Goal: Ask a question

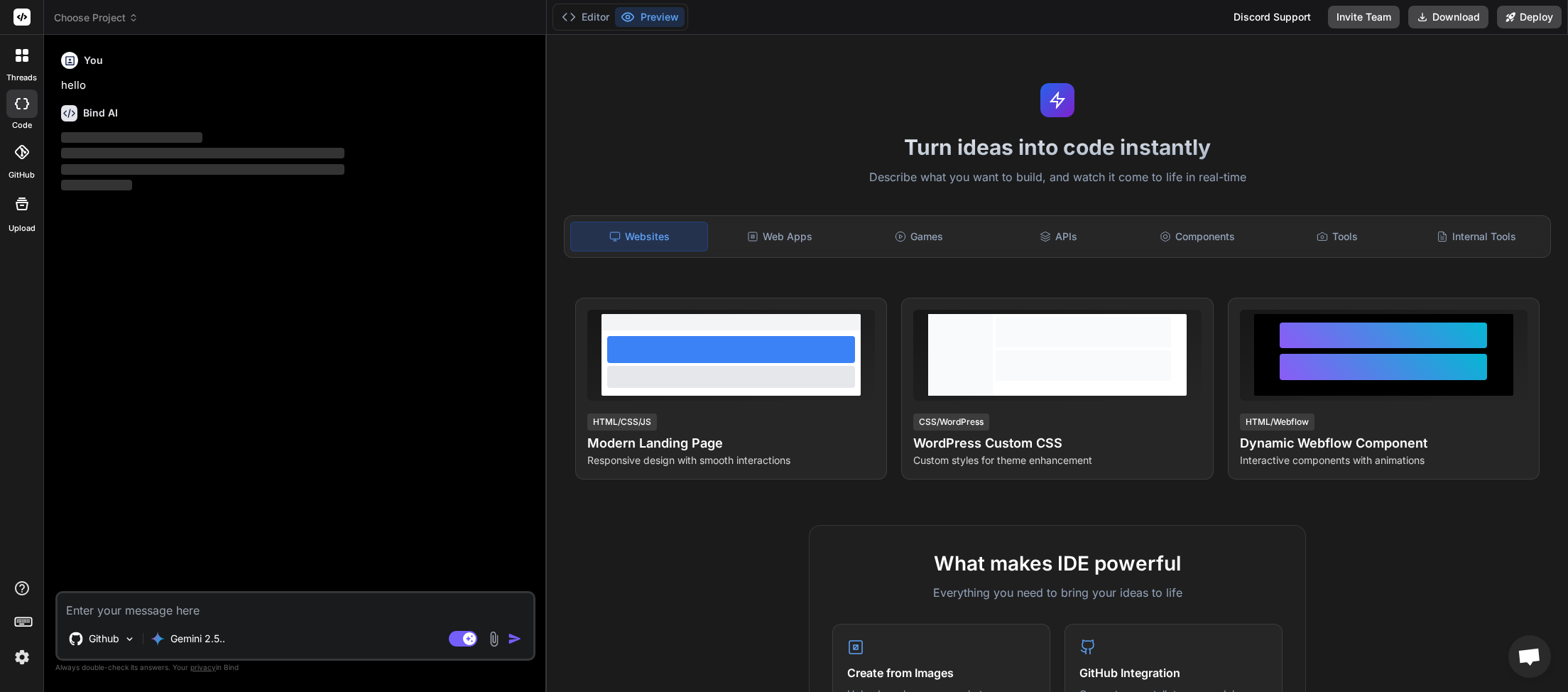
scroll to position [79, 0]
click at [138, 16] on icon at bounding box center [133, 18] width 10 height 10
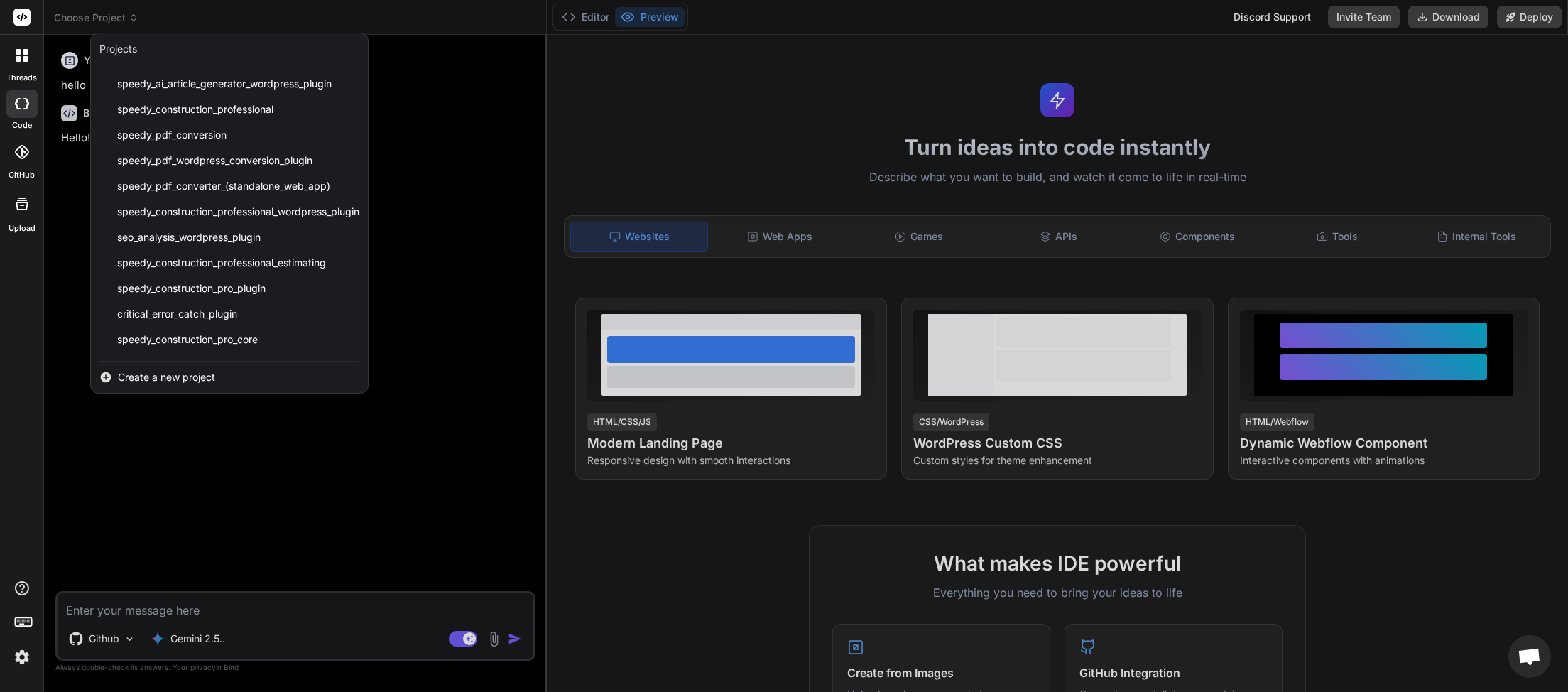
scroll to position [278, 0]
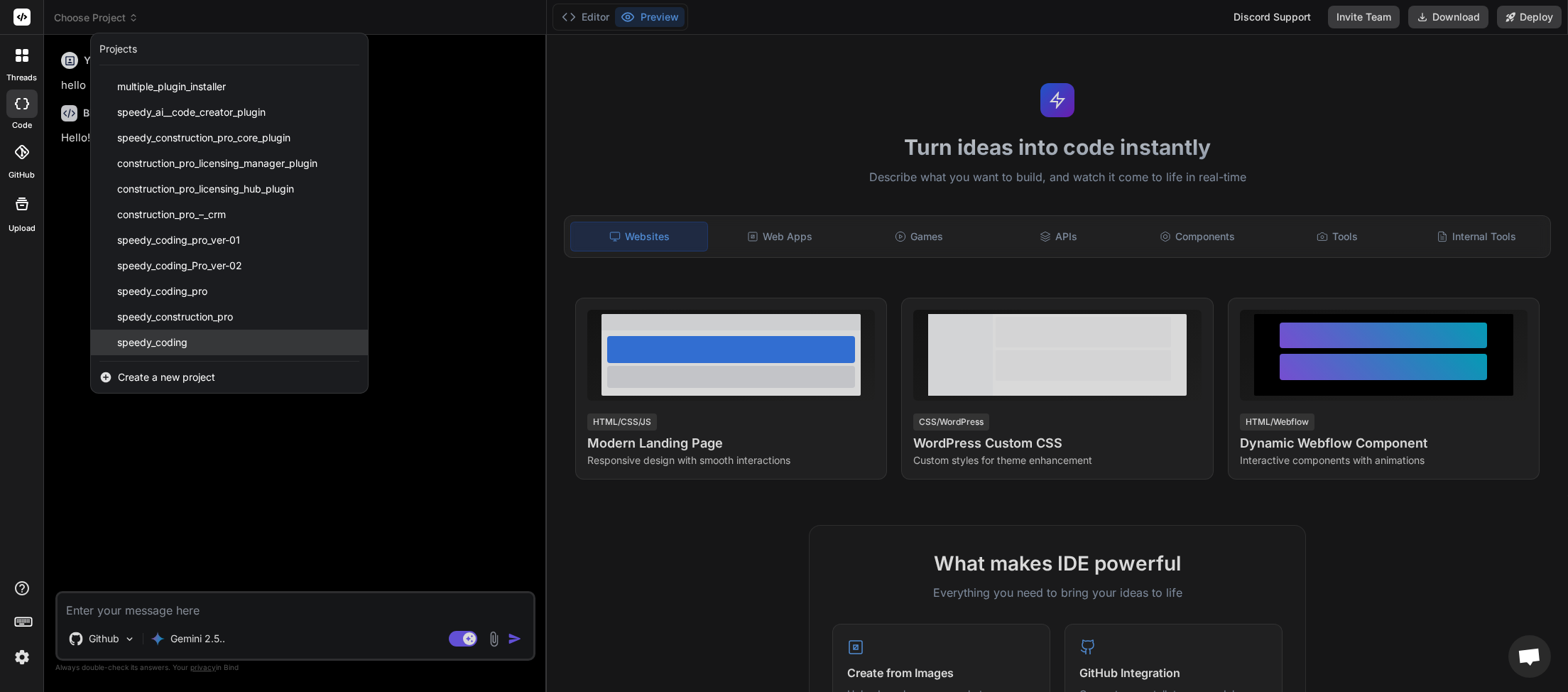
click at [175, 353] on div "speedy_coding" at bounding box center [229, 342] width 277 height 25
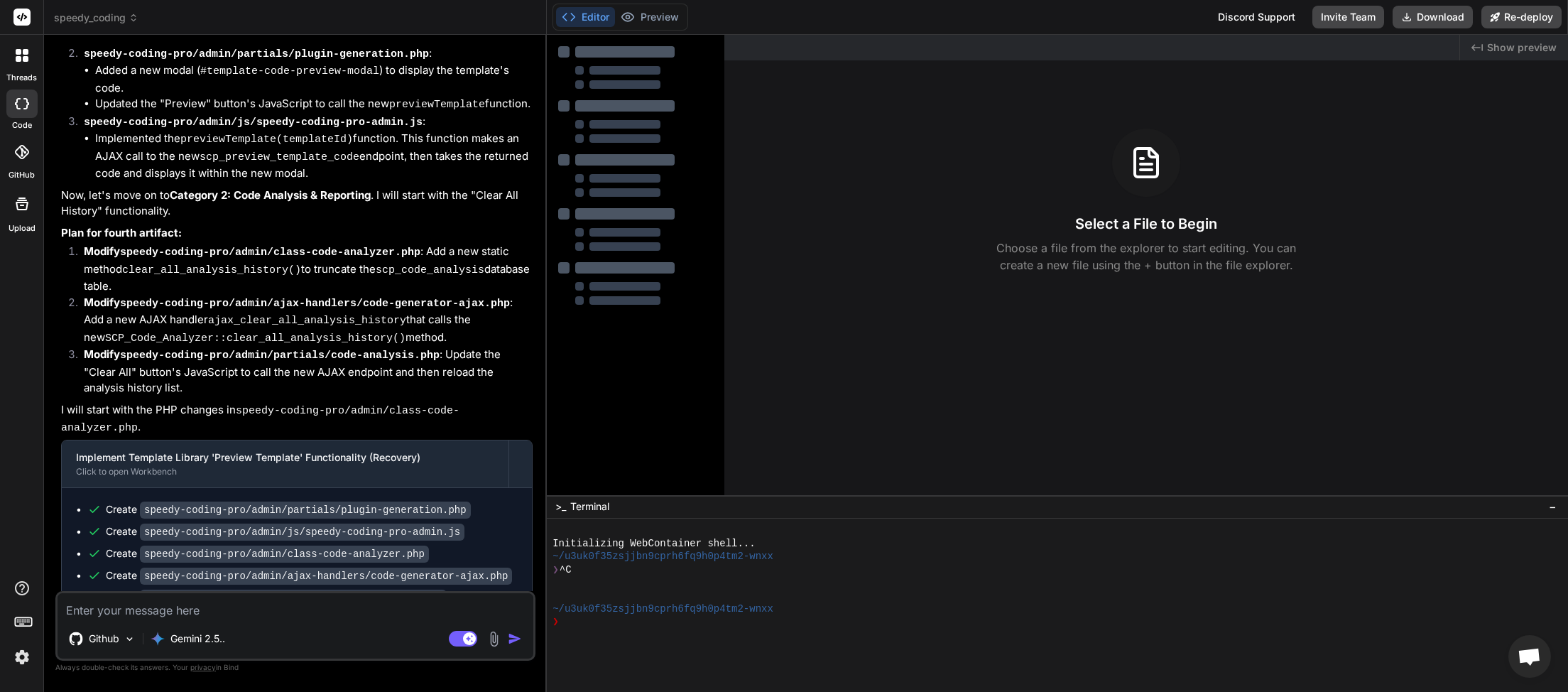
scroll to position [8514, 0]
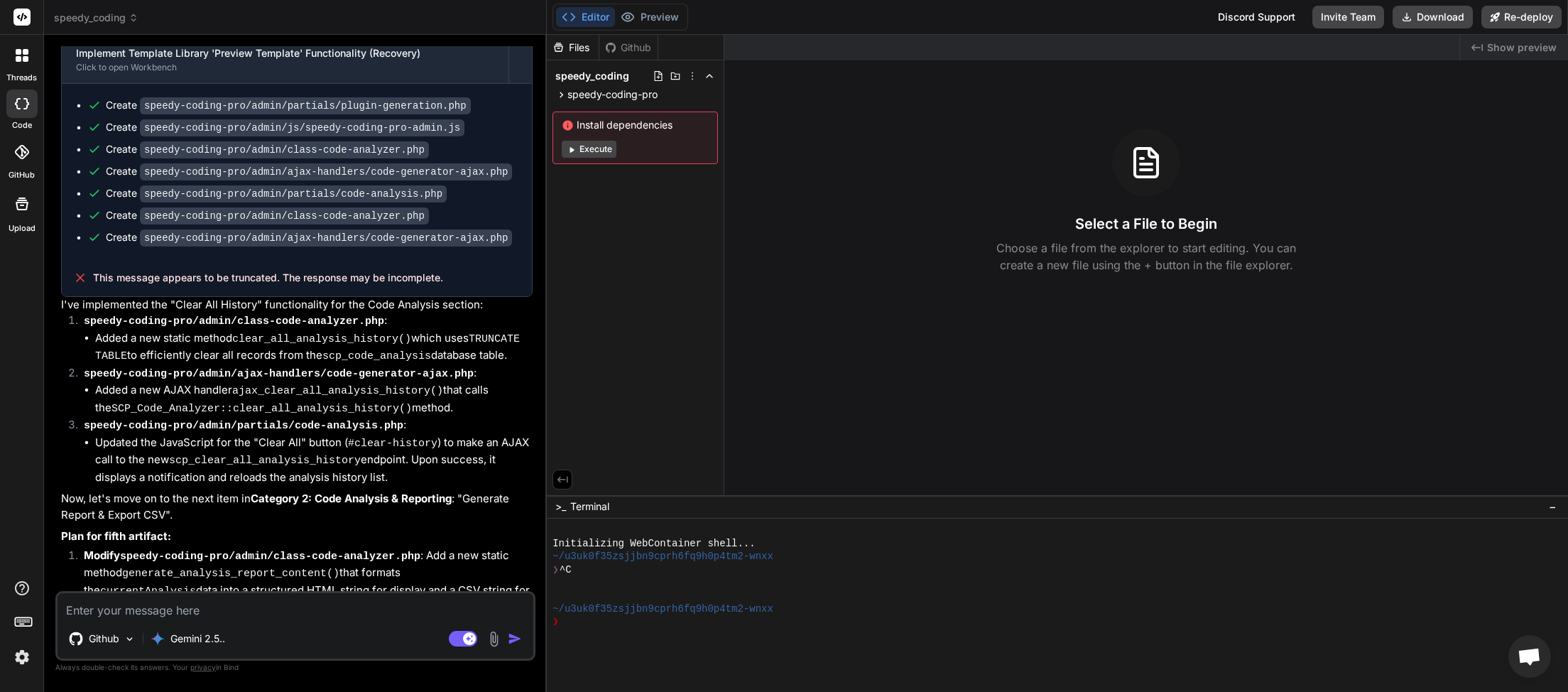
type textarea "x"
drag, startPoint x: 447, startPoint y: 577, endPoint x: 91, endPoint y: 572, distance: 356.0
copy span "This message appears to be truncated. The response may be incomplete."
click at [117, 615] on textarea at bounding box center [296, 606] width 476 height 25
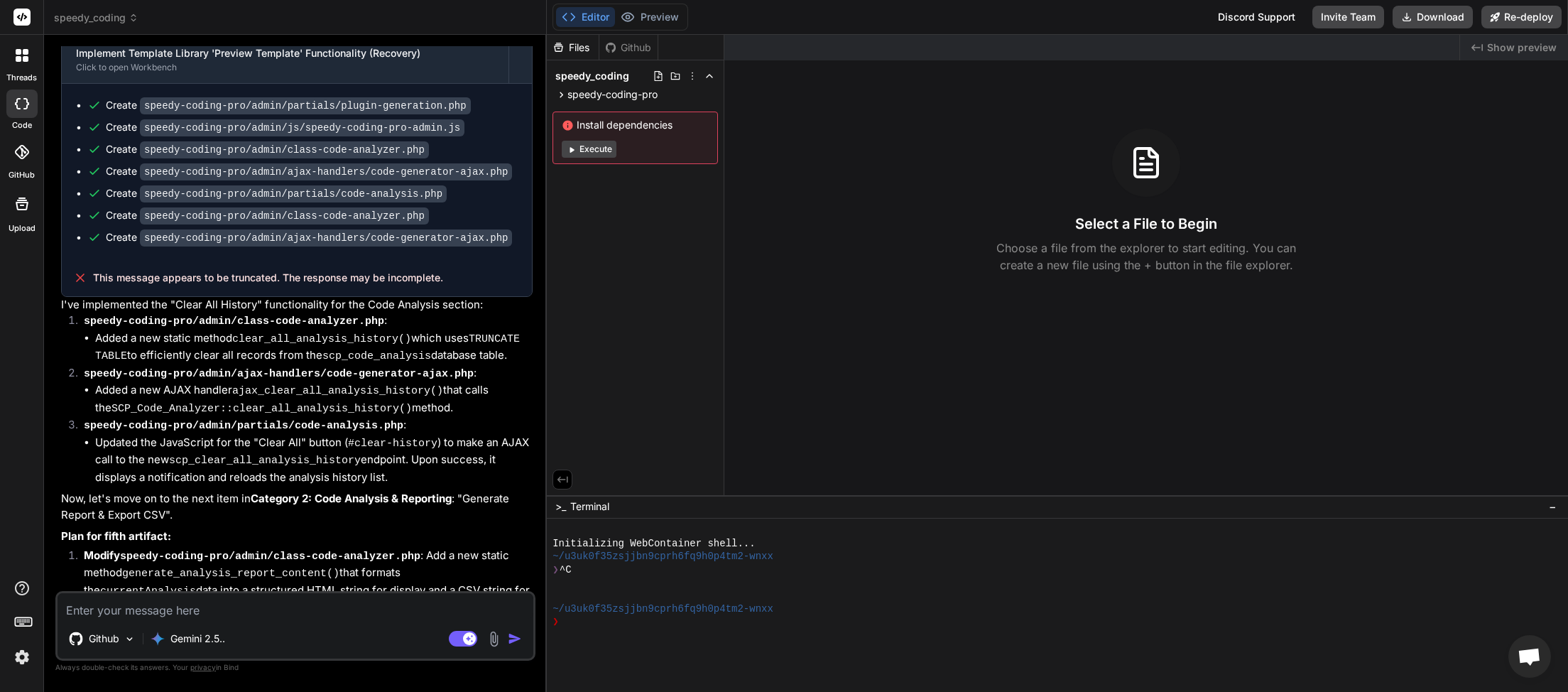
paste textarea "This message appears to be truncated. The response may be incomplete."
type textarea "This message appears to be truncated. The response may be incomplete."
type textarea "x"
type textarea "This message appears to be truncated. The response may be incomplete."
click at [516, 643] on img "button" at bounding box center [515, 638] width 14 height 14
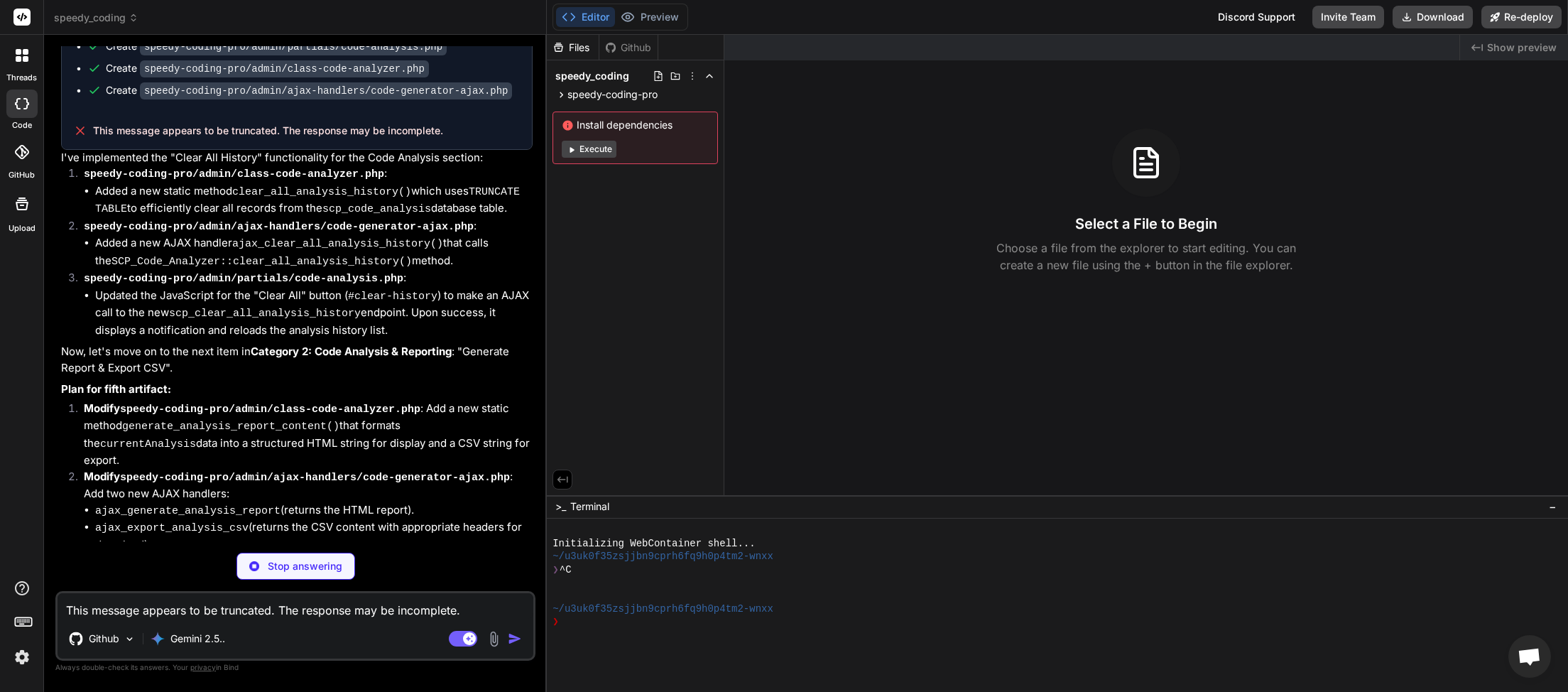
scroll to position [8647, 0]
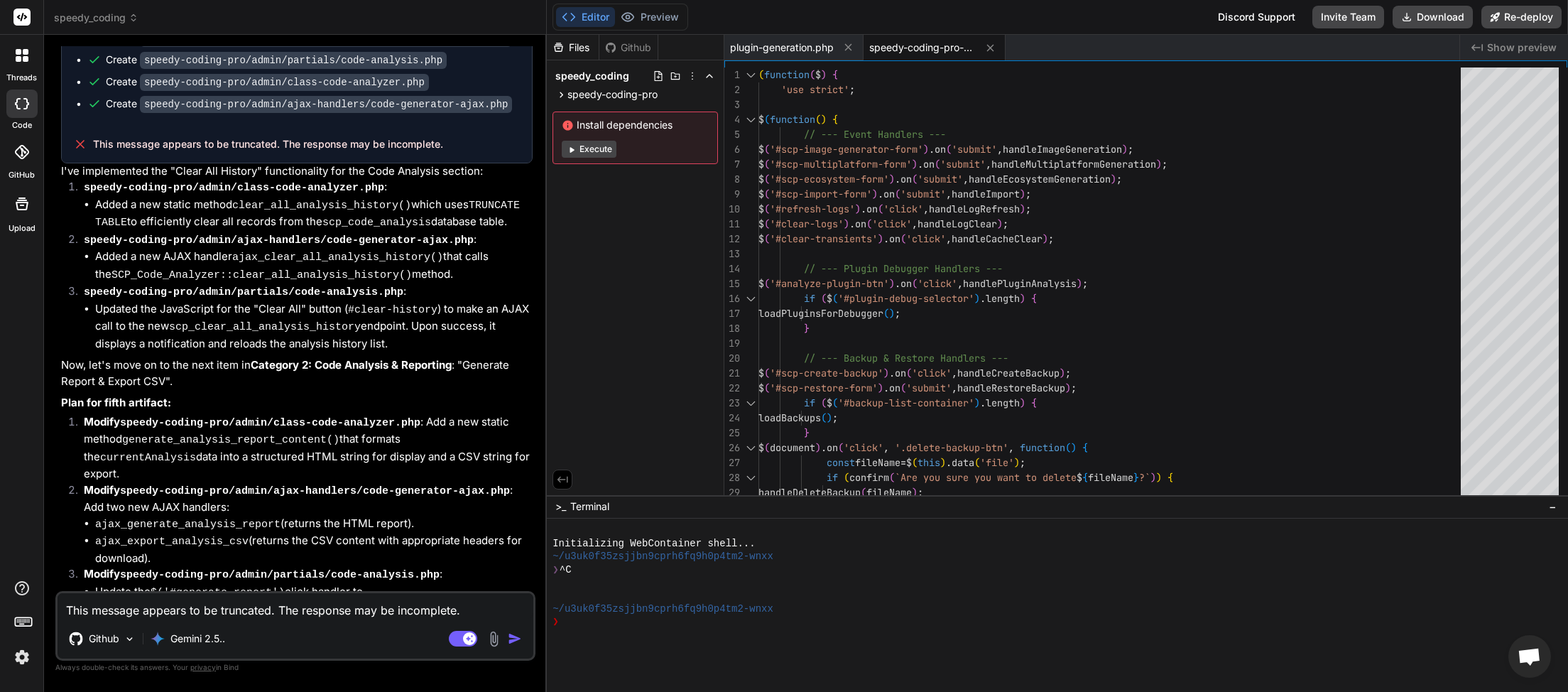
type textarea "x"
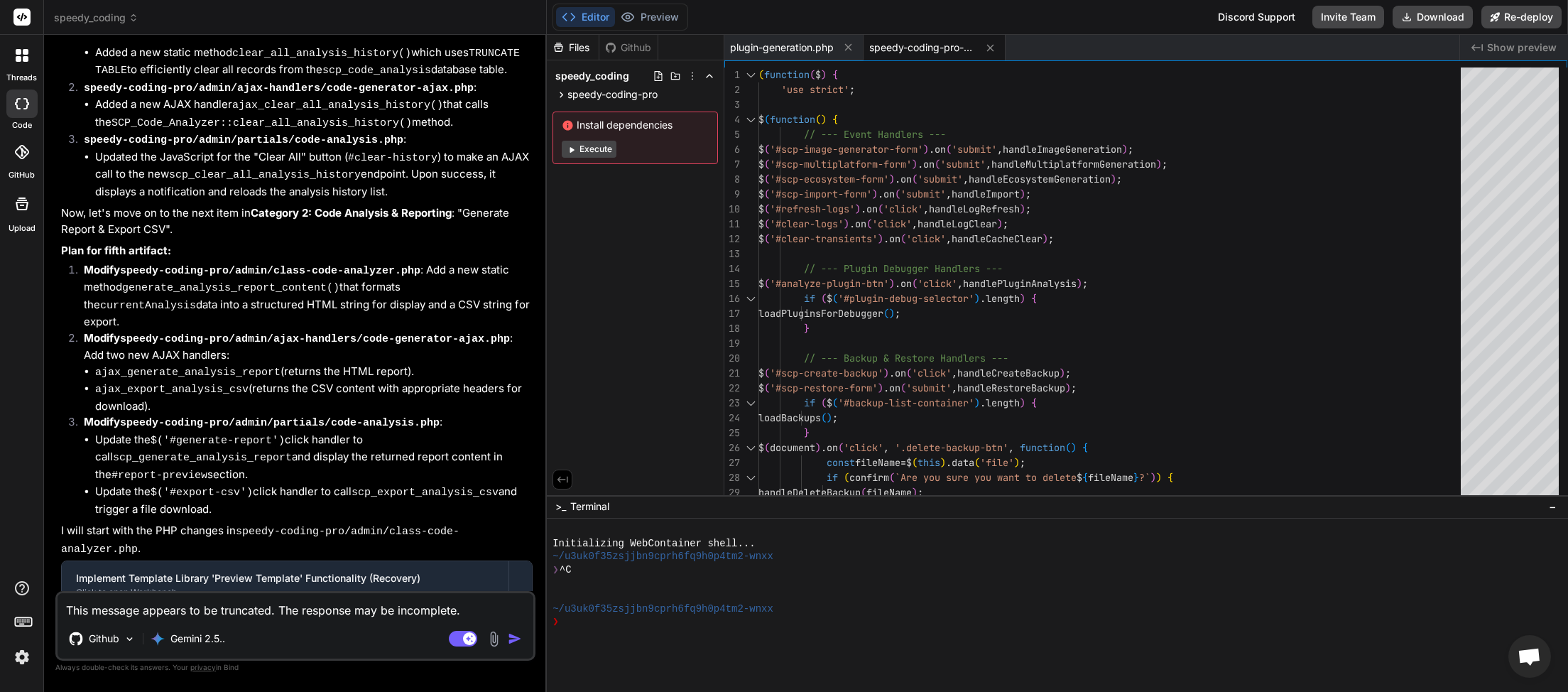
scroll to position [8801, 0]
click at [222, 600] on textarea "This message appears to be truncated. The response may be incomplete." at bounding box center [296, 606] width 476 height 25
type textarea "Q"
type textarea "x"
type textarea "Qu"
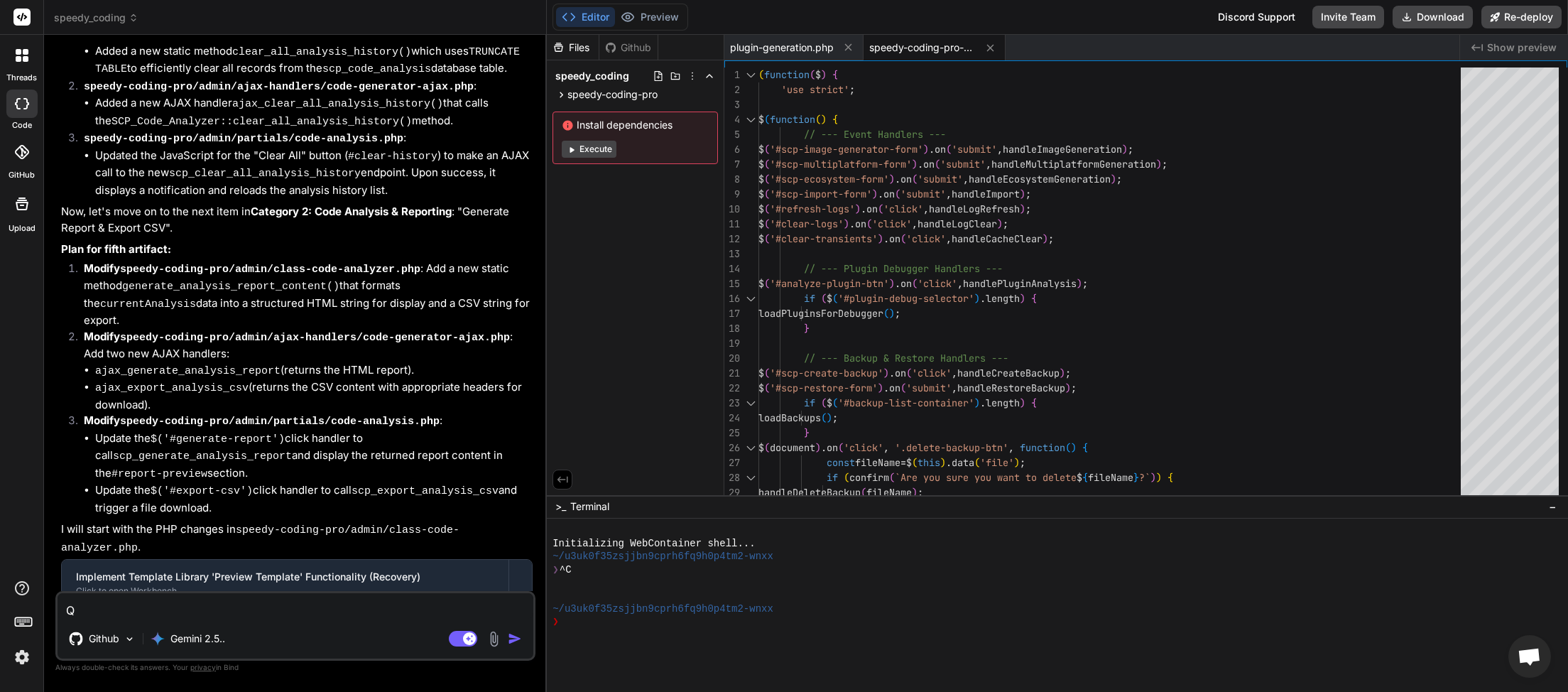
type textarea "x"
type textarea "Quer"
type textarea "x"
type textarea "Quers"
type textarea "x"
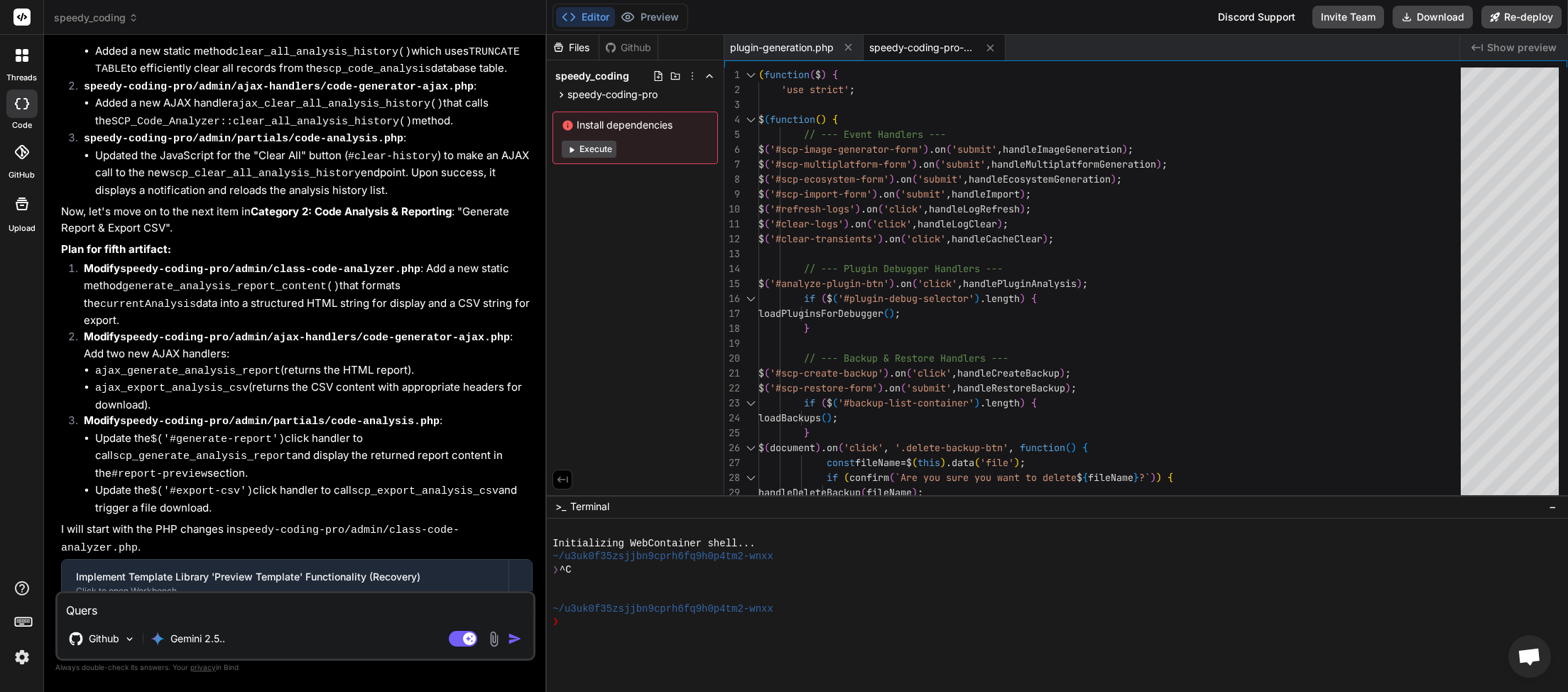
type textarea "Querst"
type textarea "x"
type textarea "Quersti"
type textarea "x"
type textarea "Querstio"
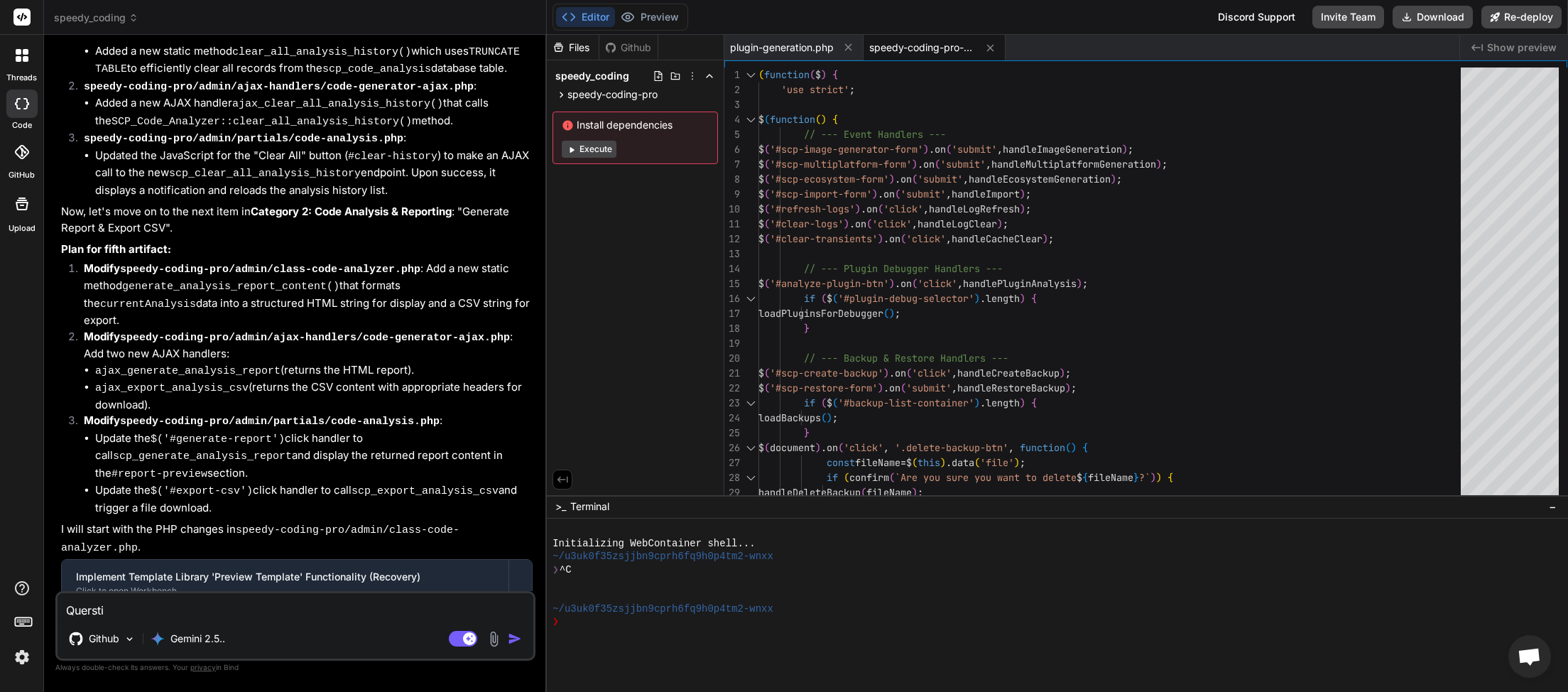
type textarea "x"
type textarea "Querstion"
type textarea "x"
type textarea "Question"
type textarea "x"
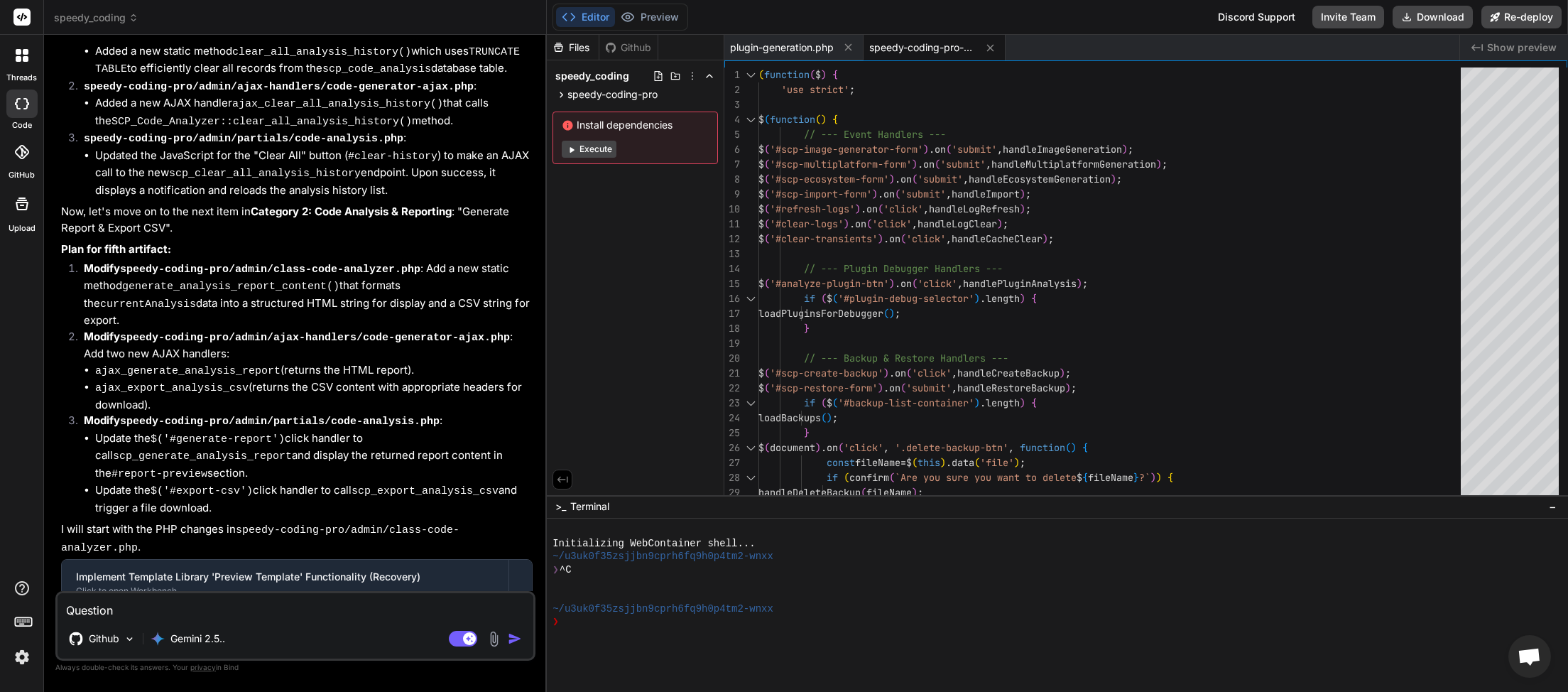
type textarea "Question."
type textarea "x"
type textarea "Question."
type textarea "x"
type textarea "Question. s"
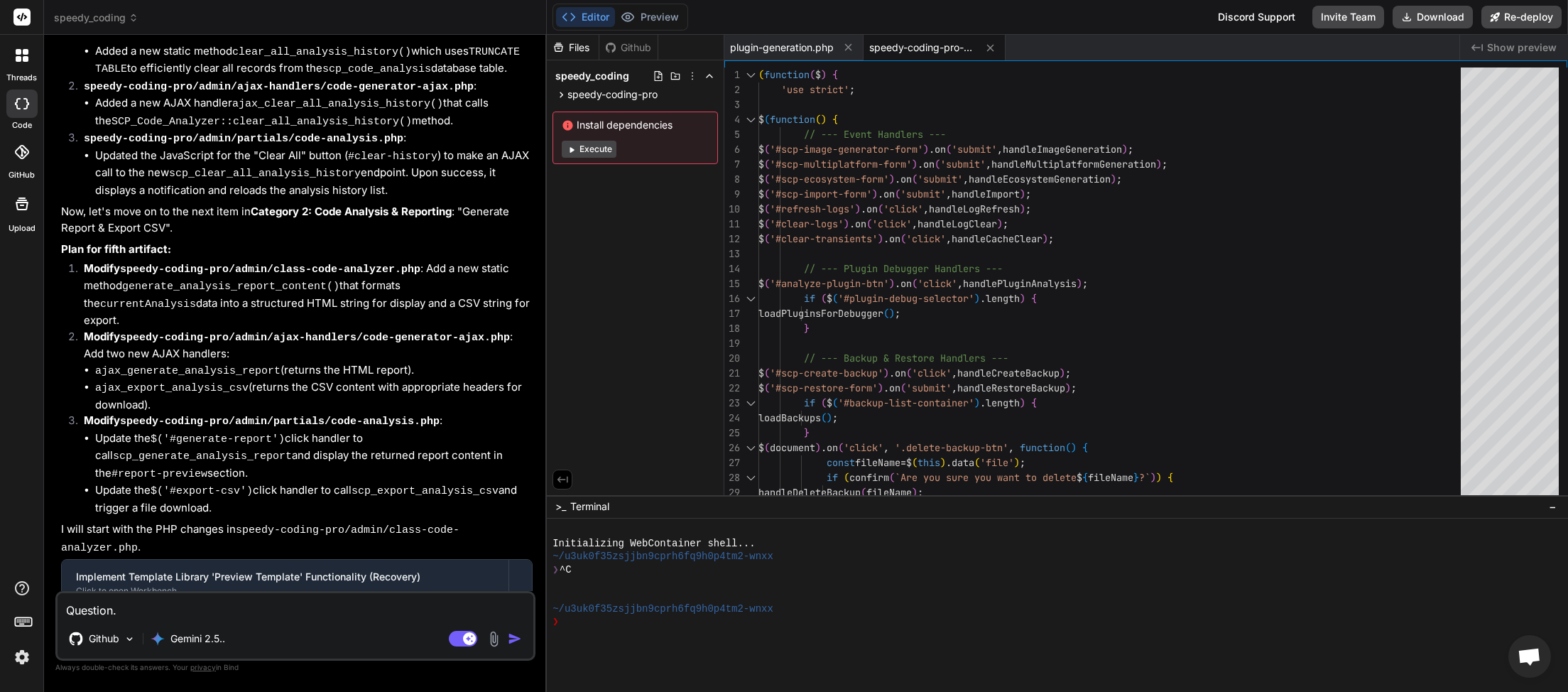
type textarea "x"
type textarea "Question. so"
type textarea "x"
type textarea "Question. som"
type textarea "x"
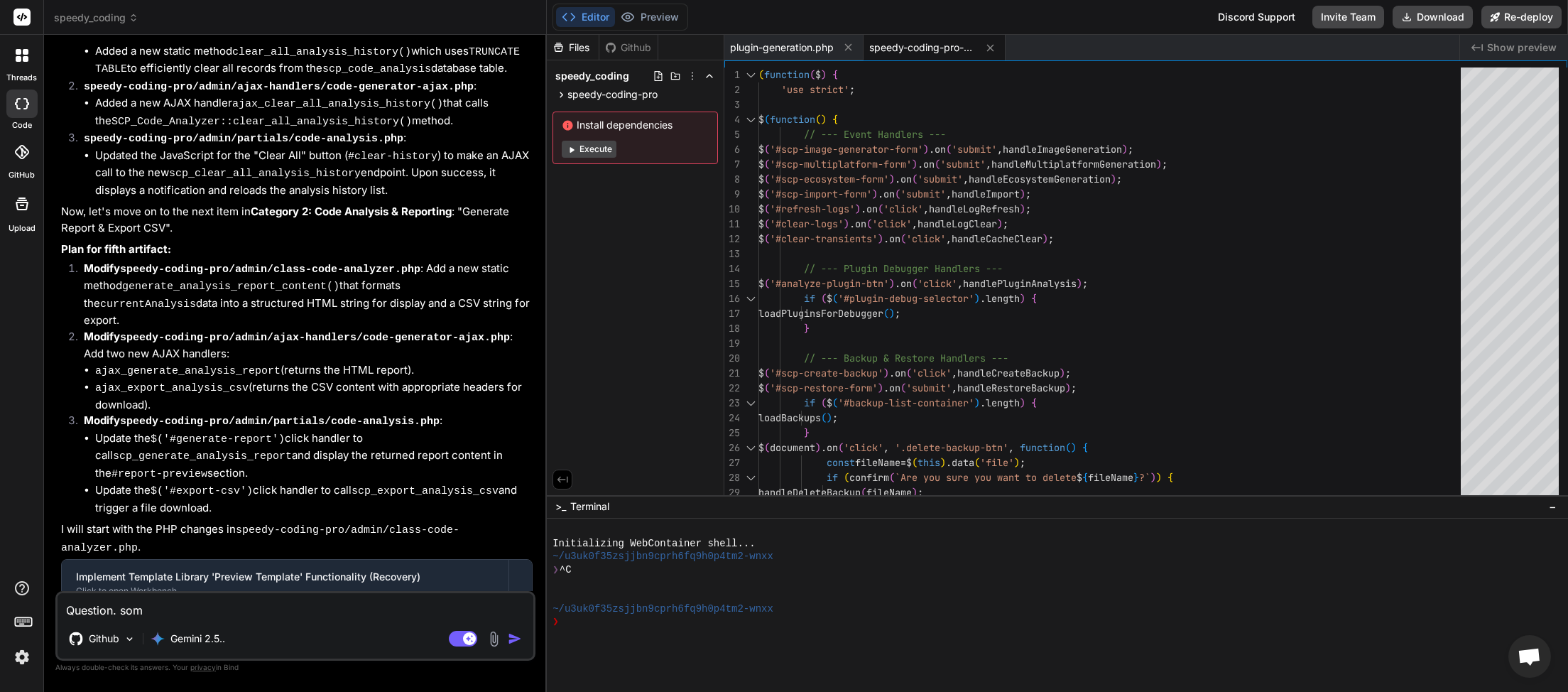
type textarea "Question. some"
type textarea "x"
type textarea "Question. somet"
type textarea "x"
type textarea "Question. [GEOGRAPHIC_DATA]"
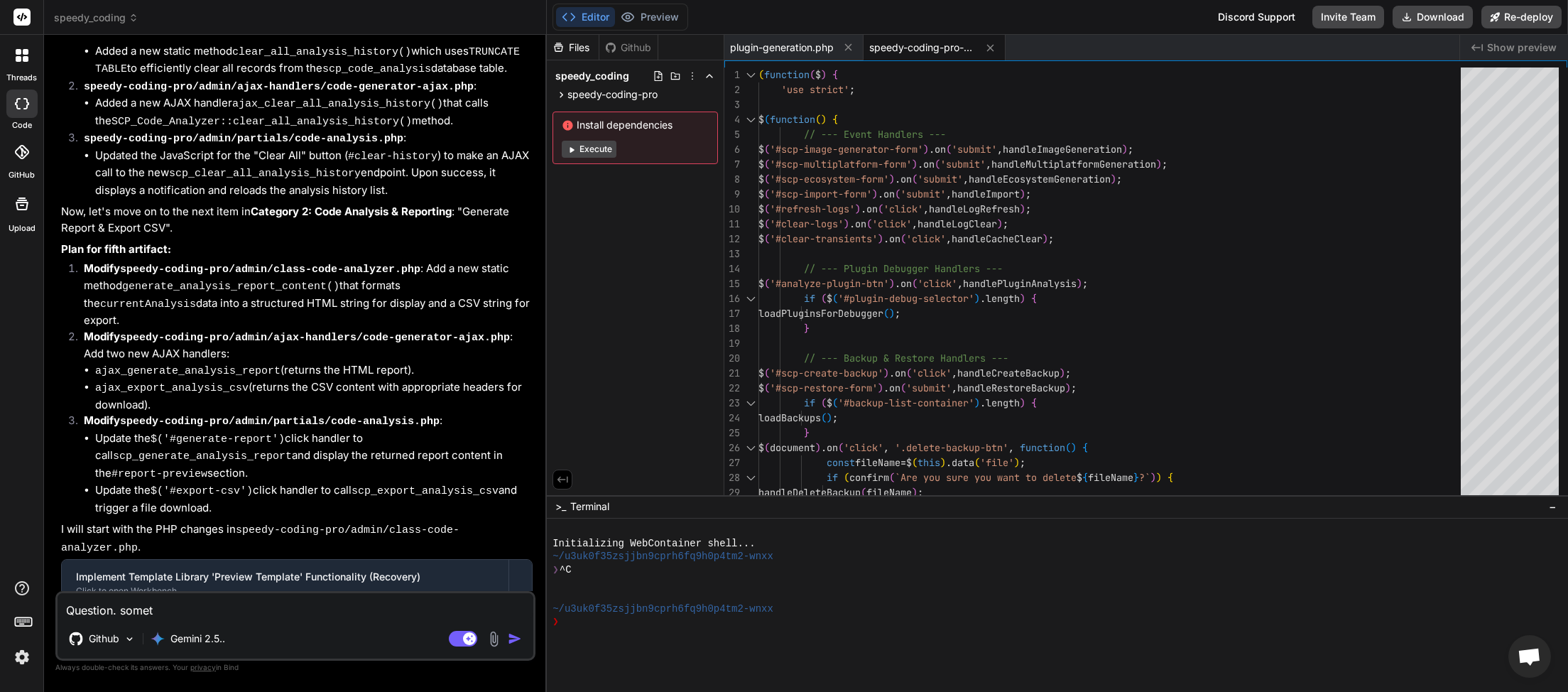
type textarea "x"
type textarea "Question. sometim"
type textarea "x"
type textarea "Question. sometime"
type textarea "x"
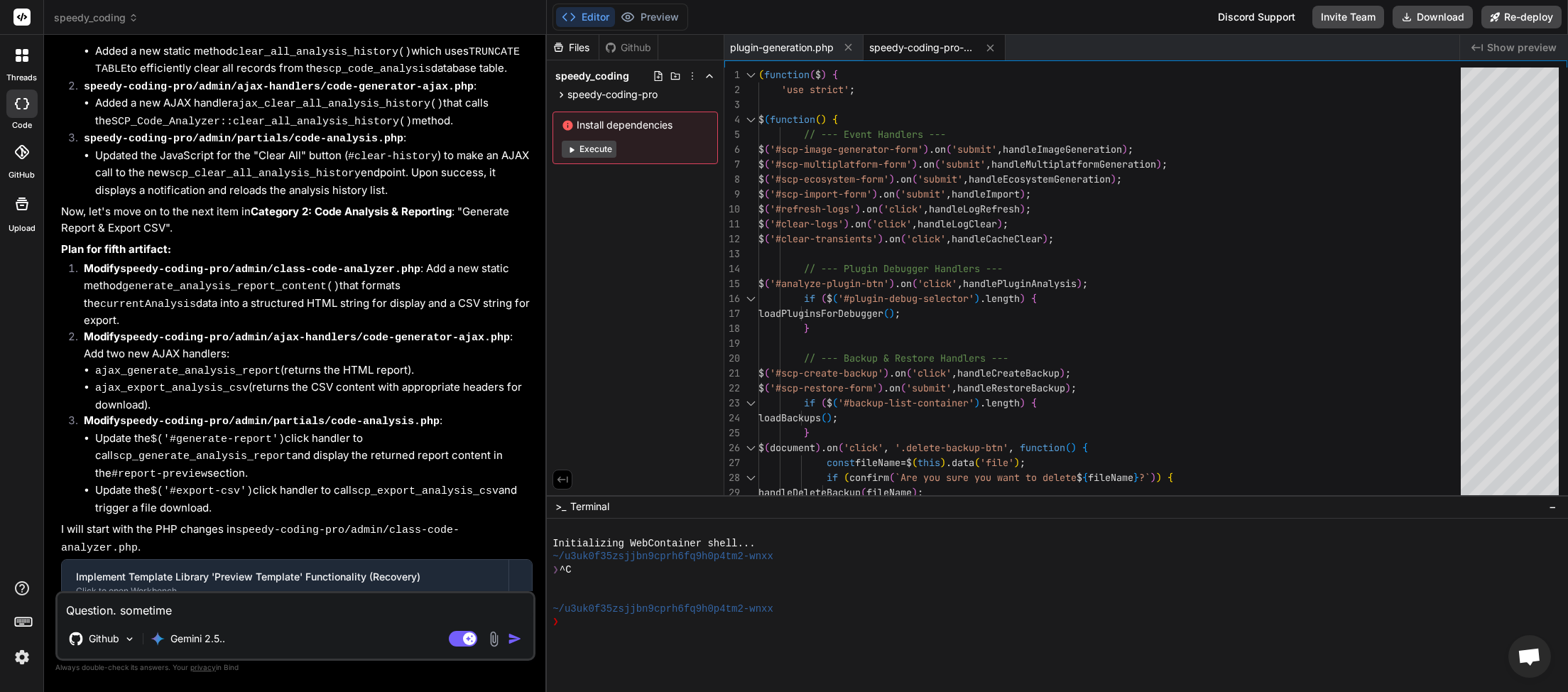
type textarea "Question. sometimes"
type textarea "x"
type textarea "Question. sometimes"
type textarea "x"
type textarea "Question. sometimes e"
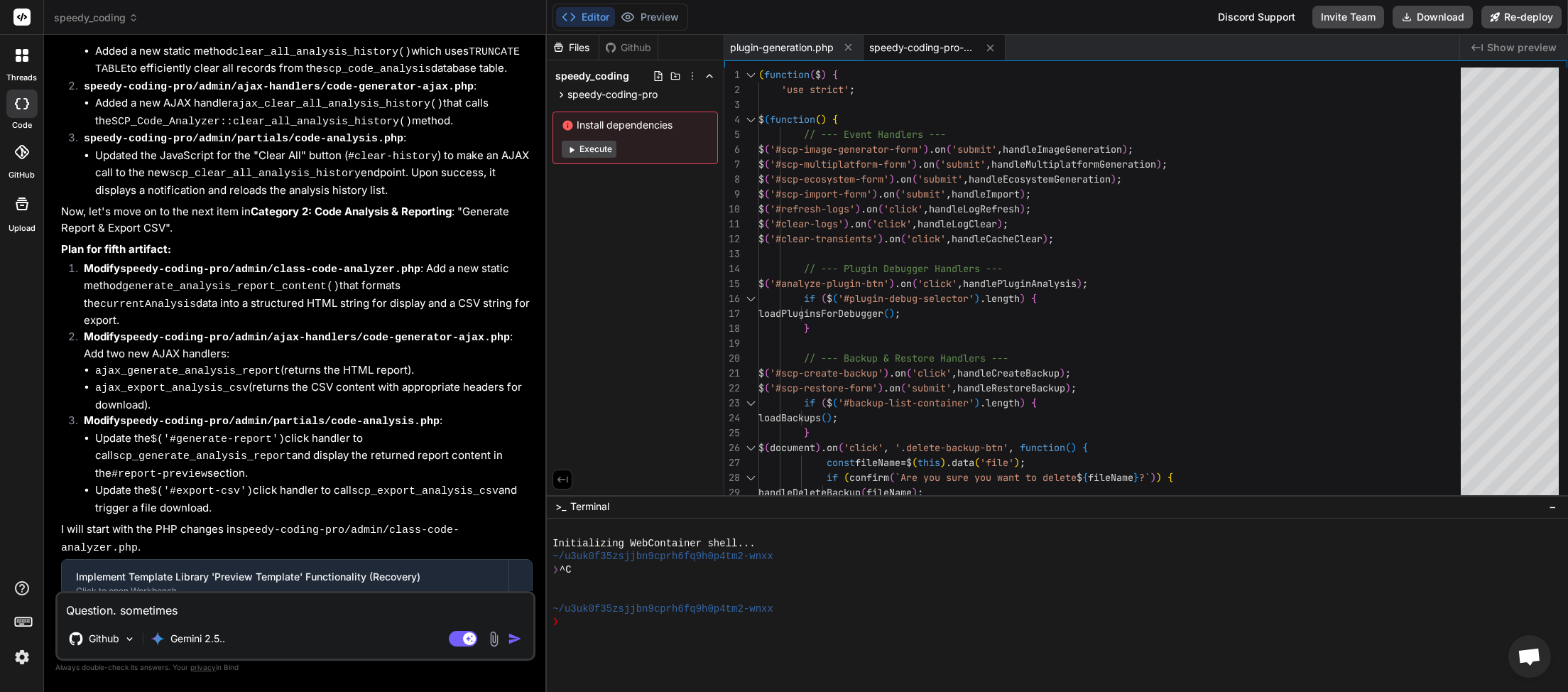
type textarea "x"
type textarea "Question. sometimes ew"
type textarea "x"
type textarea "Question. sometimes e"
type textarea "x"
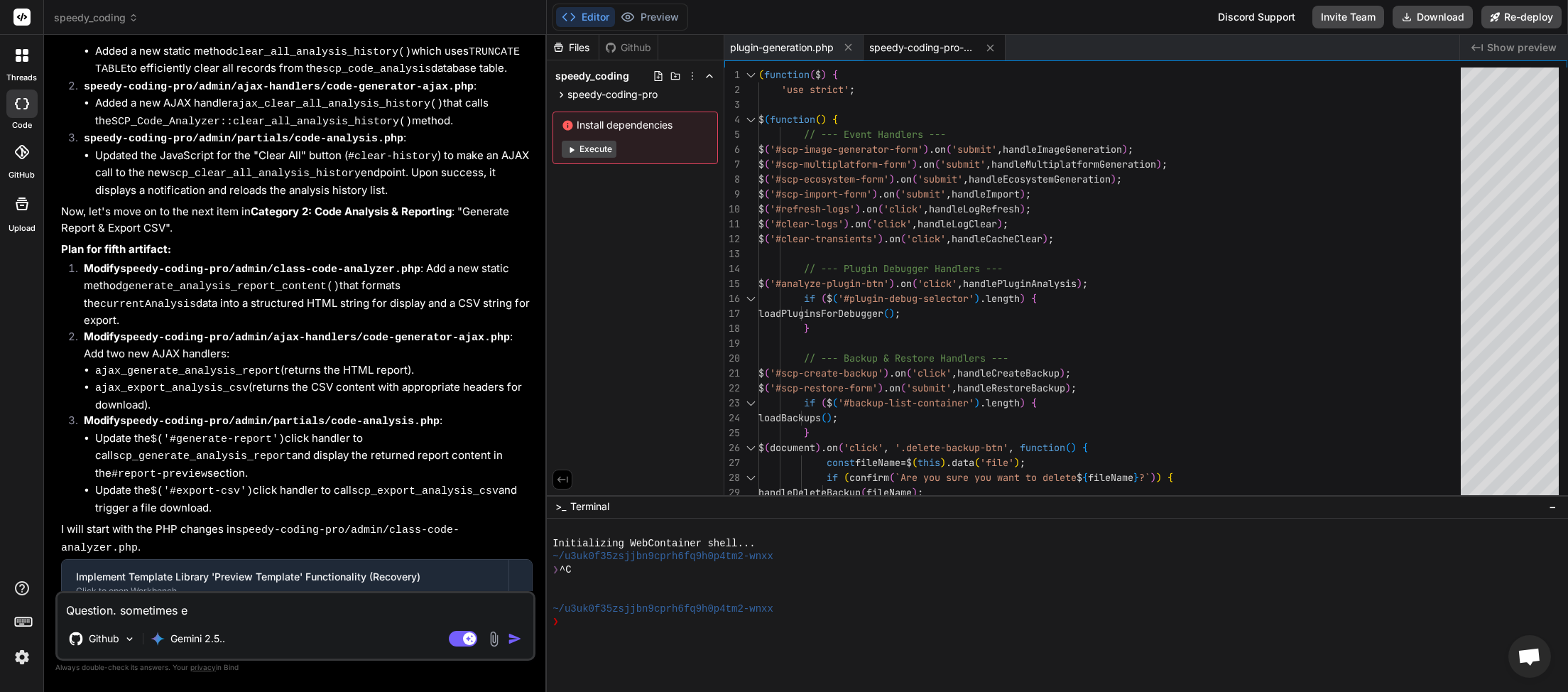
type textarea "Question. sometimes"
type textarea "x"
type textarea "Question. sometimes w"
type textarea "x"
type textarea "Question. sometimes we"
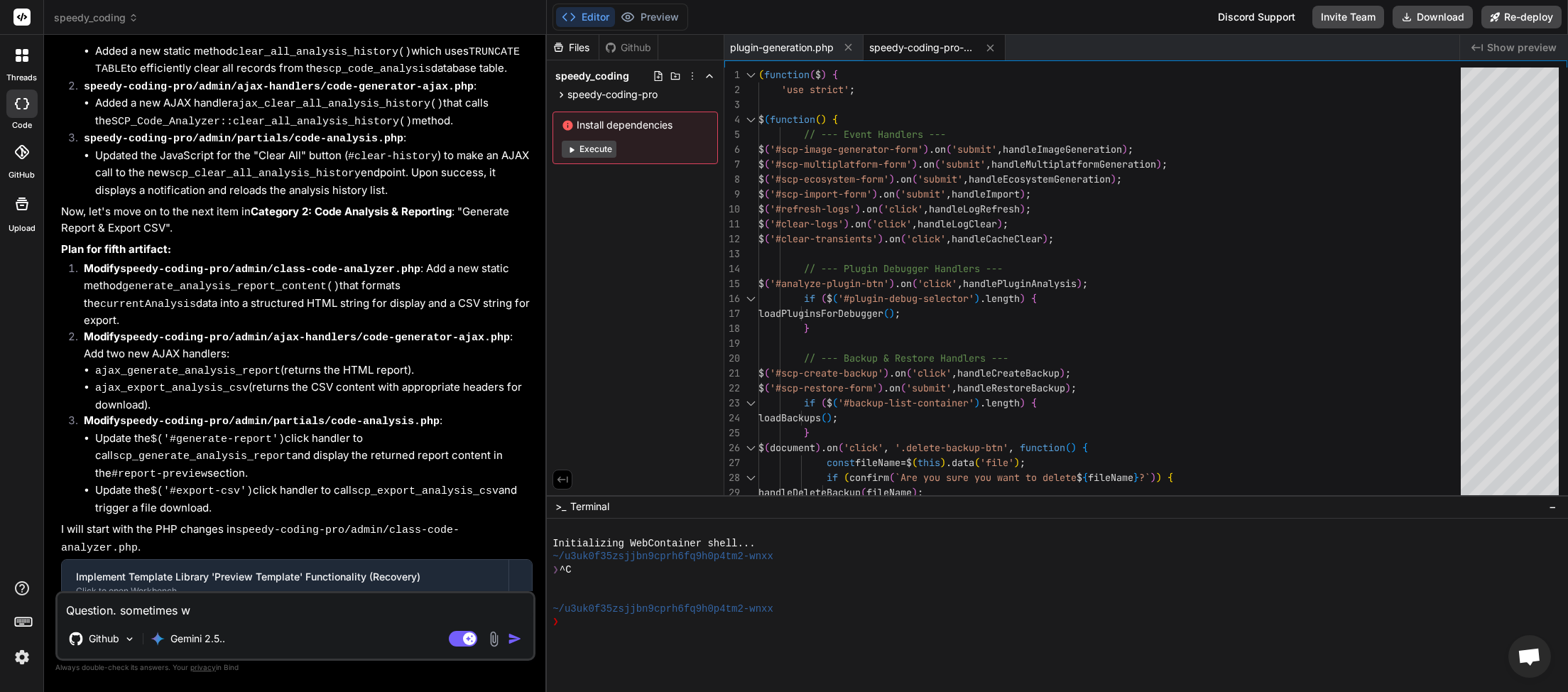
type textarea "x"
type textarea "Question. sometimes we"
type textarea "x"
type textarea "Question. sometimes we h"
type textarea "x"
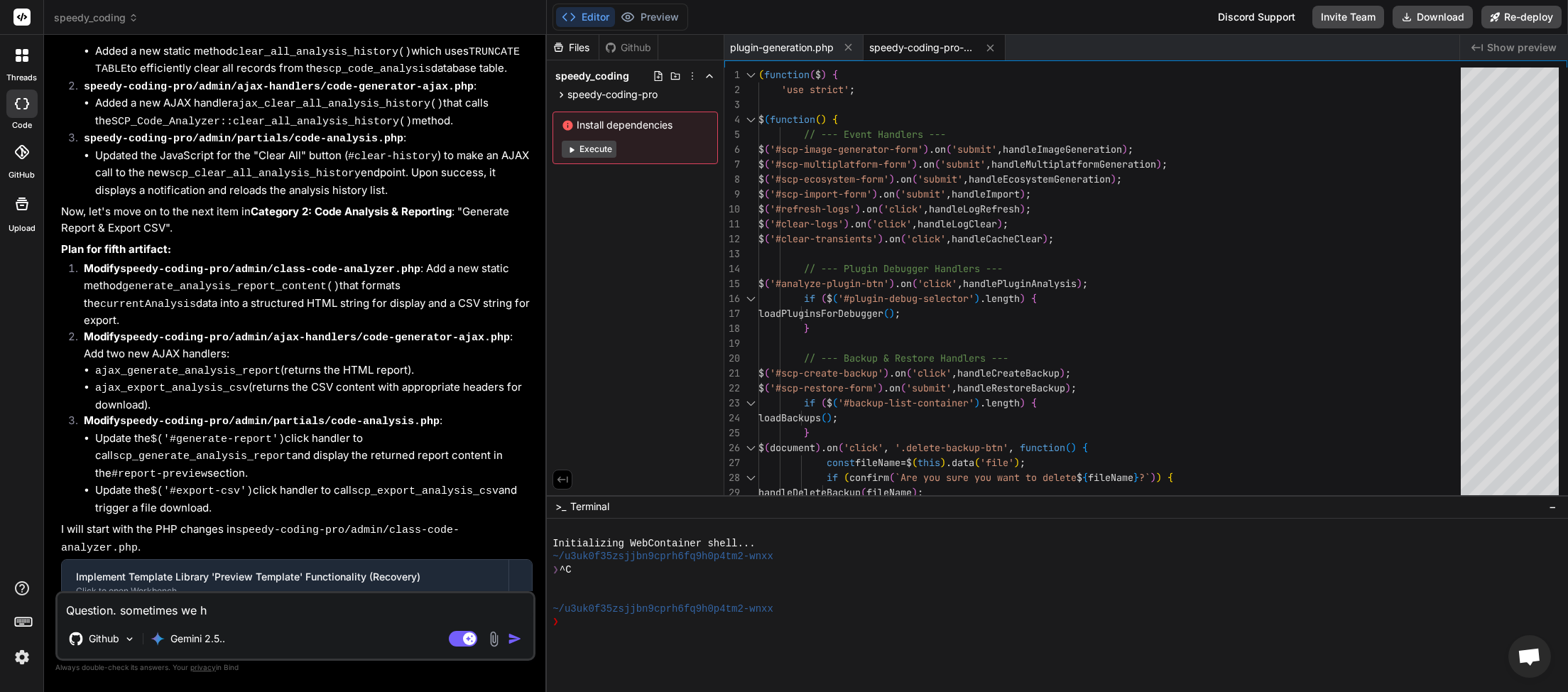
type textarea "Question. sometimes we ha"
type textarea "x"
type textarea "Question. sometimes we hav"
type textarea "x"
type textarea "Question. sometimes we have"
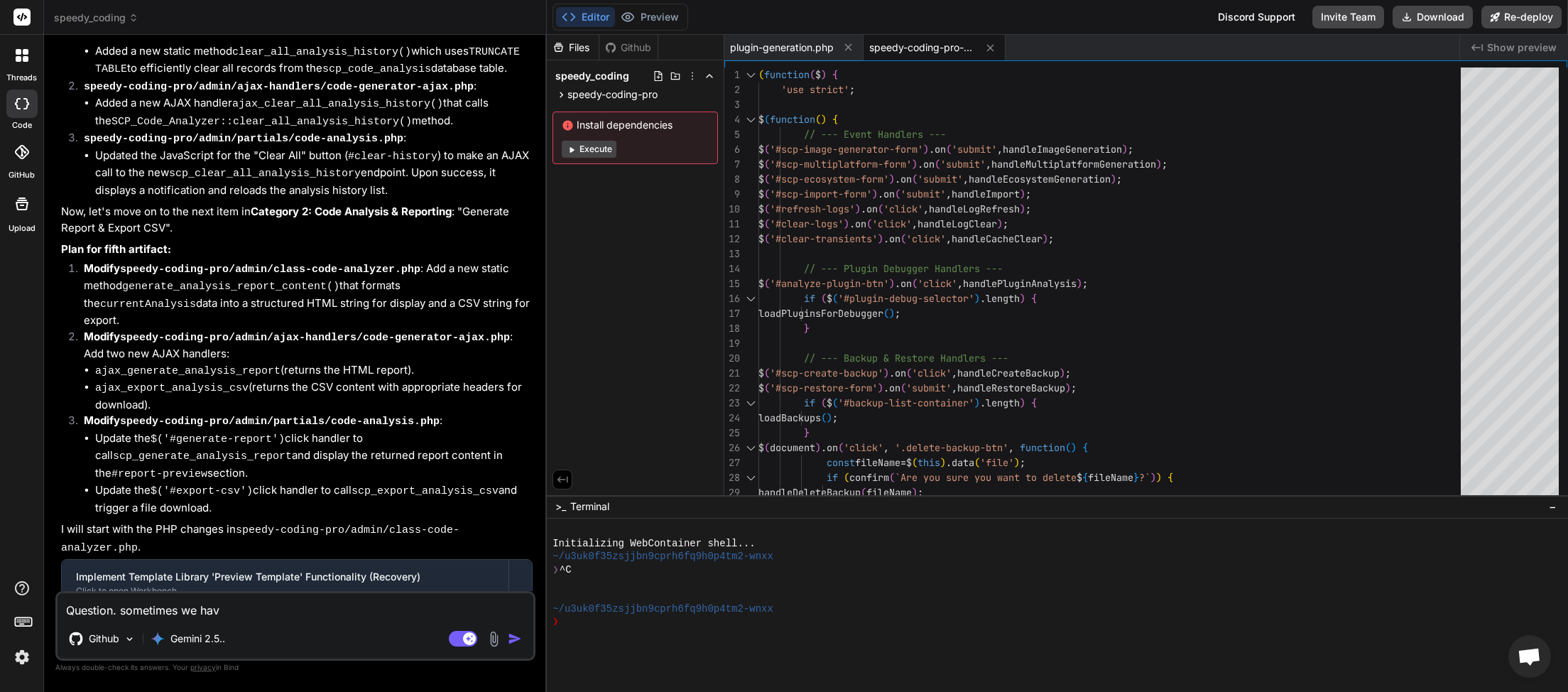
type textarea "x"
type textarea "Question. sometimes we have"
type textarea "x"
type textarea "Question. sometimes we have t"
type textarea "x"
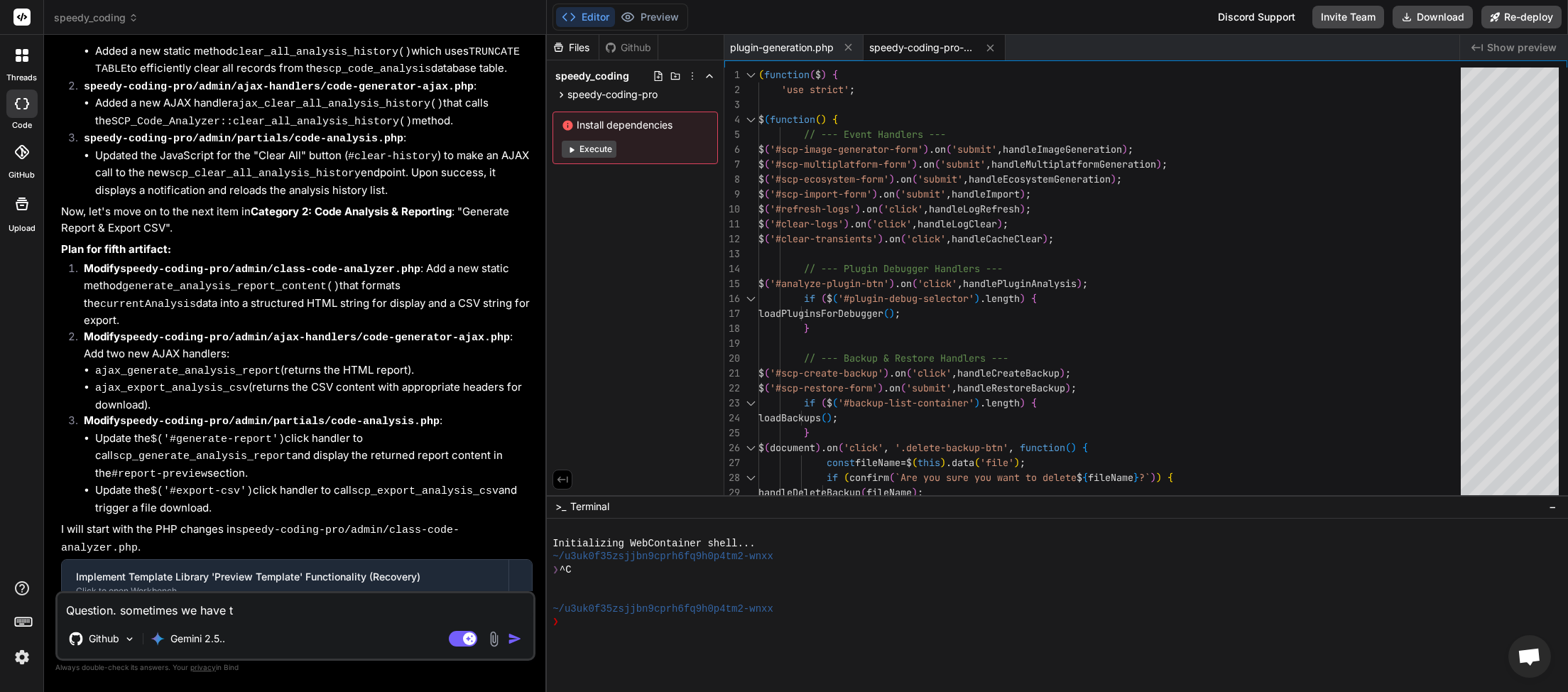
type textarea "Question. sometimes we have ty"
type textarea "x"
type textarea "Question. sometimes we have tyr"
type textarea "x"
type textarea "Question. sometimes we have tyro"
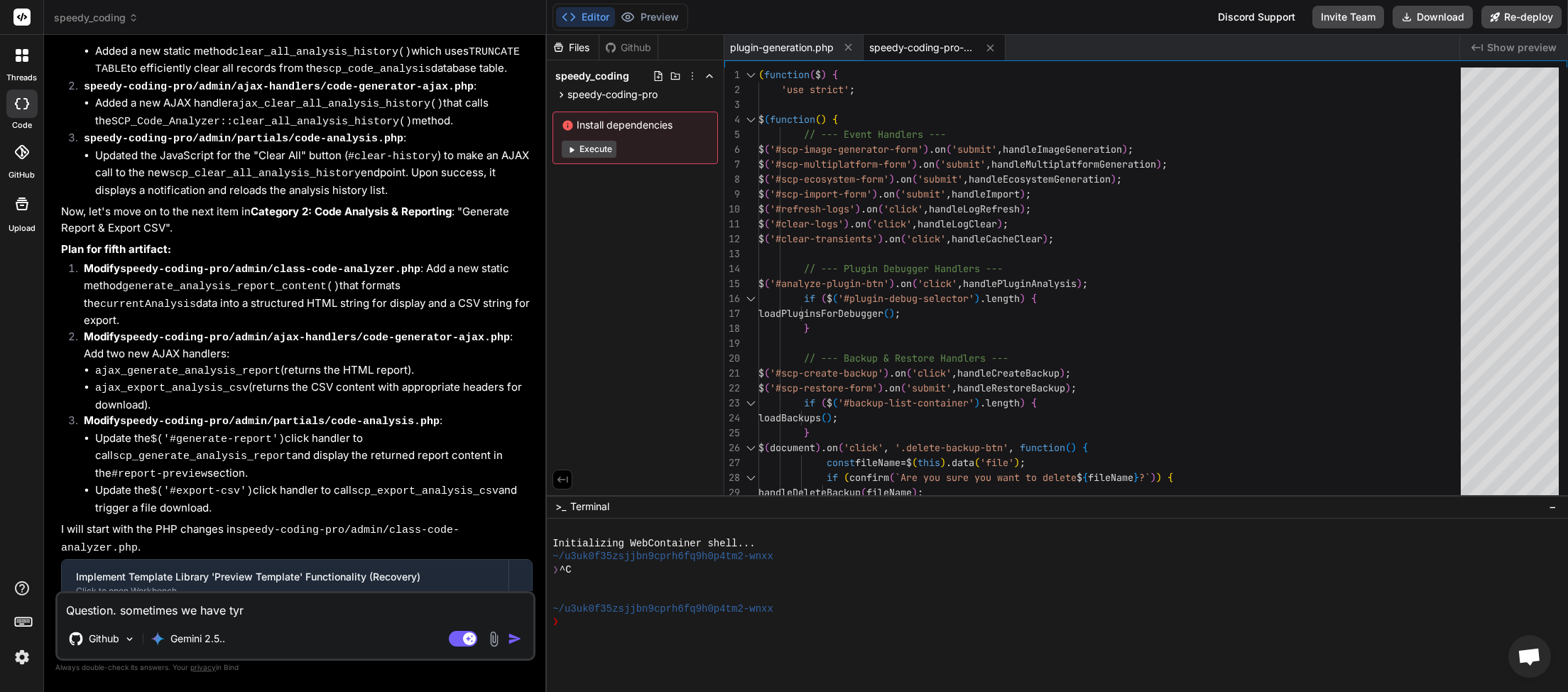
type textarea "x"
type textarea "Question. sometimes we have tyrou"
type textarea "x"
type textarea "Question. sometimes we have tyroub"
type textarea "x"
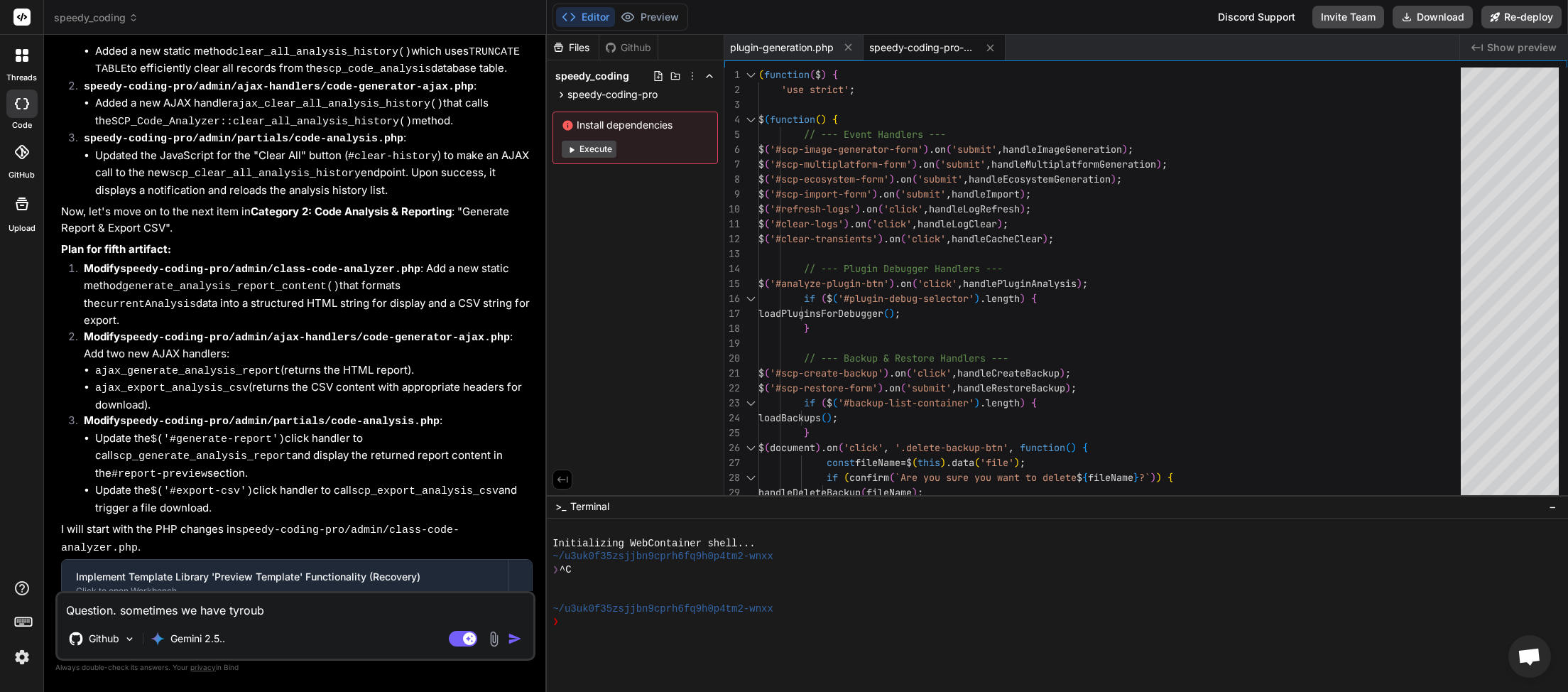
type textarea "Question. sometimes we have tyroubl"
type textarea "x"
type textarea "Question. sometimes we have tyrouble"
type textarea "x"
type textarea "Question. sometimes we have trouble"
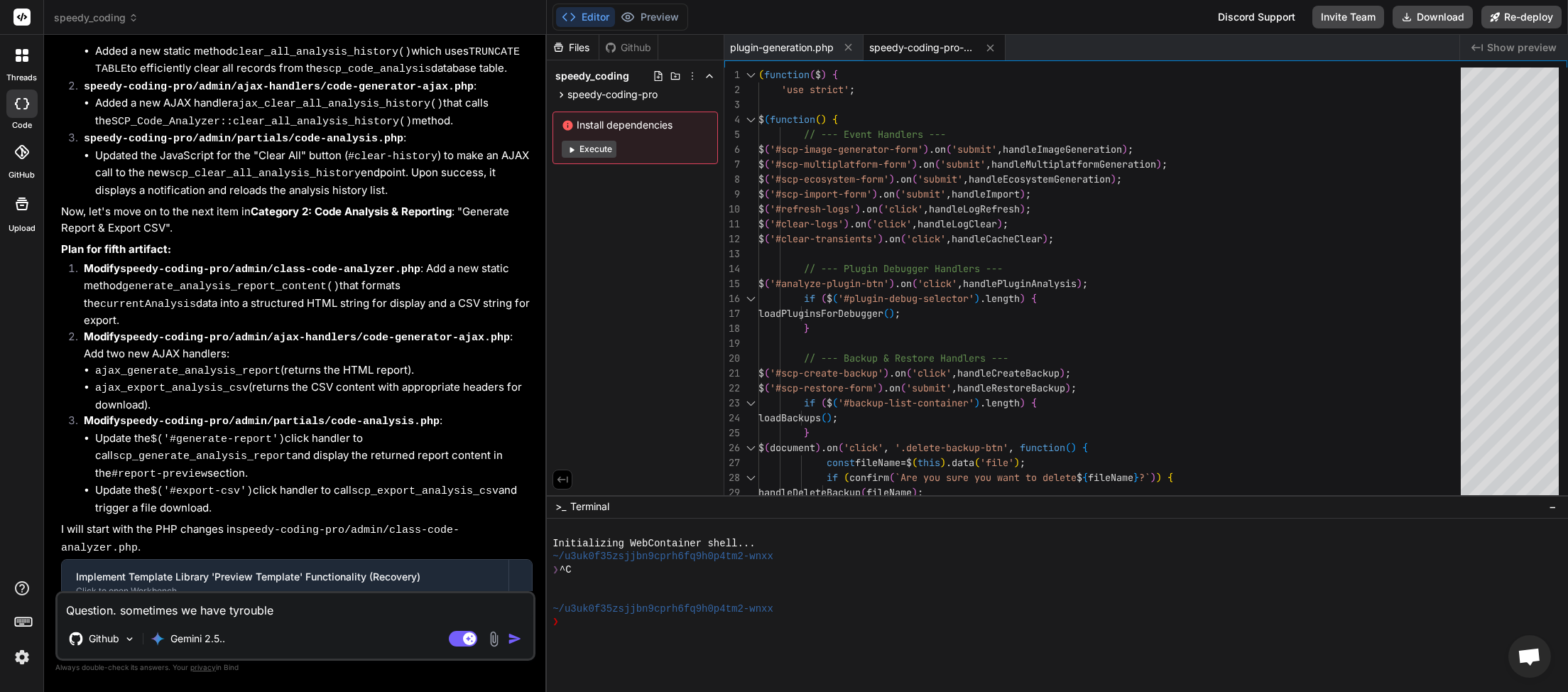
type textarea "x"
type textarea "Question. sometimes we have trouble"
type textarea "x"
type textarea "Question. sometimes we have trouble w"
type textarea "x"
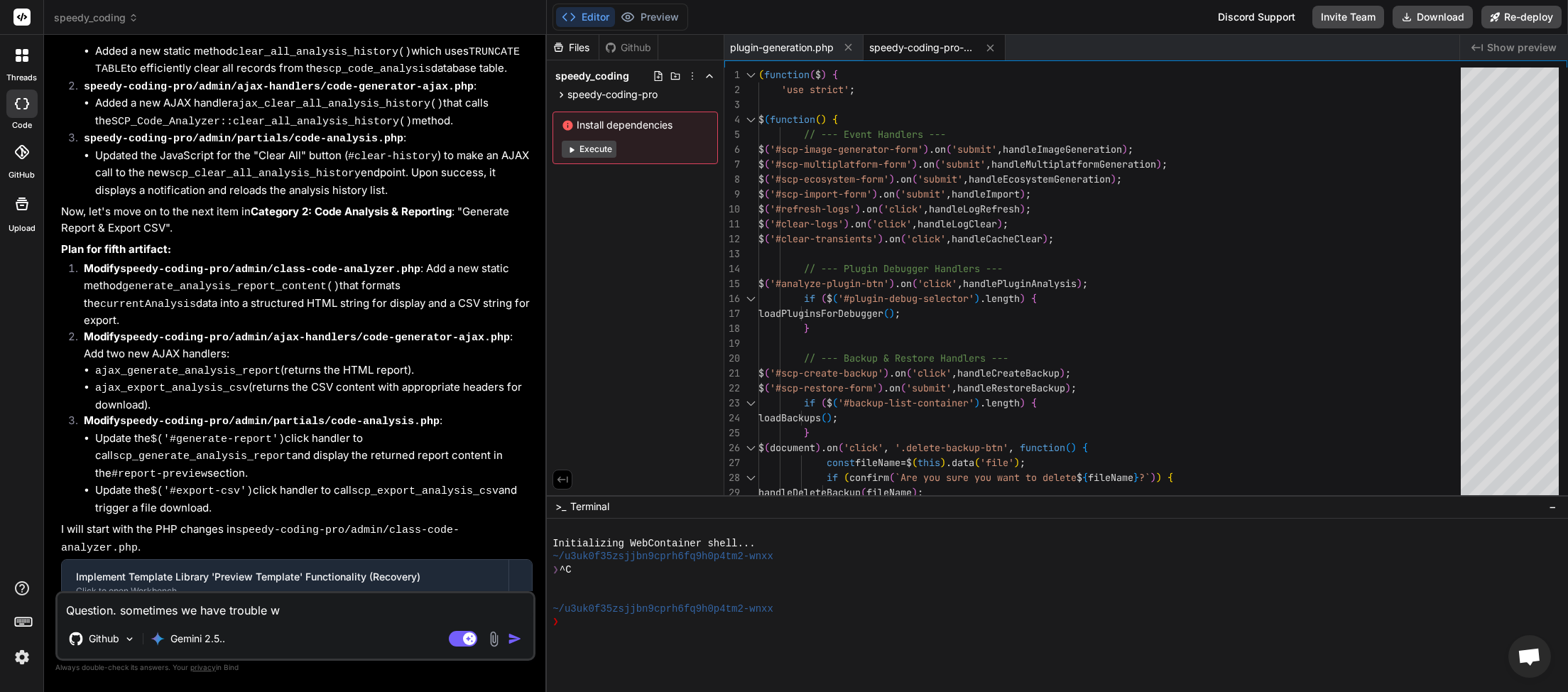
type textarea "Question. sometimes we have trouble wi"
type textarea "x"
type textarea "Question. sometimes we have trouble wit"
type textarea "x"
type textarea "Question. sometimes we have trouble with"
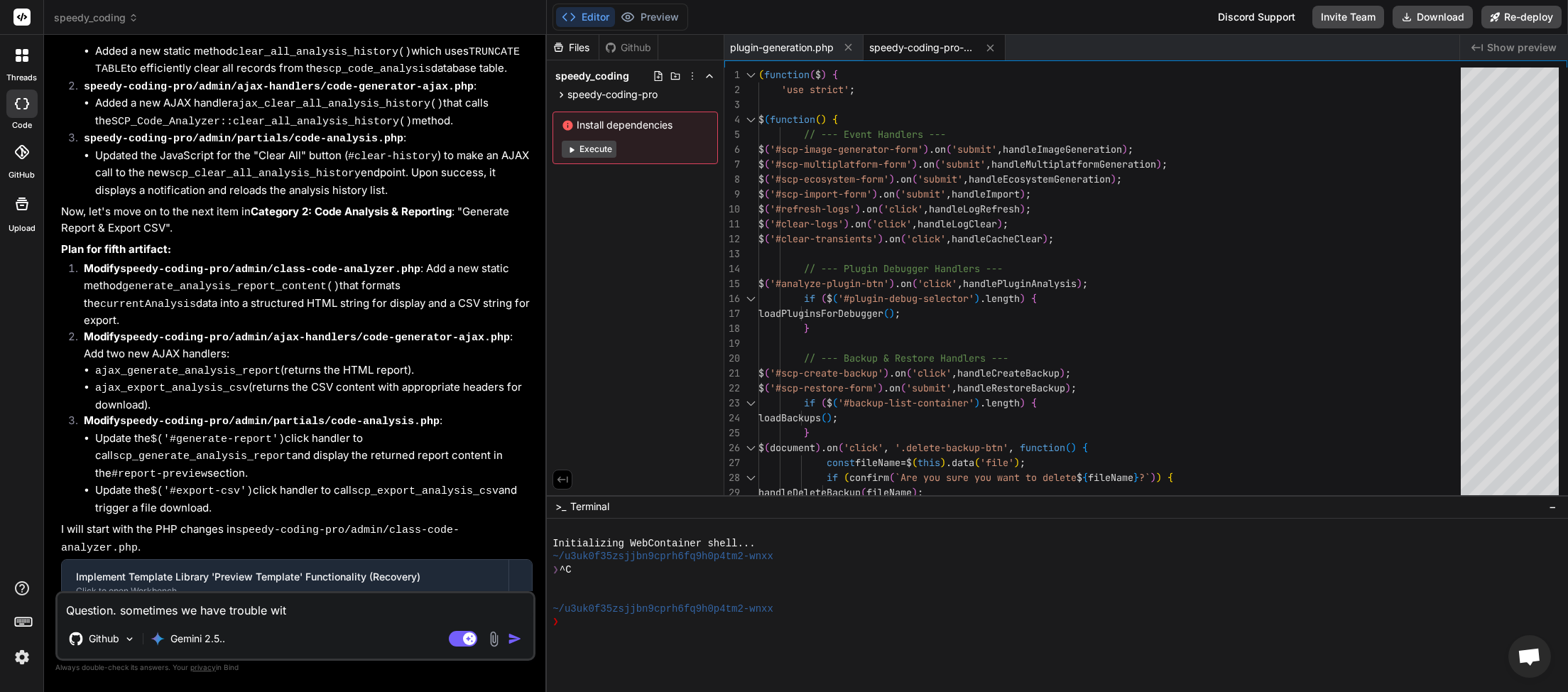
type textarea "x"
type textarea "Question. sometimes we have trouble with"
type textarea "x"
type textarea "Question. sometimes we have trouble with j"
type textarea "x"
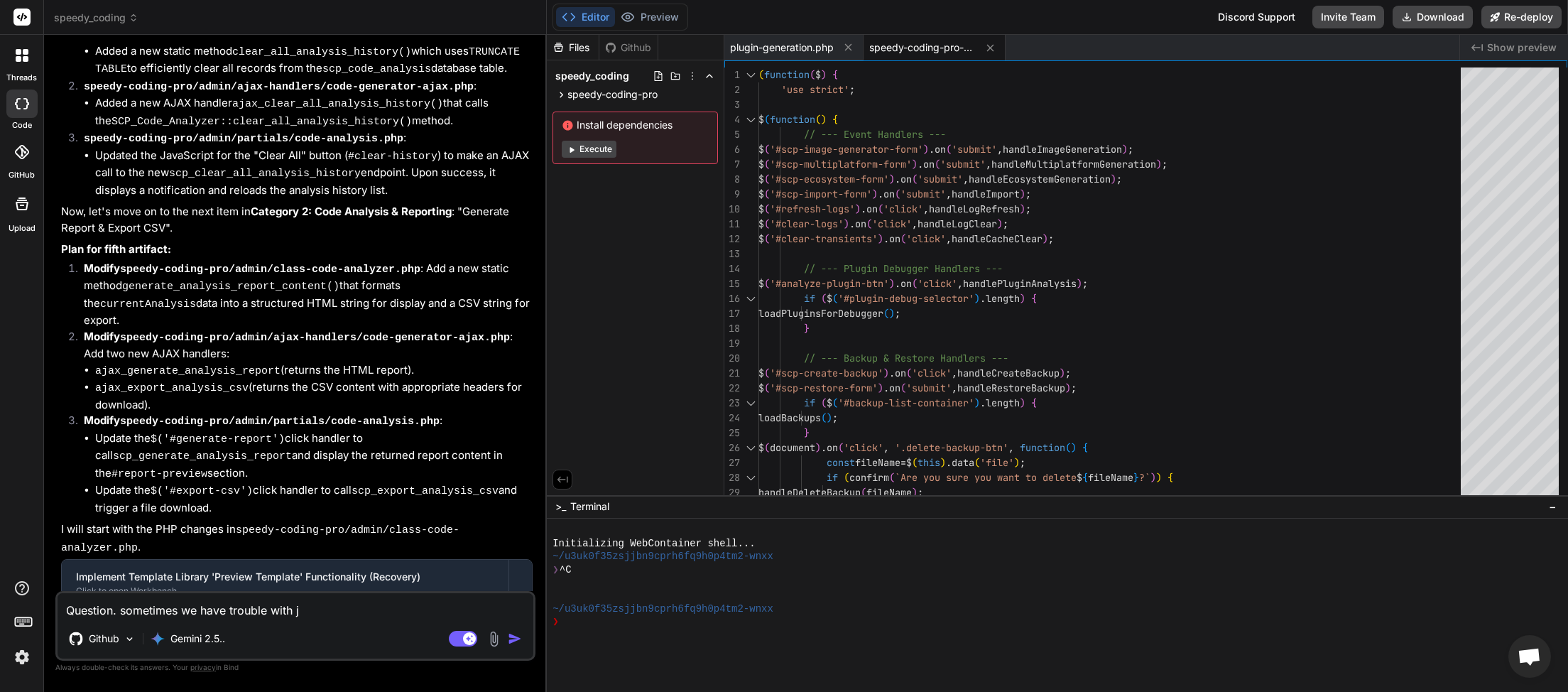
type textarea "Question. sometimes we have trouble with [PERSON_NAME]"
type textarea "x"
type textarea "Question. sometimes we have trouble with [PERSON_NAME]"
type textarea "x"
type textarea "Question. sometimes we have trouble with java"
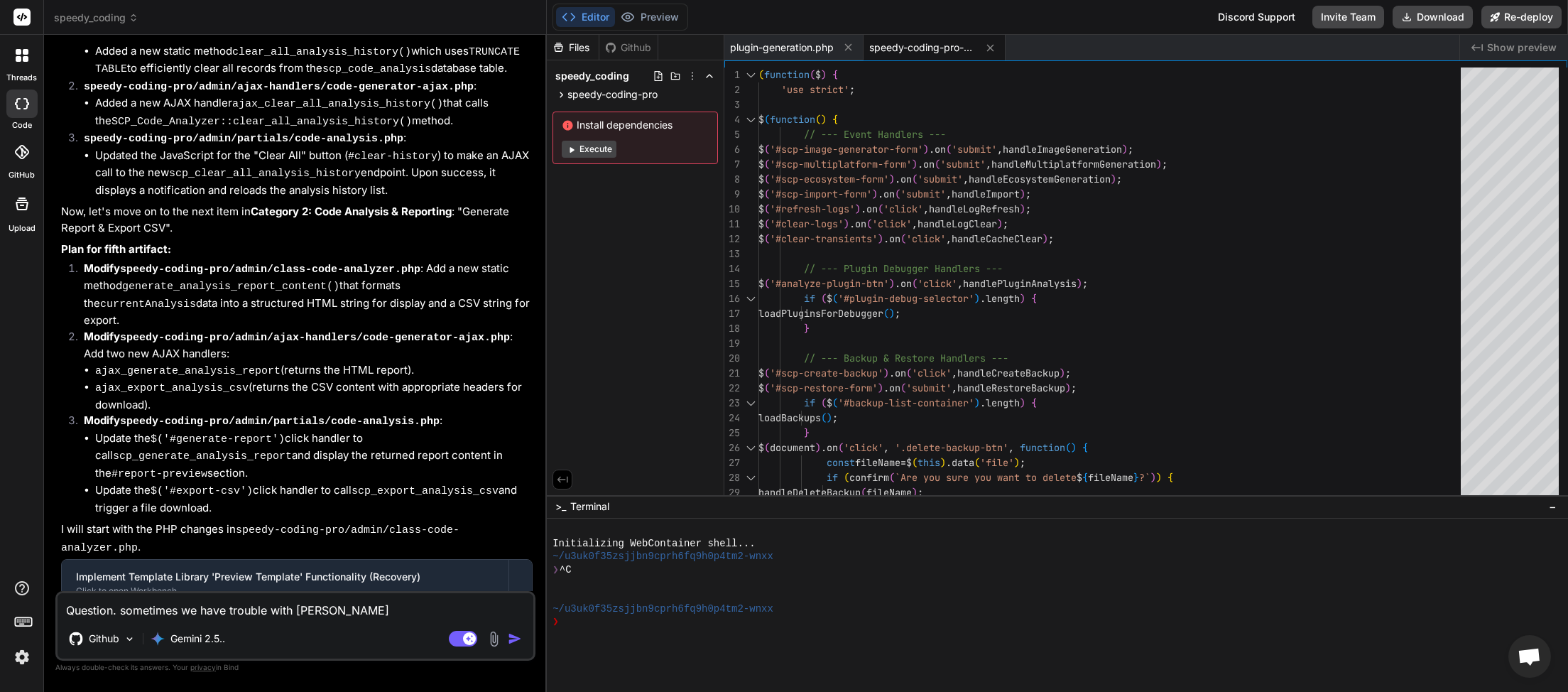
type textarea "x"
type textarea "Question. sometimes we have trouble with javas"
type textarea "x"
type textarea "Question. sometimes we have trouble with javasc"
type textarea "x"
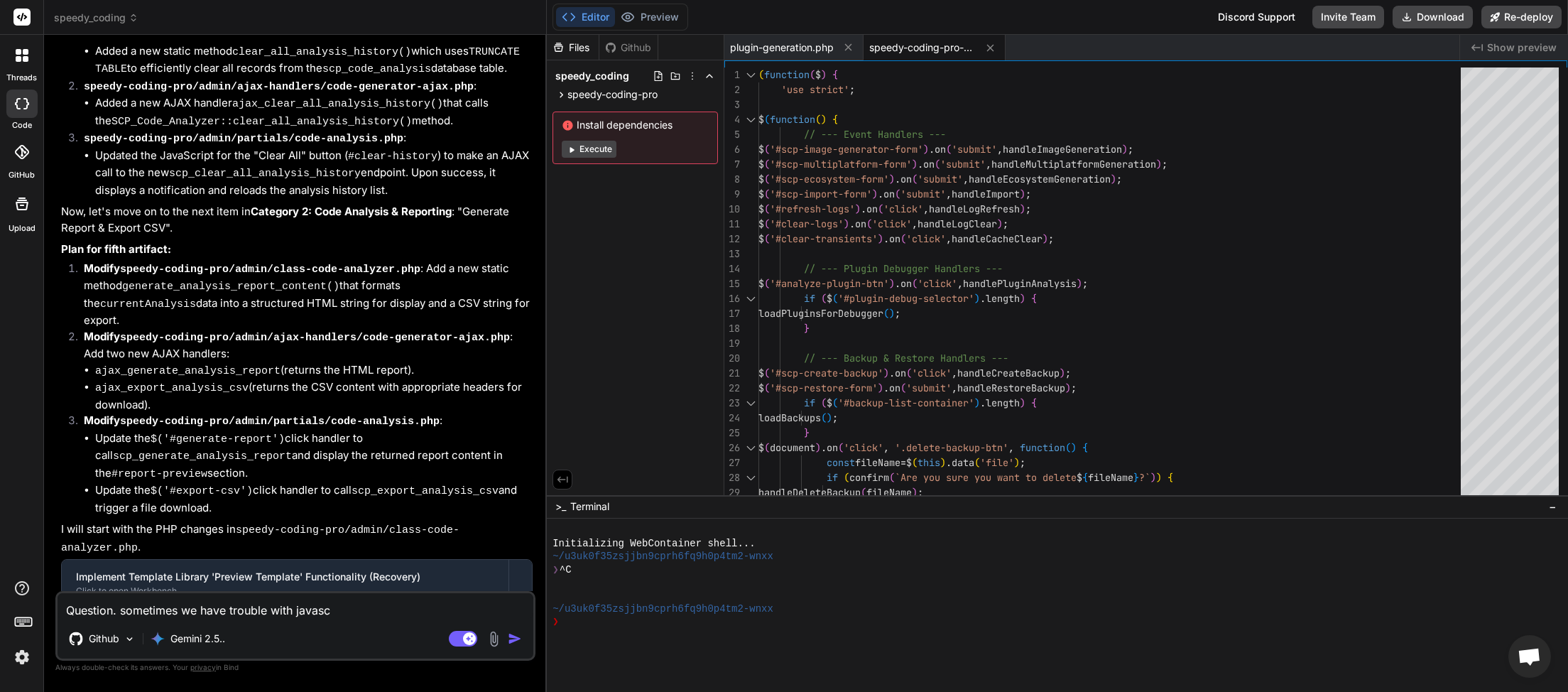
type textarea "Question. sometimes we have trouble with javascr"
type textarea "x"
type textarea "Question. sometimes we have trouble with javascri"
type textarea "x"
type textarea "Question. sometimes we have trouble with javascrip"
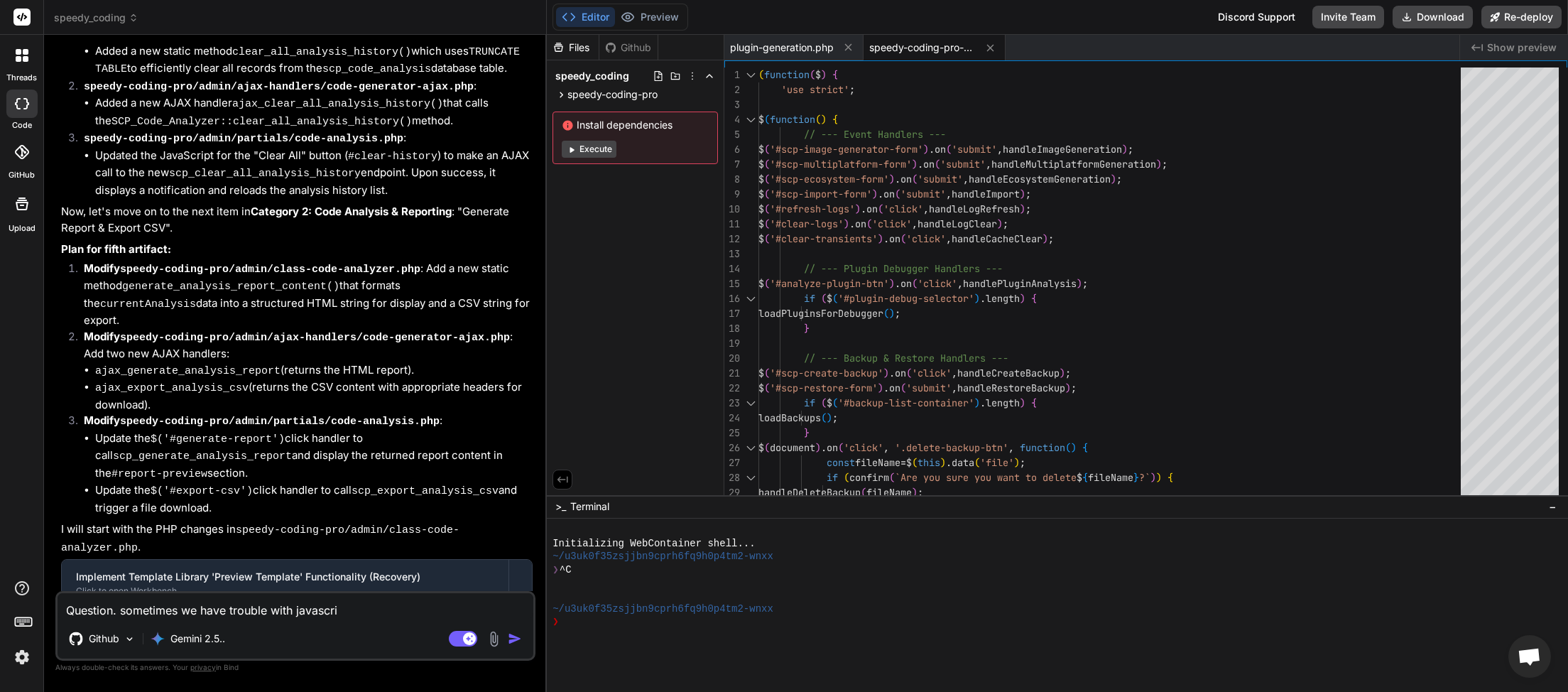
type textarea "x"
type textarea "Question. sometimes we have trouble with javascript"
type textarea "x"
type textarea "Question. sometimes we have trouble with javascript"
type textarea "x"
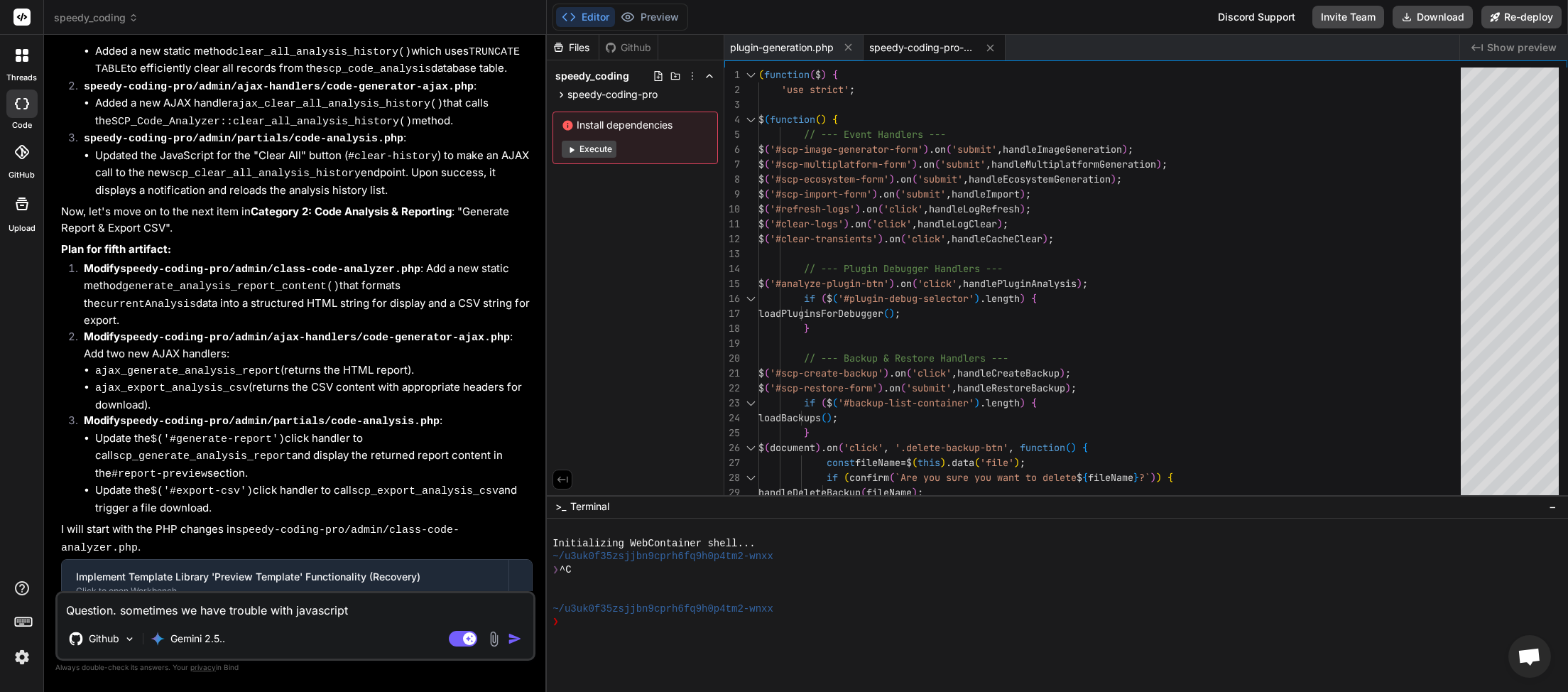
type textarea "Question. sometimes we have trouble with javascript n"
type textarea "x"
type textarea "Question. sometimes we have trouble with javascript no"
type textarea "x"
type textarea "Question. sometimes we have trouble with javascript not"
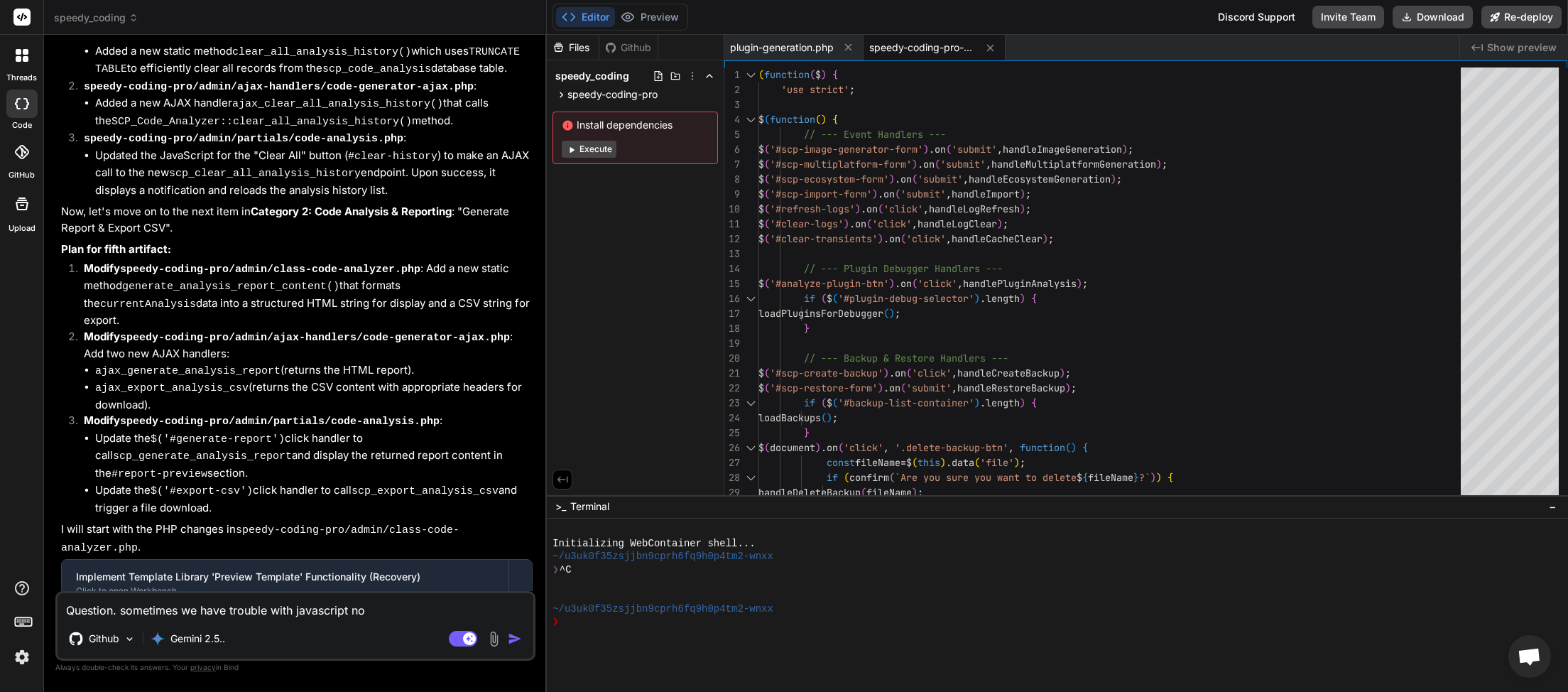
type textarea "x"
type textarea "Question. sometimes we have trouble with javascript not"
type textarea "x"
type textarea "Question. sometimes we have trouble with javascript not c"
type textarea "x"
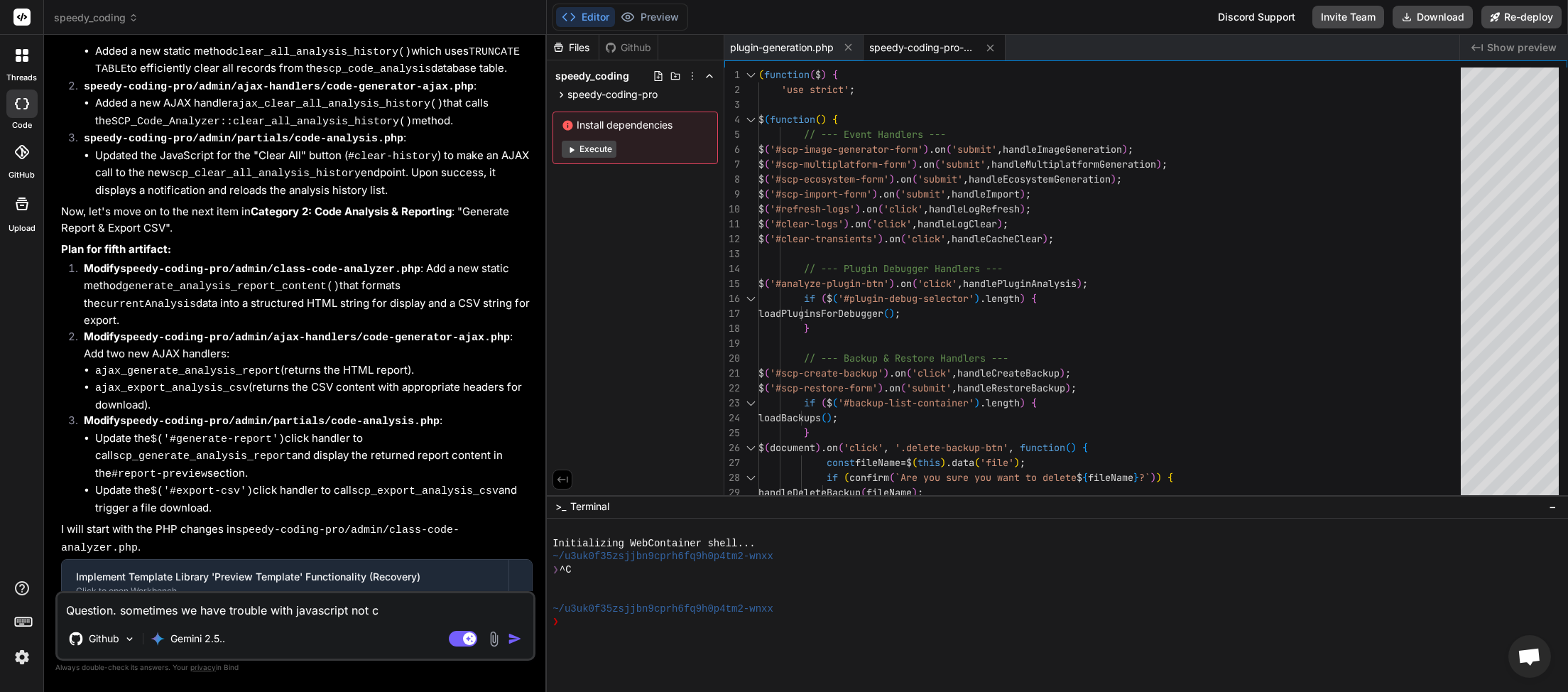
type textarea "Question. sometimes we have trouble with javascript not cl"
type textarea "x"
type textarea "Question. sometimes we have trouble with javascript not cle"
type textarea "x"
type textarea "Question. sometimes we have trouble with javascript not clea"
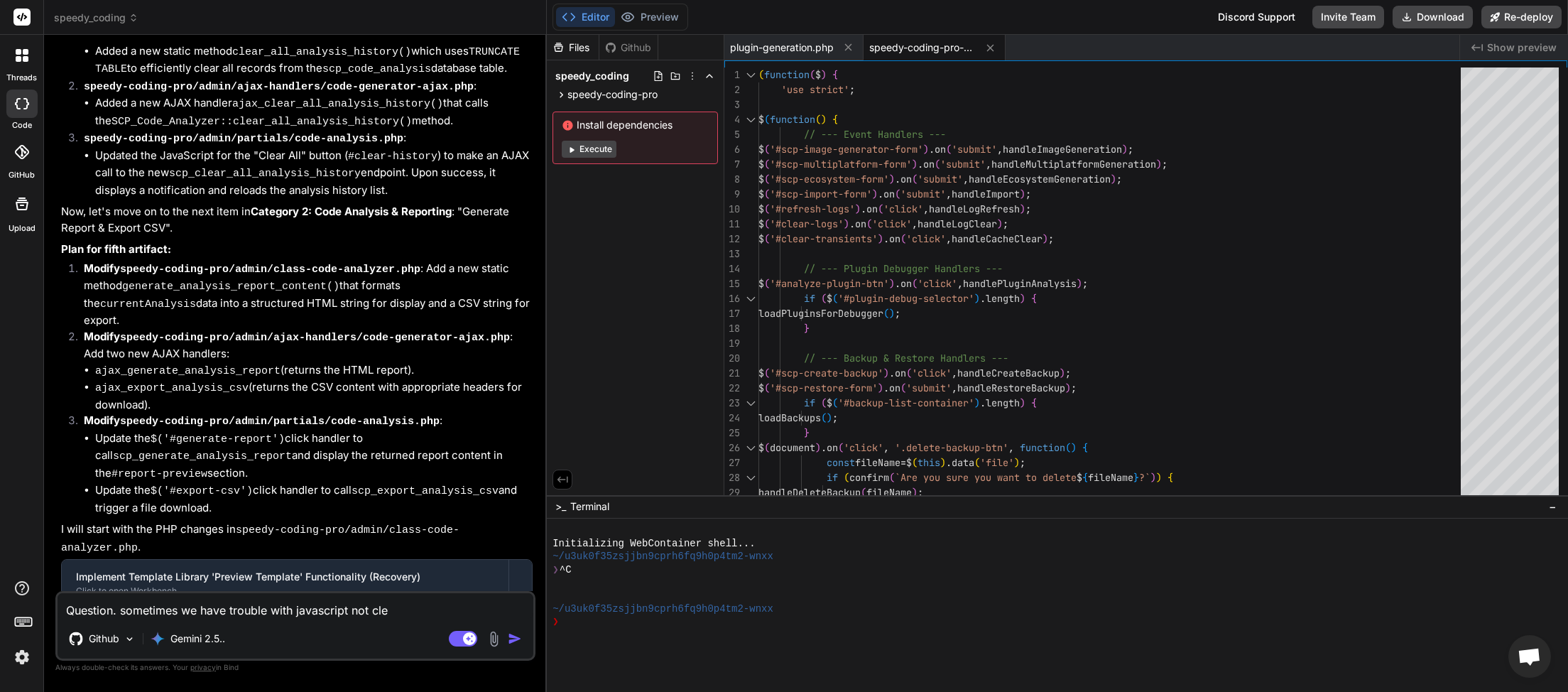
type textarea "x"
type textarea "Question. sometimes we have trouble with javascript not clear"
type textarea "x"
type textarea "Question. sometimes we have trouble with javascript not cleari"
type textarea "x"
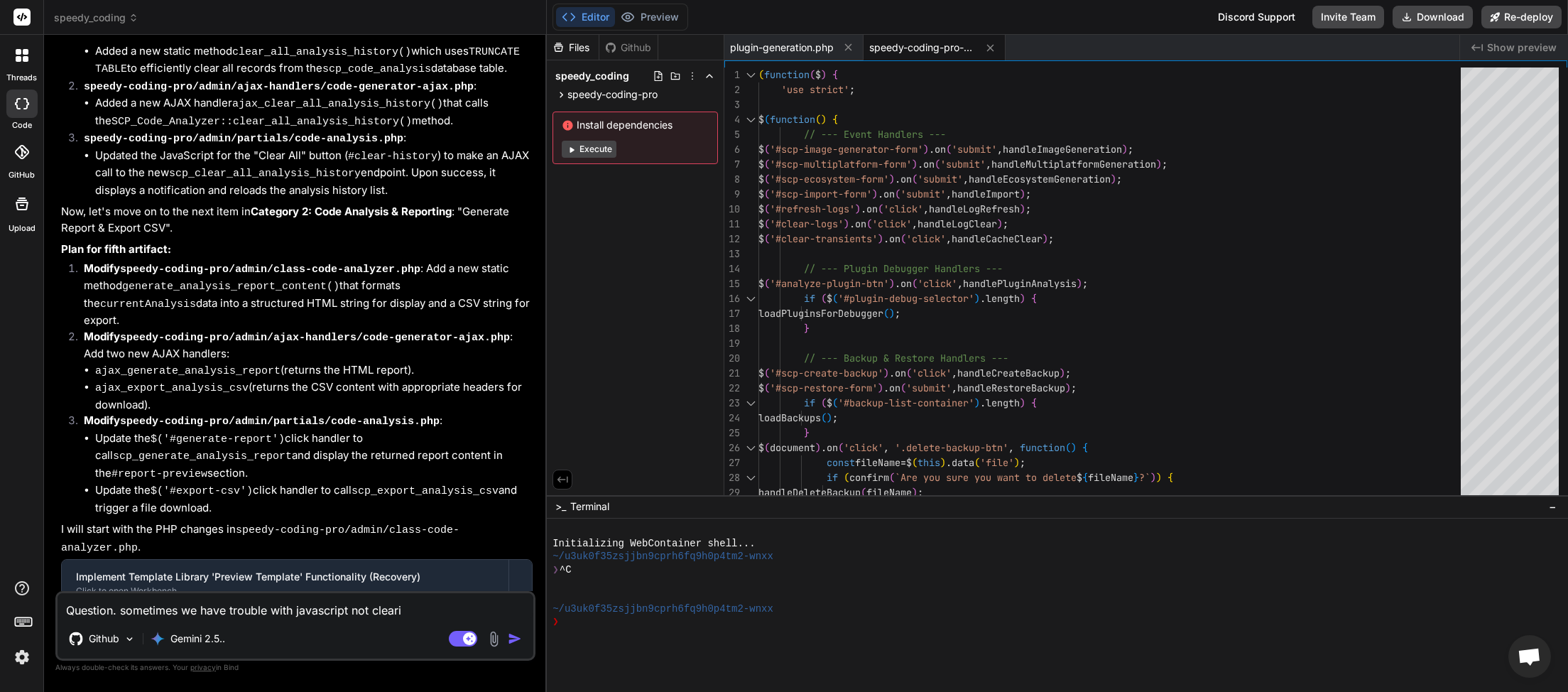
type textarea "Question. sometimes we have trouble with javascript not clearin"
type textarea "x"
type textarea "Question. sometimes we have trouble with javascript not clearing"
type textarea "x"
type textarea "Question. sometimes we have trouble with javascript not clearing,"
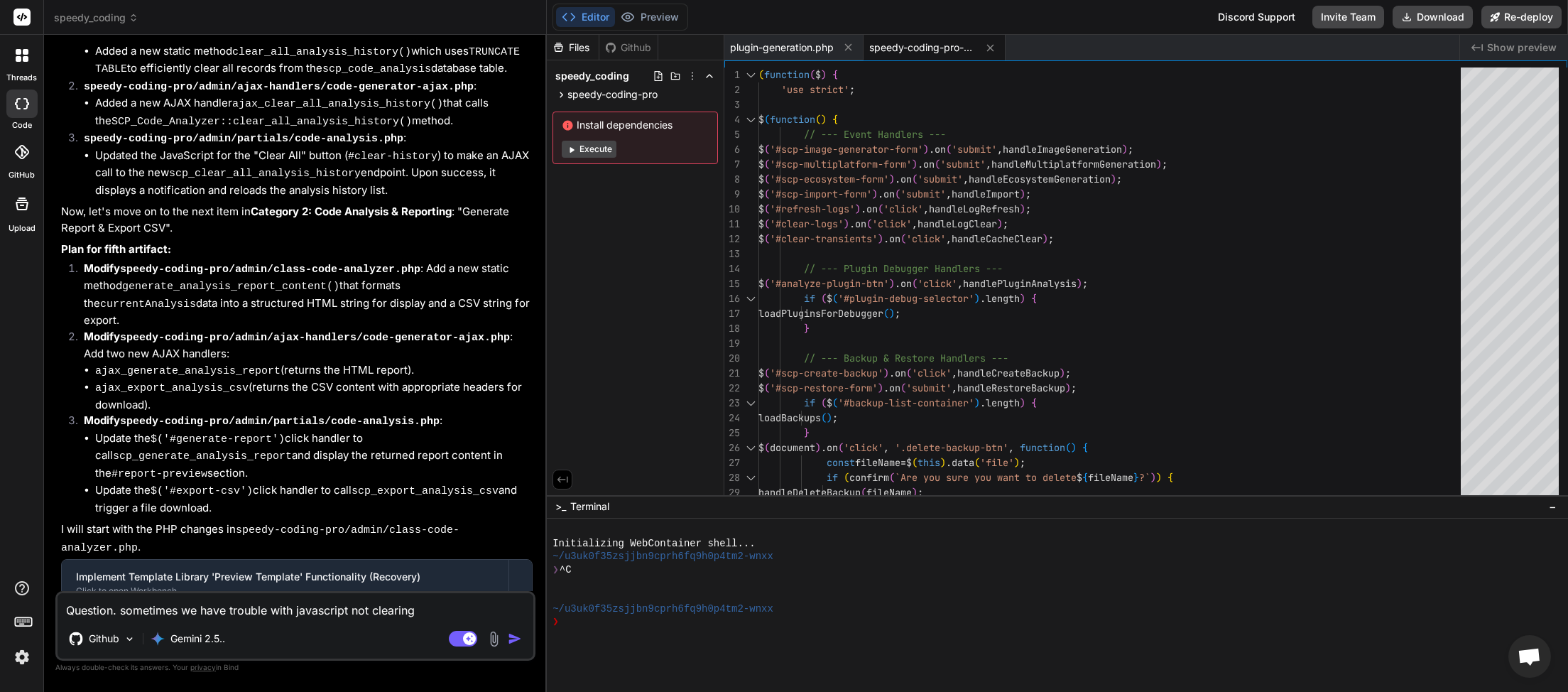
type textarea "x"
type textarea "Question. sometimes we have trouble with javascript not clearing,"
type textarea "x"
type textarea "Question. sometimes we have trouble with javascript not clearing, i"
type textarea "x"
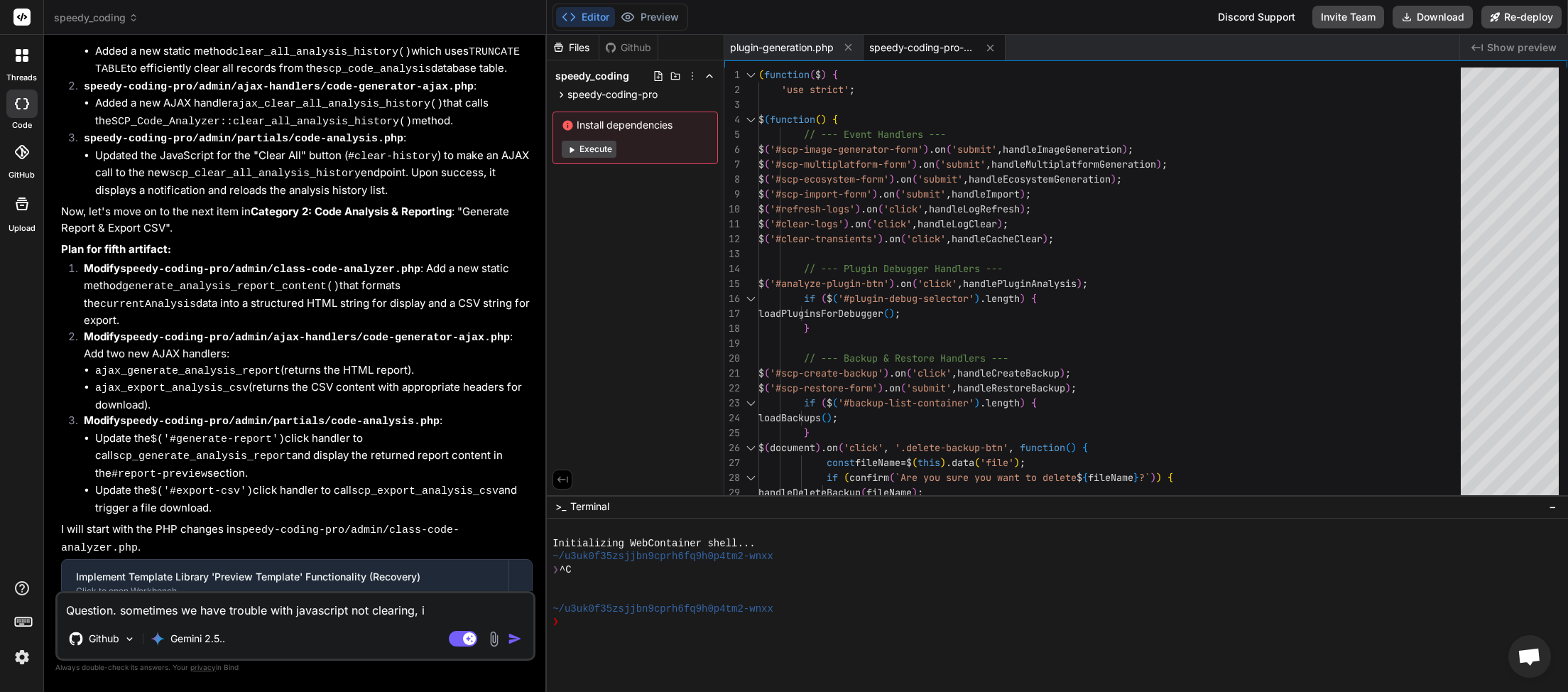
type textarea "Question. sometimes we have trouble with javascript not clearing, is"
type textarea "x"
type textarea "Question. sometimes we have trouble with javascript not clearing, is"
type textarea "x"
type textarea "Question. sometimes we have trouble with javascript not clearing, is t"
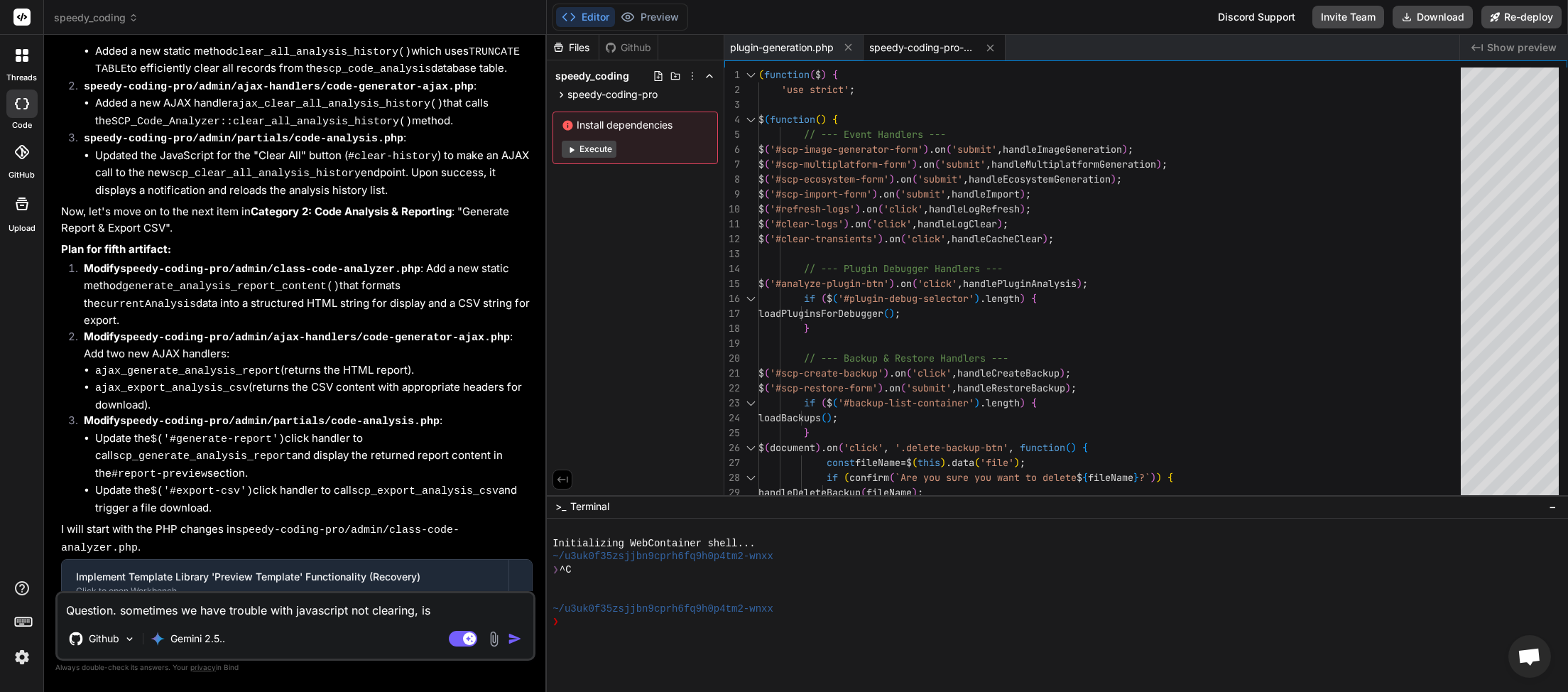
type textarea "x"
type textarea "Question. sometimes we have trouble with javascript not clearing, is th"
type textarea "x"
type textarea "Question. sometimes we have trouble with javascript not clearing, is the"
type textarea "x"
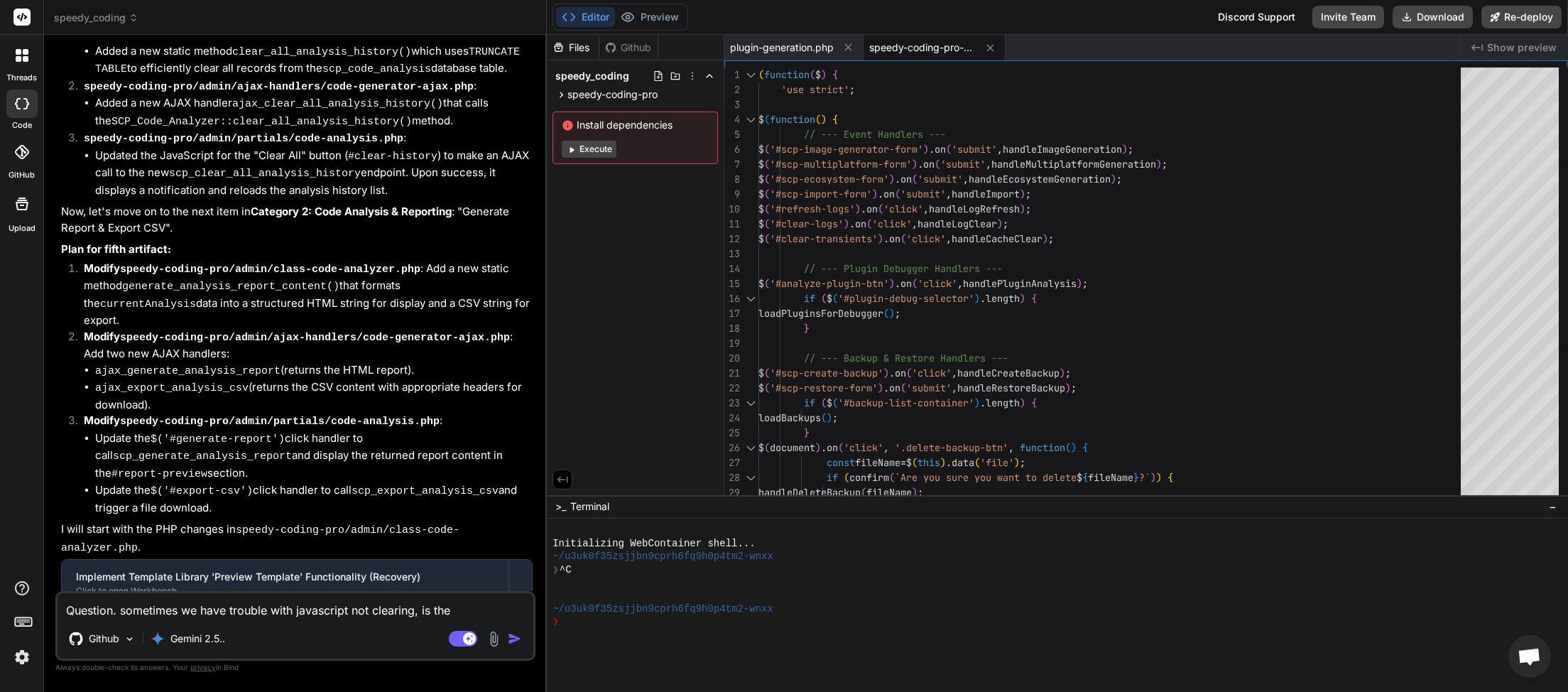
type textarea "Question. sometimes we have trouble with javascript not clearing, is ther"
type textarea "x"
type textarea "Question. sometimes we have trouble with javascript not clearing, is there"
type textarea "x"
type textarea "Question. sometimes we have trouble with javascript not clearing, is there"
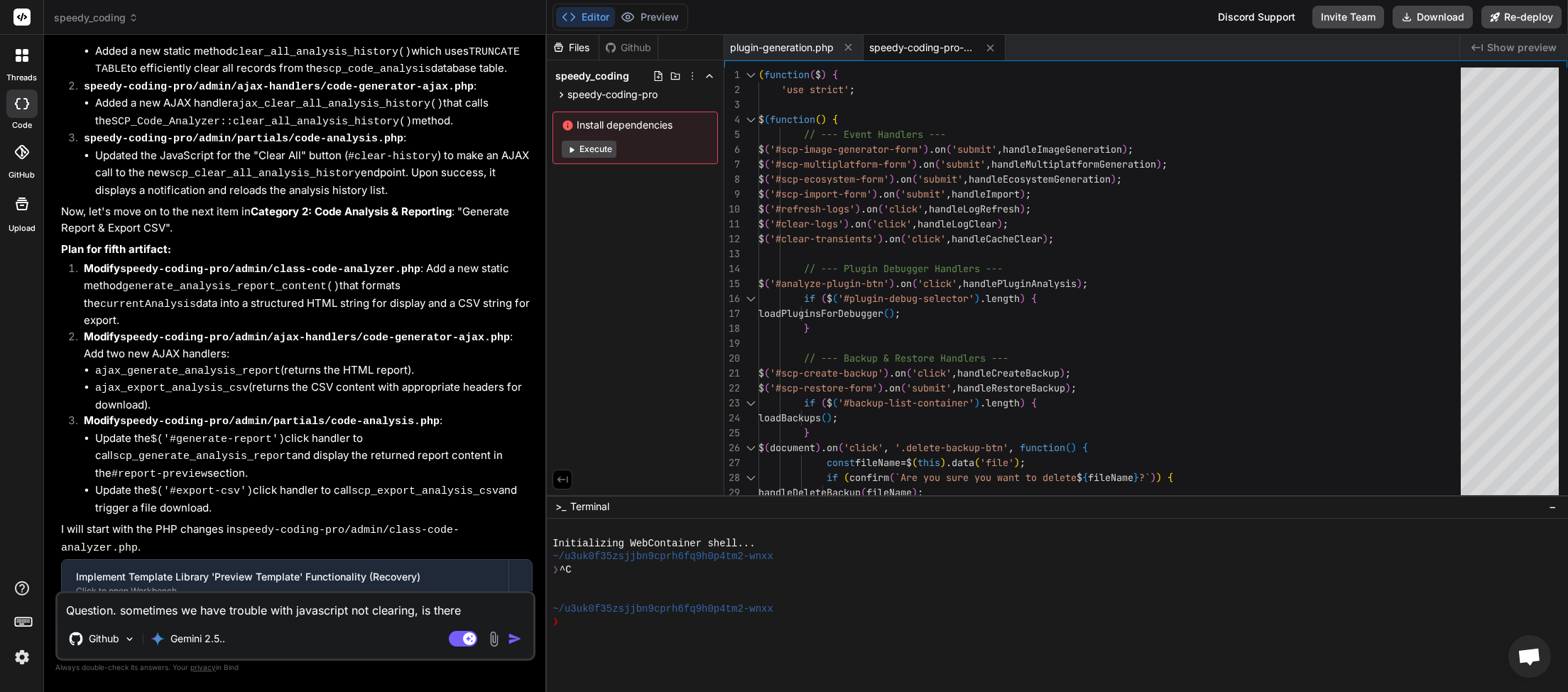
type textarea "x"
type textarea "Question. sometimes we have trouble with javascript not clearing, is there a"
type textarea "x"
type textarea "Question. sometimes we have trouble with javascript not clearing, is there a"
type textarea "x"
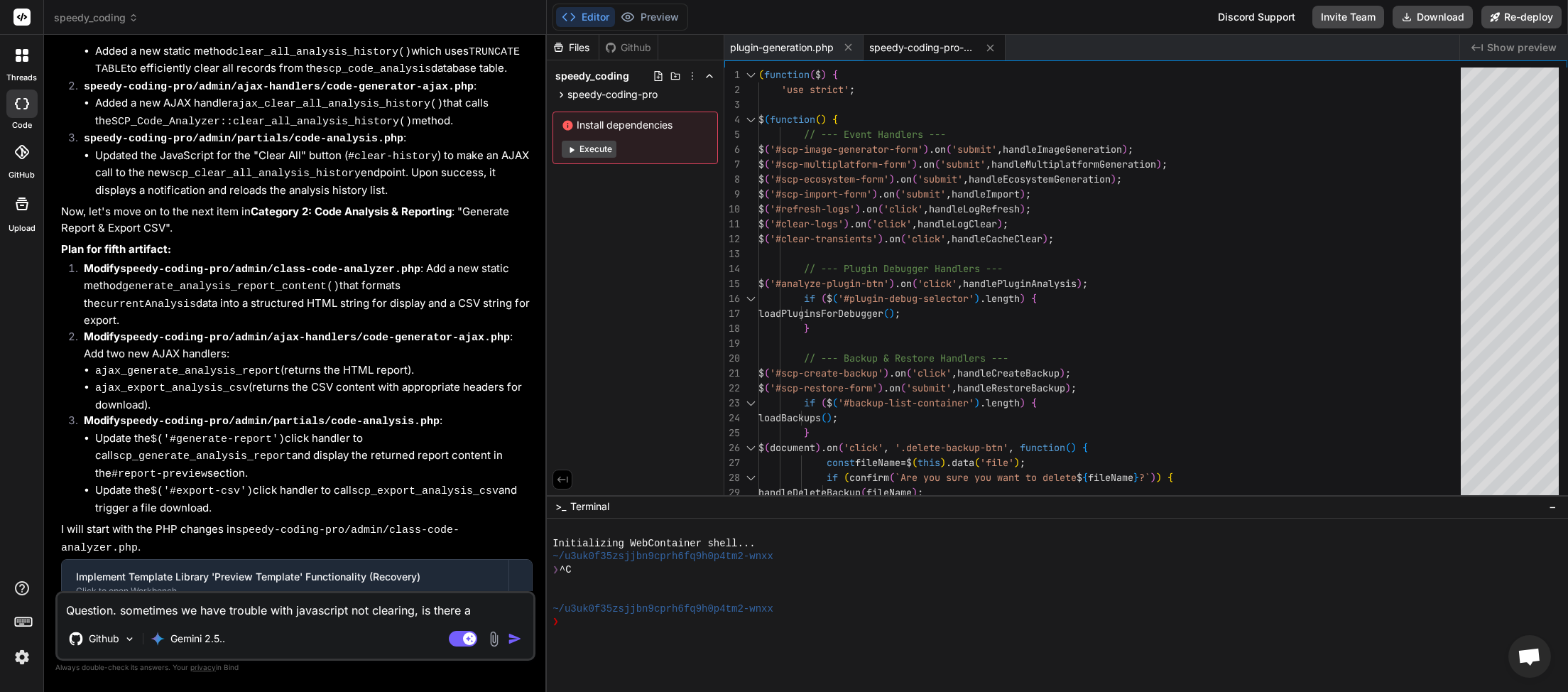
type textarea "Question. sometimes we have trouble with javascript not clearing, is there a w"
type textarea "x"
type textarea "Question. sometimes we have trouble with javascript not clearing, is there a wa"
type textarea "x"
type textarea "Question. sometimes we have trouble with javascript not clearing, is there a way"
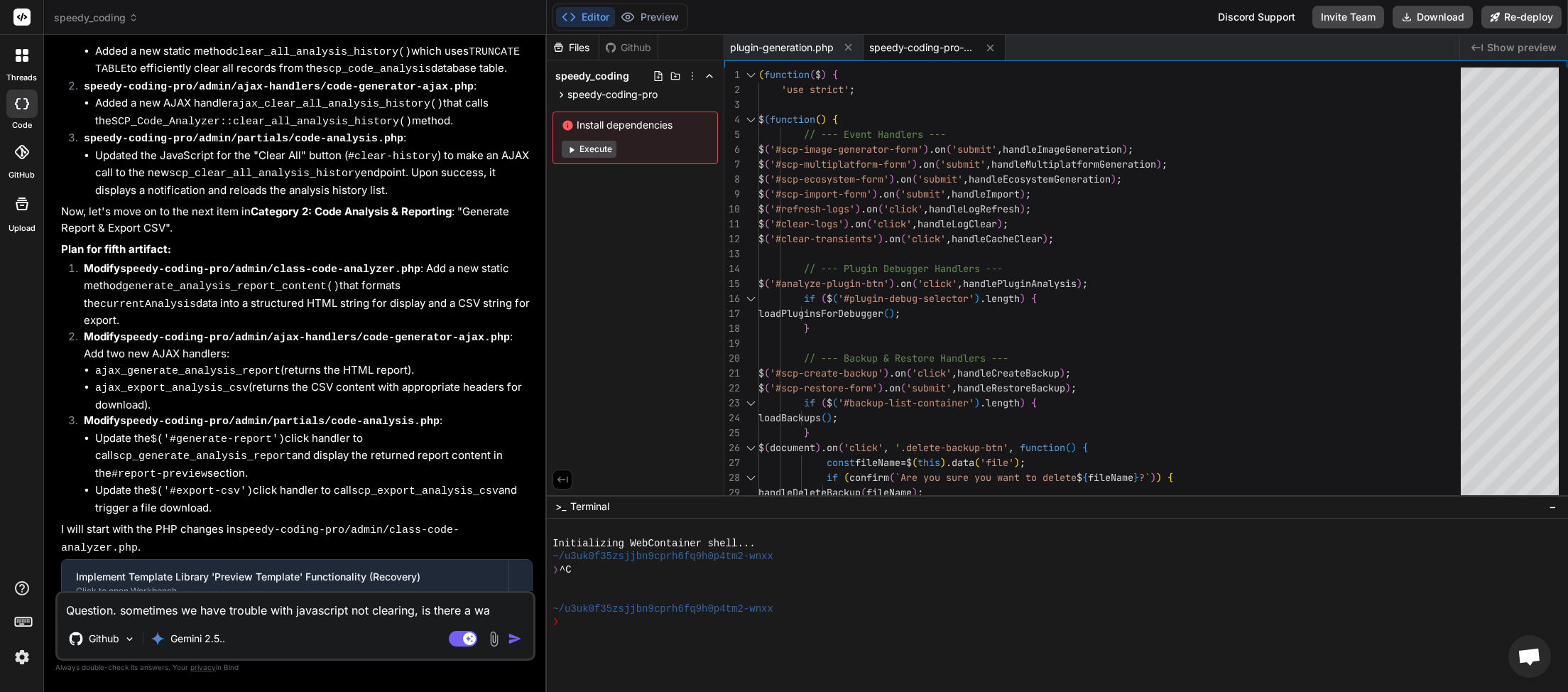
type textarea "x"
type textarea "Question. sometimes we have trouble with javascript not clearing, is there a way"
type textarea "x"
type textarea "Question. sometimes we have trouble with javascript not clearing, is there a wa…"
type textarea "x"
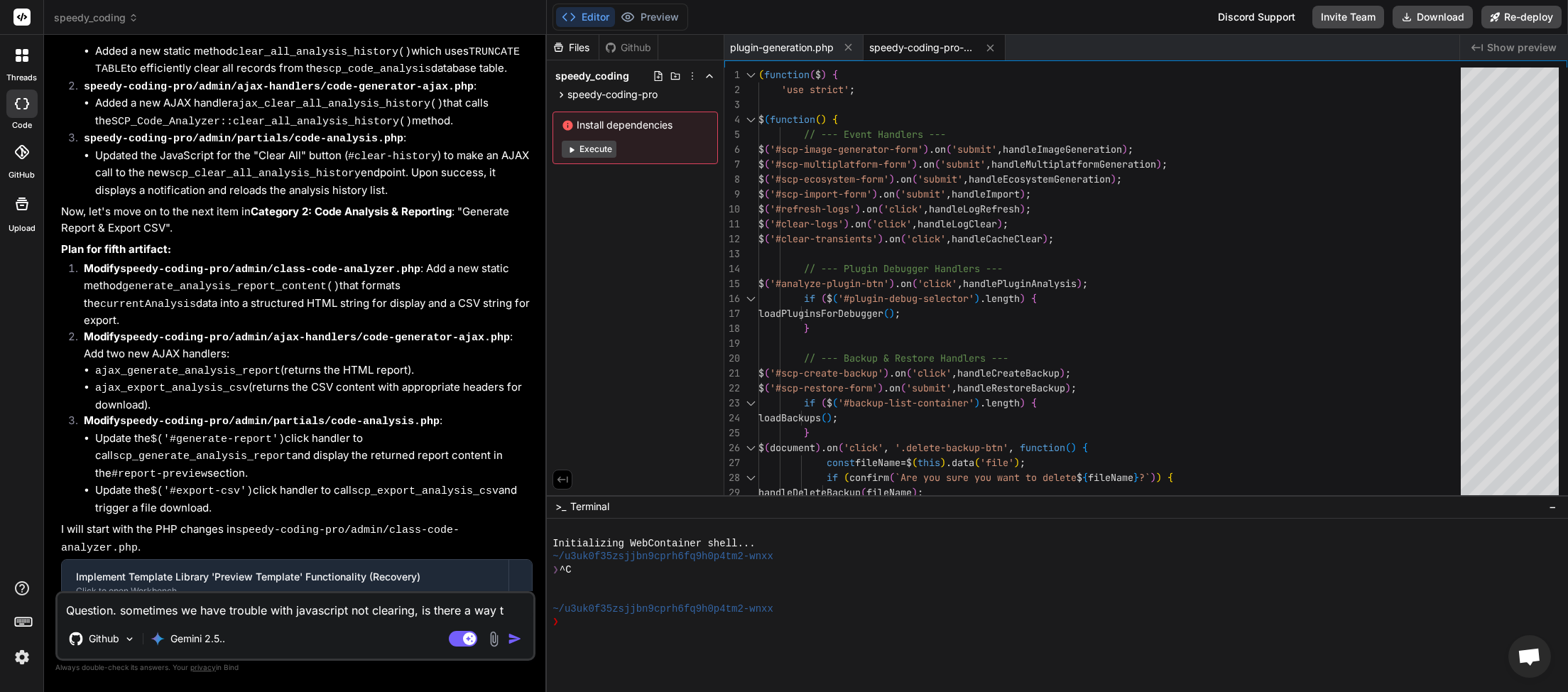
type textarea "Question. sometimes we have trouble with javascript not clearing, is there a wa…"
type textarea "x"
type textarea "Question. sometimes we have trouble with javascript not clearing, is there a wa…"
type textarea "x"
type textarea "Question. sometimes we have trouble with javascript not clearing, is there a wa…"
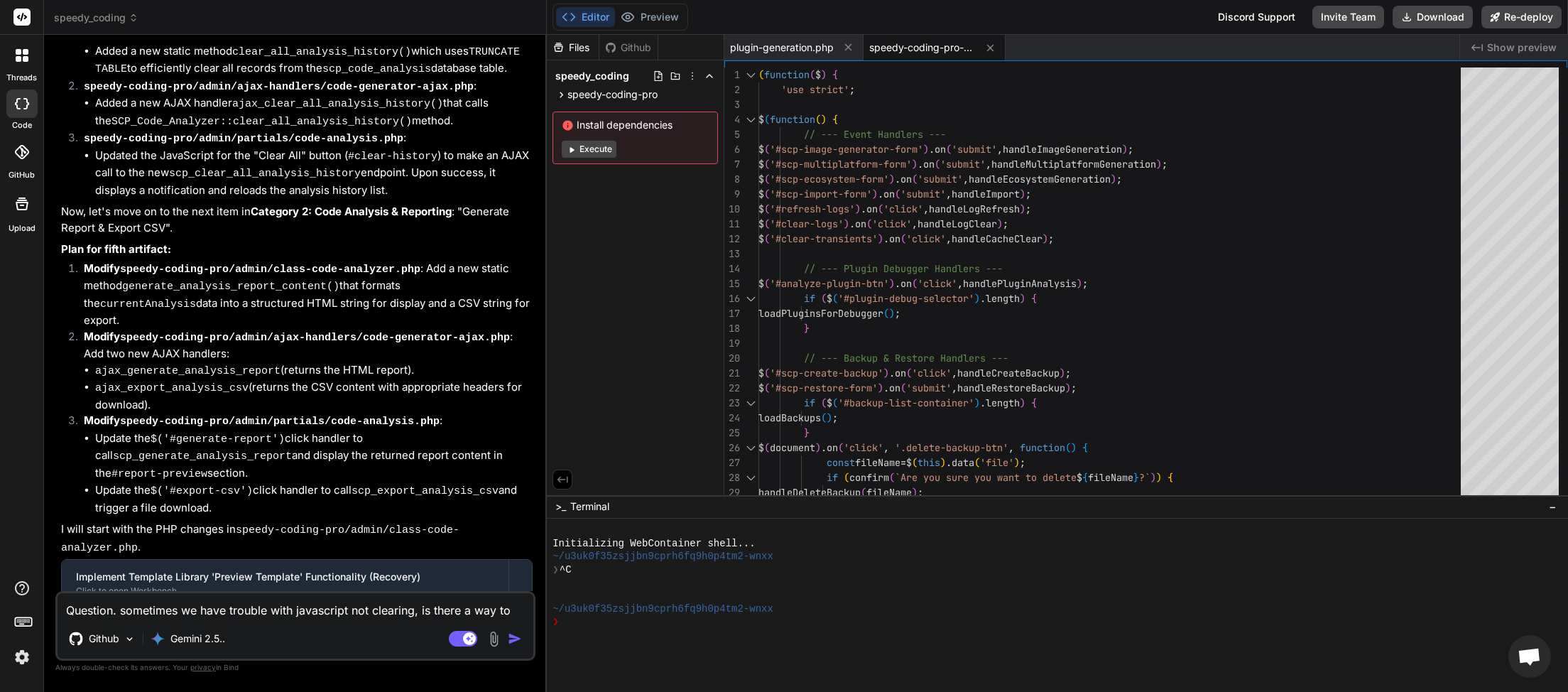
type textarea "x"
type textarea "Question. sometimes we have trouble with javascript not clearing, is there a wa…"
type textarea "x"
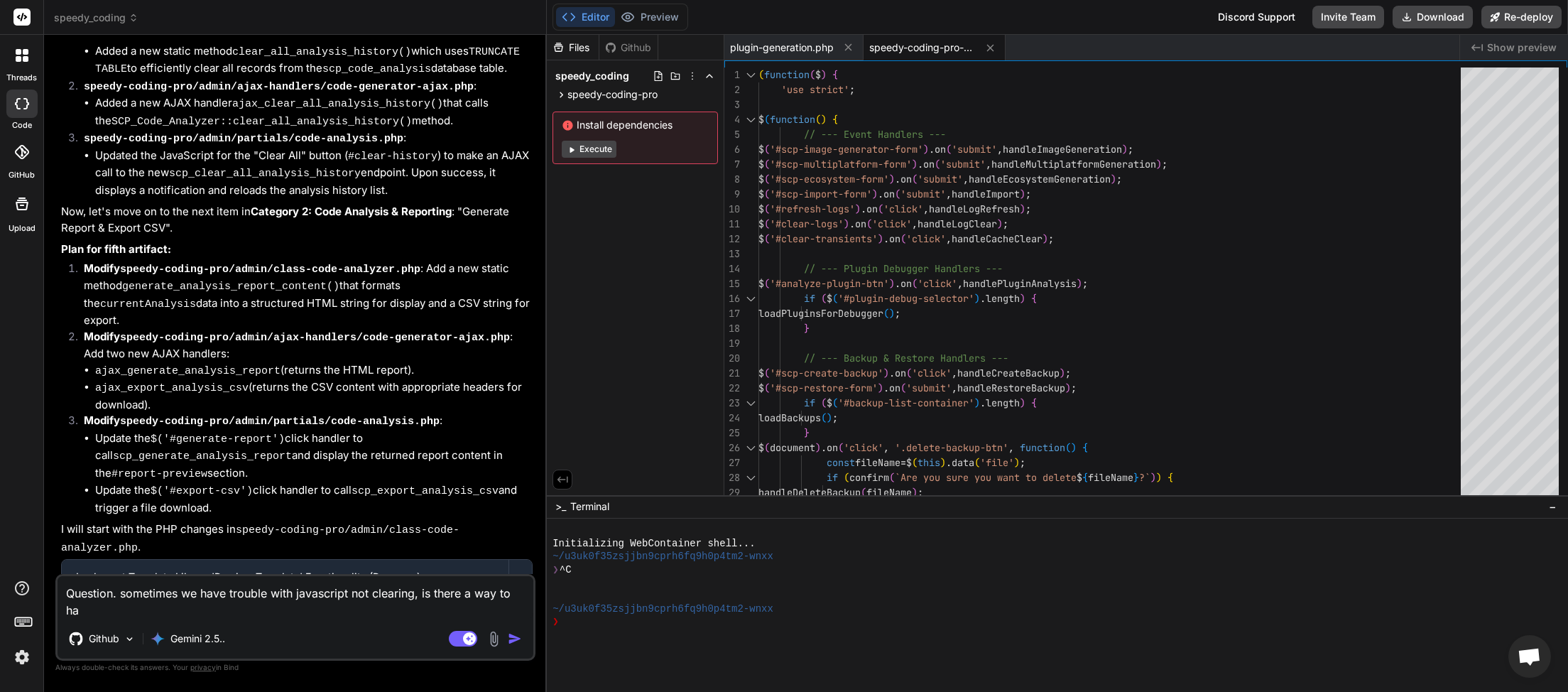
type textarea "Question. sometimes we have trouble with javascript not clearing, is there a wa…"
type textarea "x"
type textarea "Question. sometimes we have trouble with javascript not clearing, is there a wa…"
type textarea "x"
type textarea "Question. sometimes we have trouble with javascript not clearing, is there a wa…"
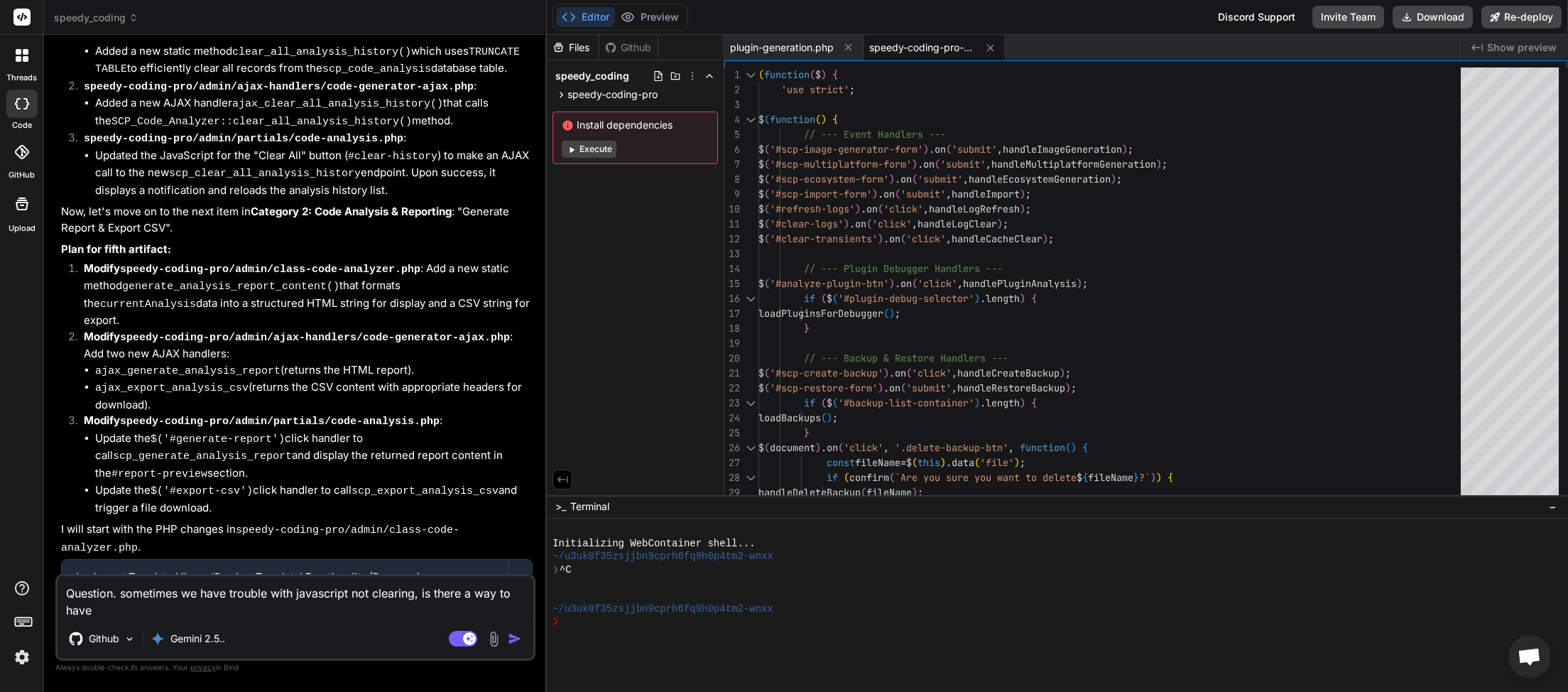
type textarea "x"
type textarea "Question. sometimes we have trouble with javascript not clearing, is there a wa…"
type textarea "x"
type textarea "Question. sometimes we have trouble with javascript not clearing, is there a wa…"
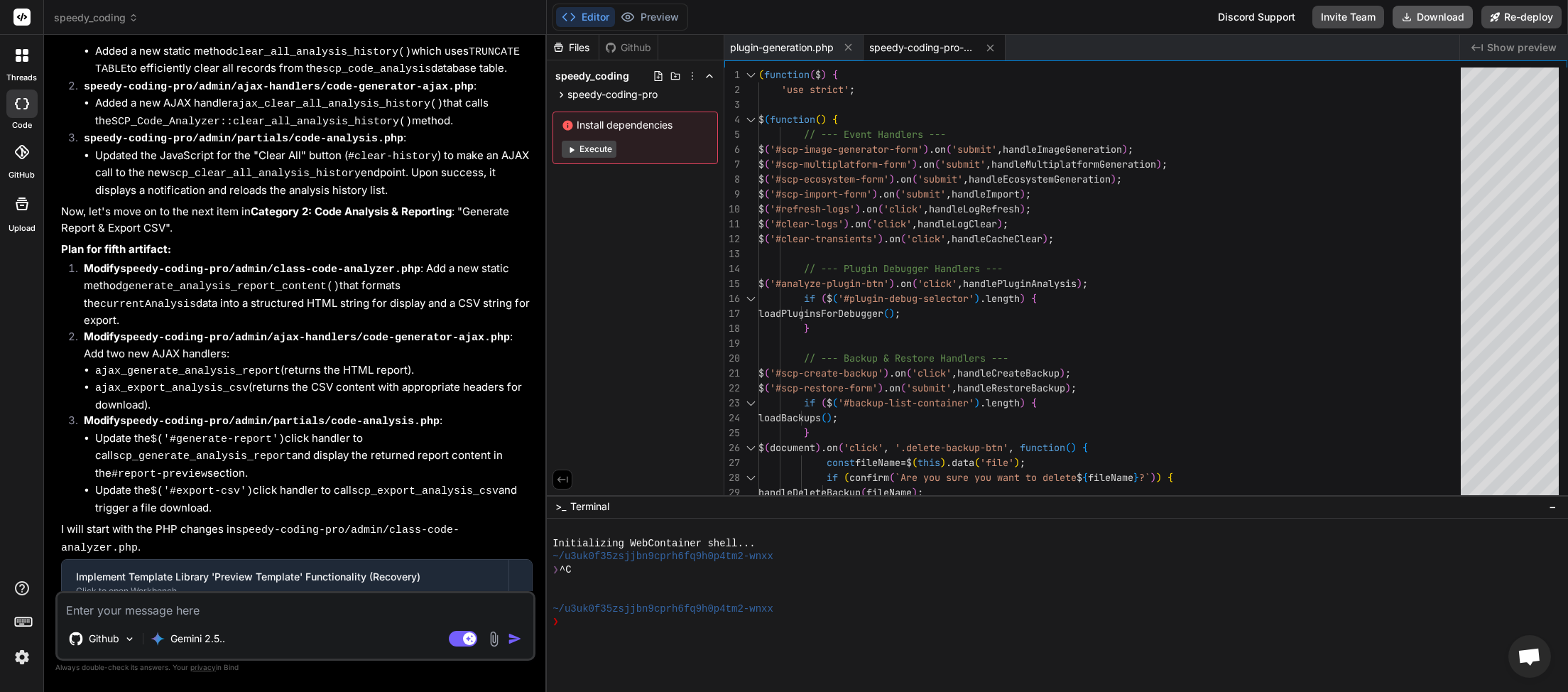
click at [1425, 12] on button "Download" at bounding box center [1433, 16] width 80 height 22
paste textarea "Export Data"
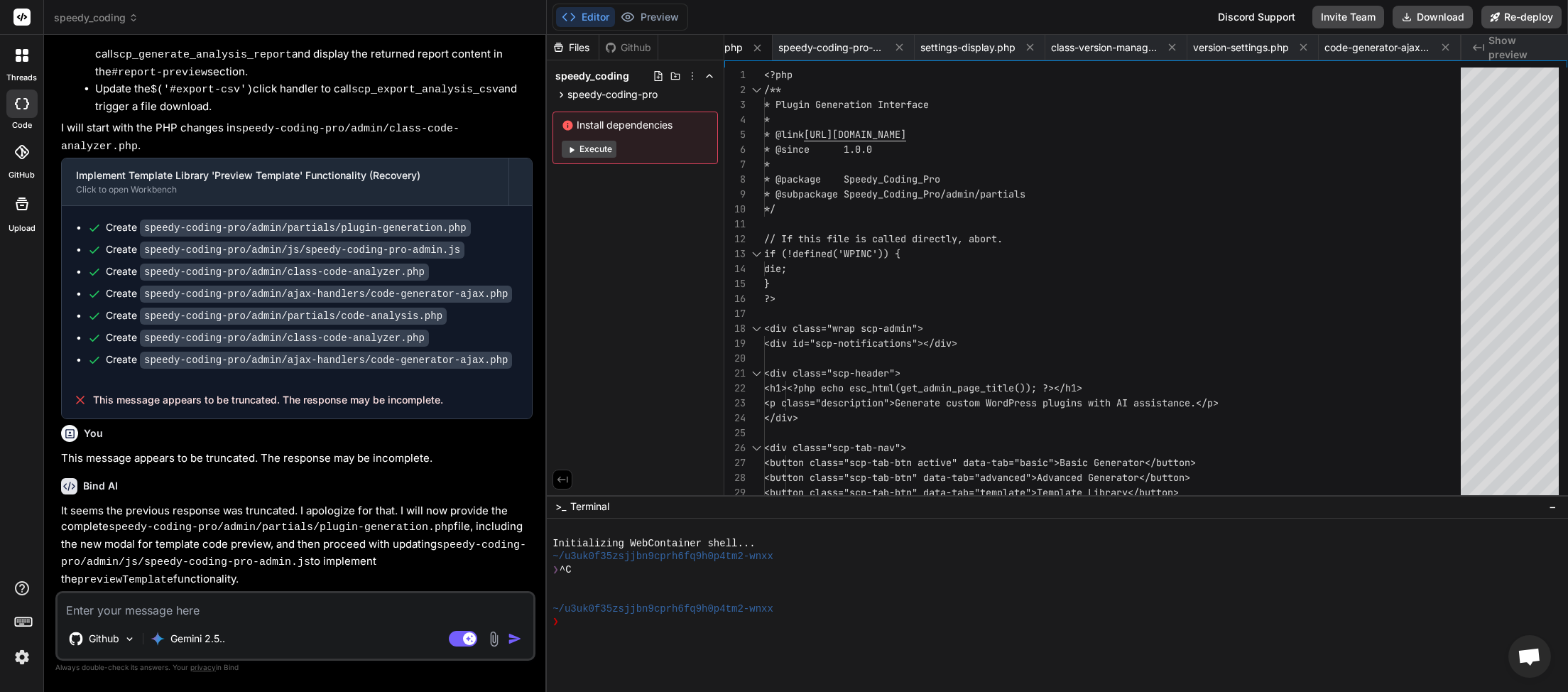
scroll to position [9173, 0]
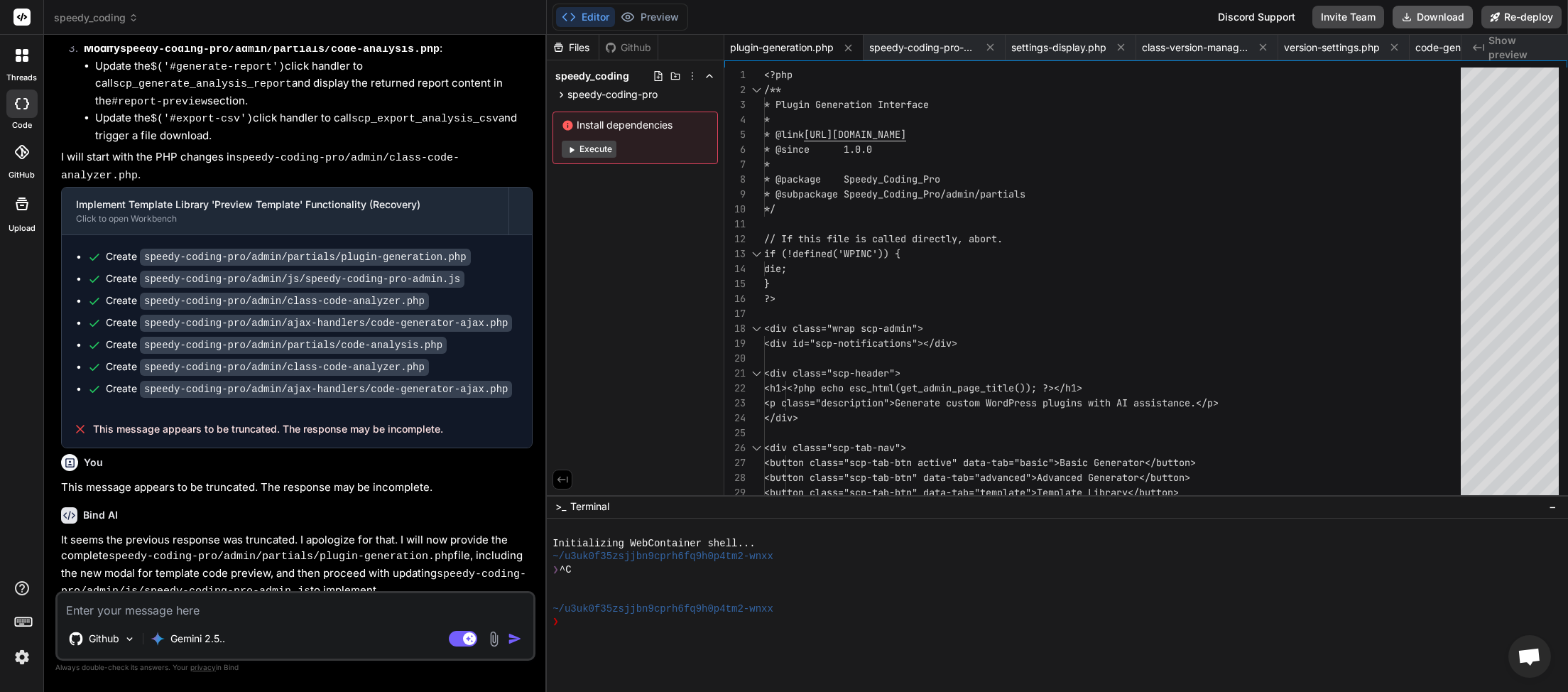
click at [1419, 22] on button "Download" at bounding box center [1433, 16] width 80 height 22
drag, startPoint x: 224, startPoint y: 609, endPoint x: 218, endPoint y: 601, distance: 10.0
click at [222, 606] on textarea at bounding box center [296, 606] width 476 height 25
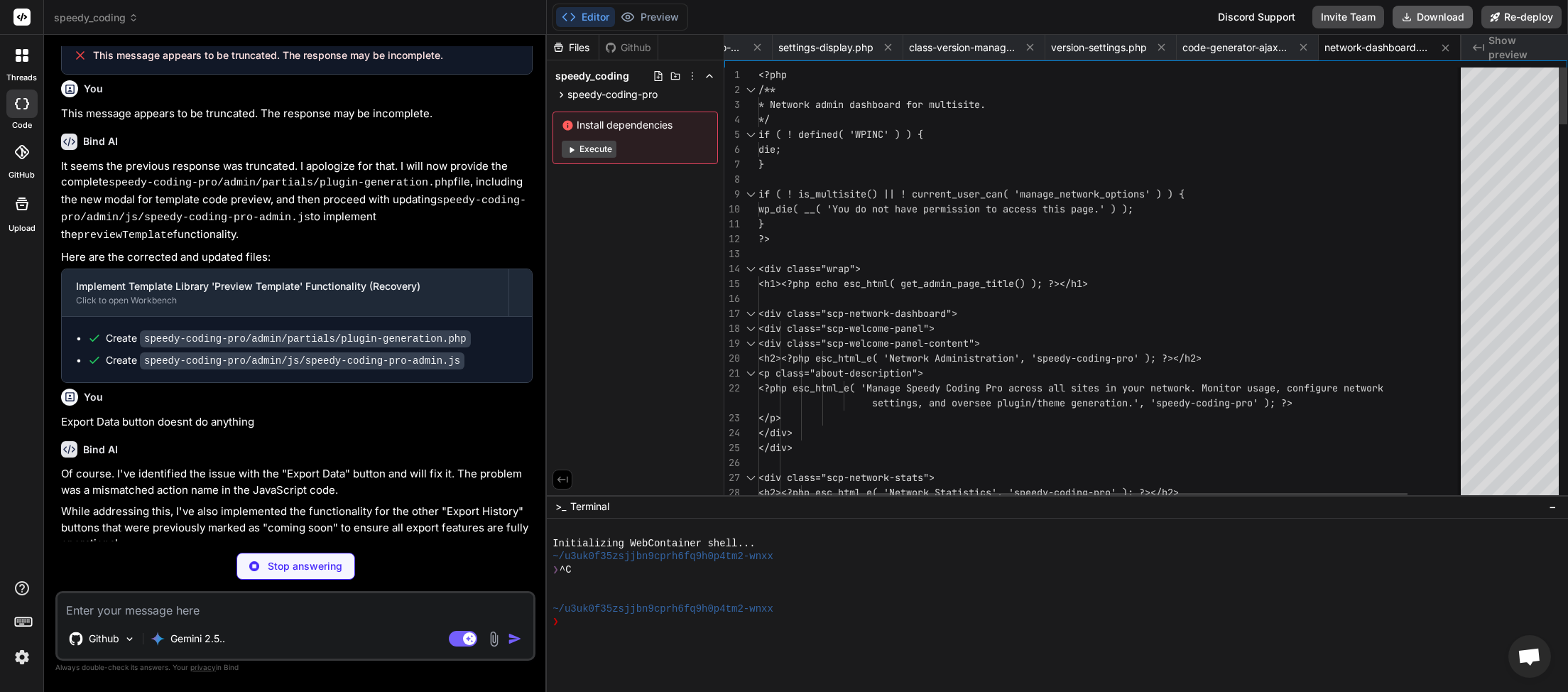
scroll to position [0, 236]
click at [1448, 15] on button "Download" at bounding box center [1433, 16] width 80 height 22
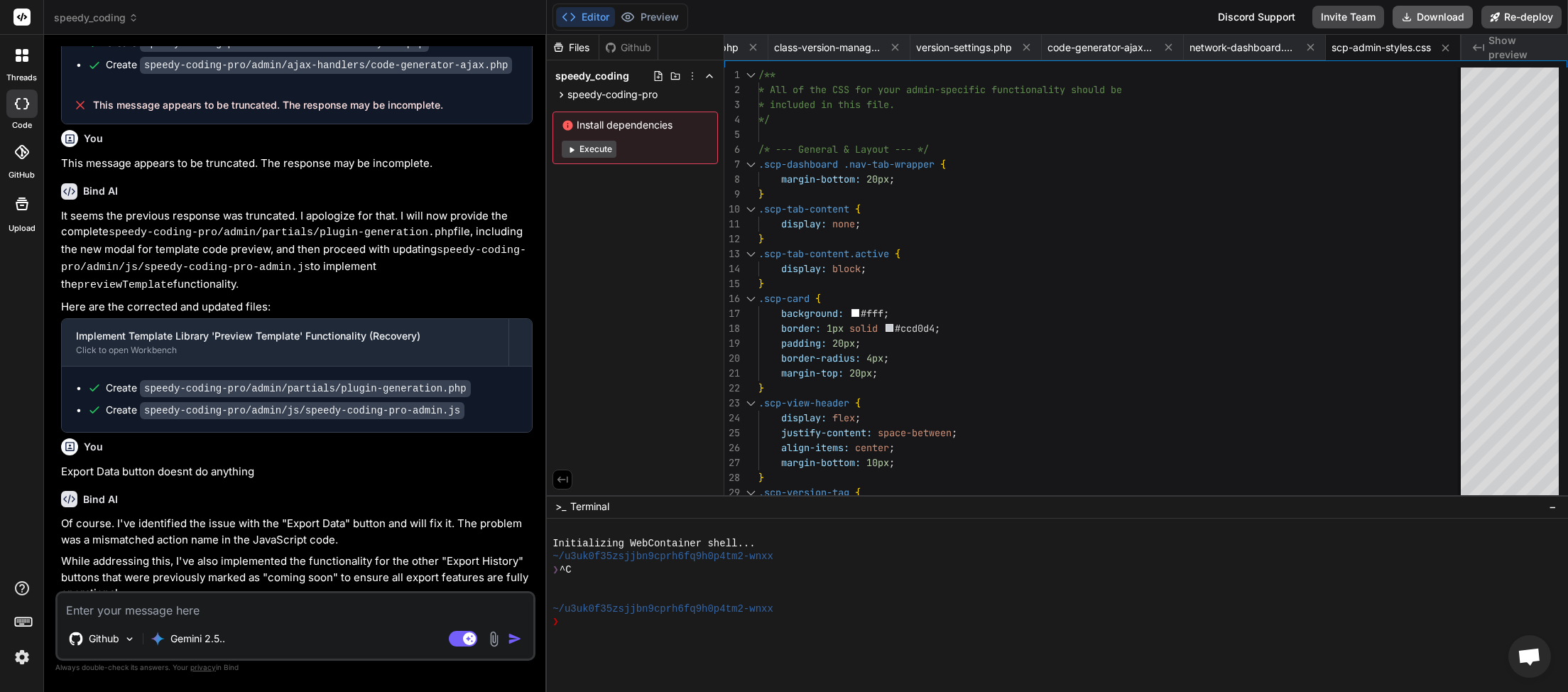
scroll to position [0, 373]
click at [1423, 19] on button "Download" at bounding box center [1433, 16] width 80 height 22
click at [157, 616] on textarea at bounding box center [296, 606] width 476 height 25
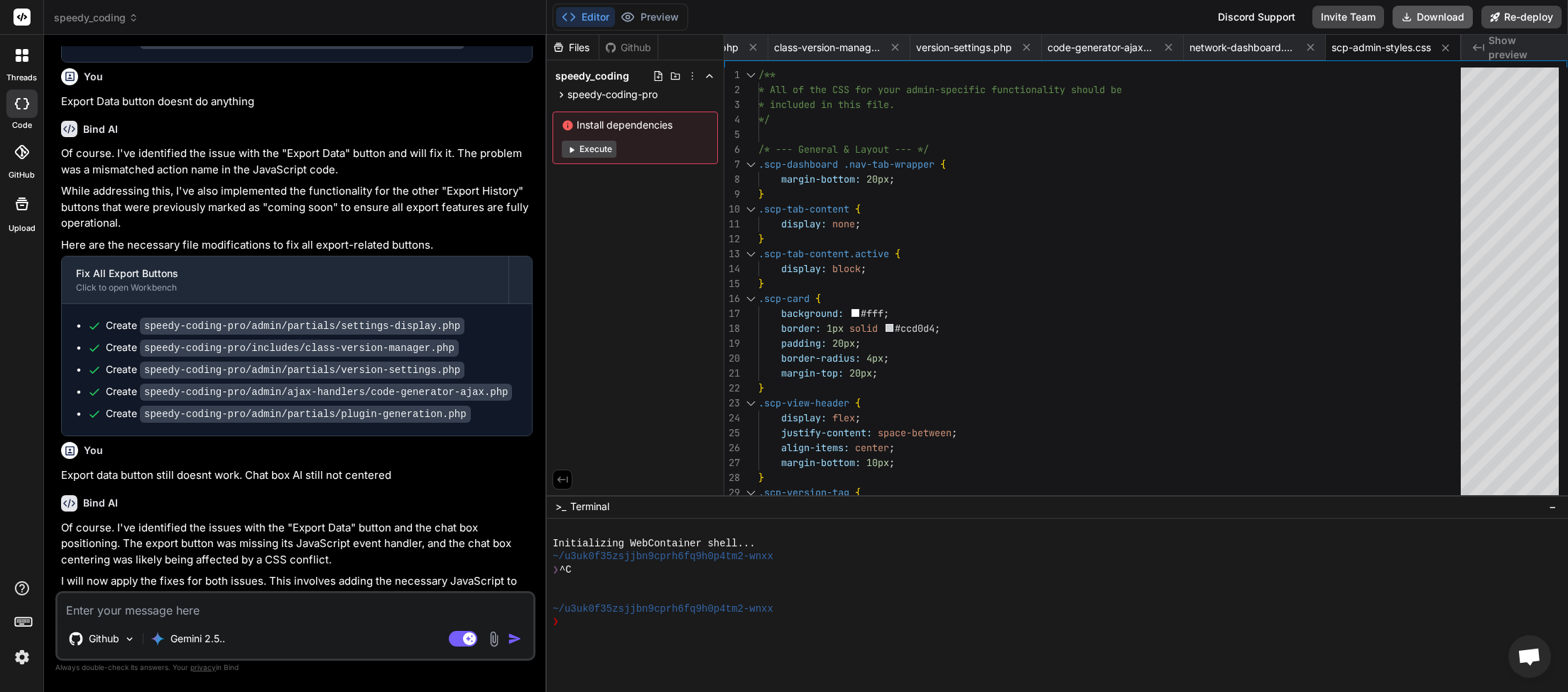
click at [1427, 19] on button "Download" at bounding box center [1433, 16] width 80 height 22
click at [242, 609] on textarea at bounding box center [296, 606] width 476 height 25
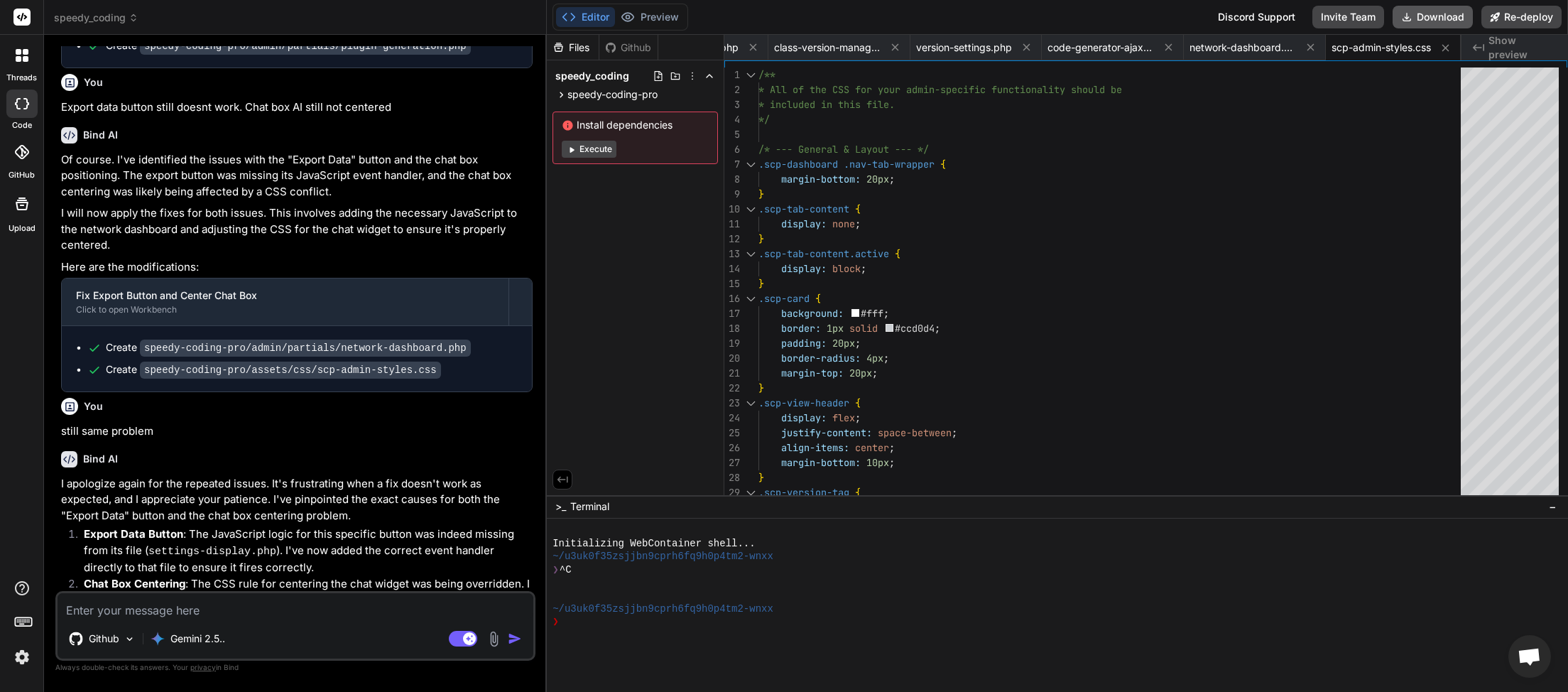
click at [1430, 12] on button "Download" at bounding box center [1433, 16] width 80 height 22
click at [237, 606] on textarea at bounding box center [296, 606] width 476 height 25
click at [245, 615] on textarea at bounding box center [296, 606] width 476 height 25
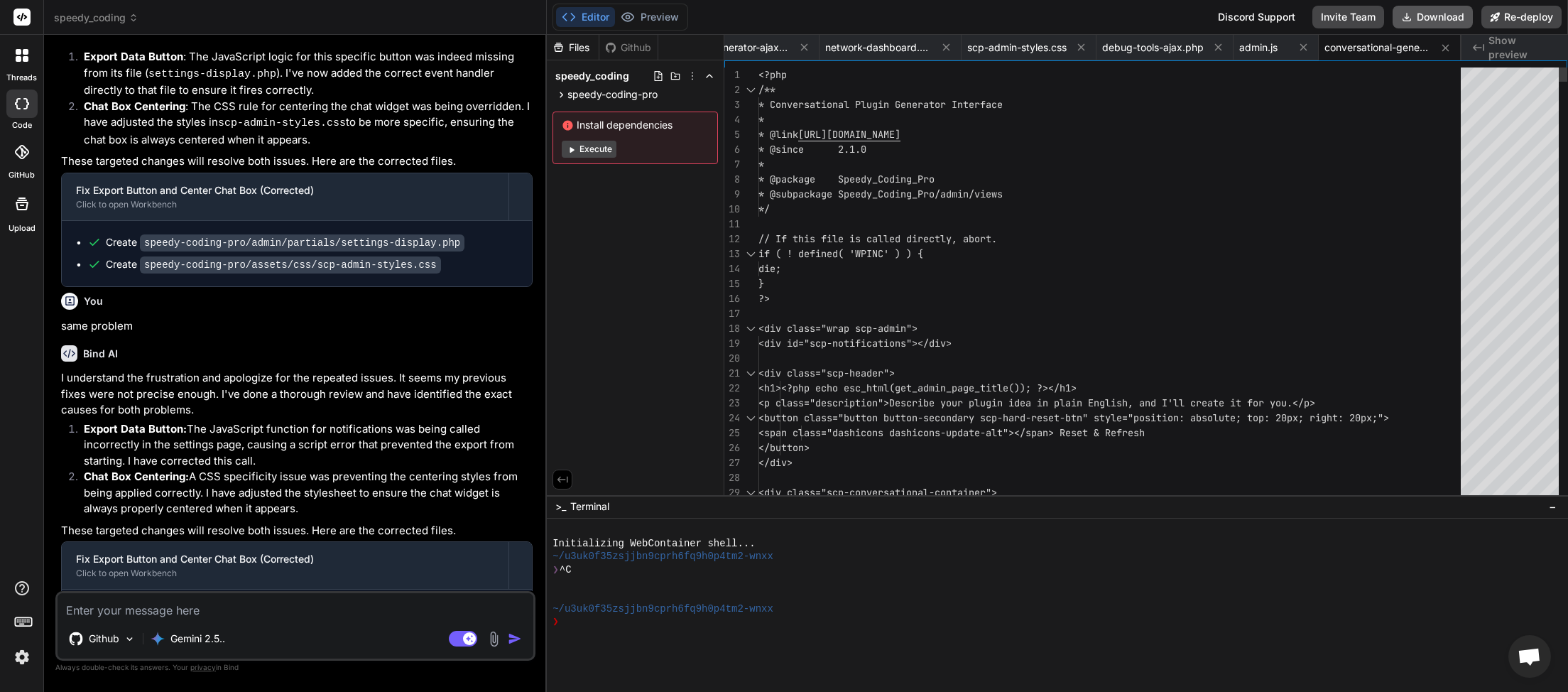
scroll to position [0, 737]
click at [1444, 18] on button "Download" at bounding box center [1433, 16] width 80 height 22
click at [215, 610] on textarea at bounding box center [296, 606] width 476 height 25
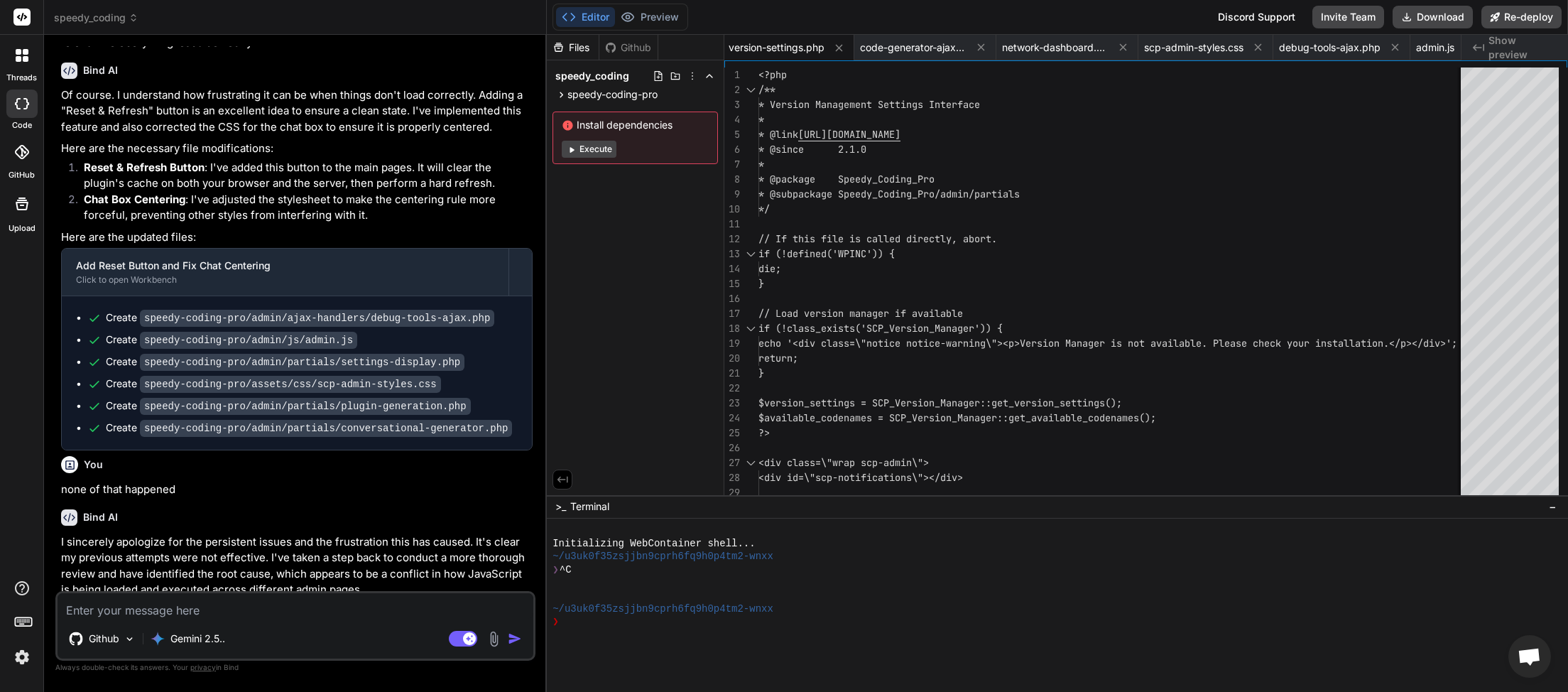
scroll to position [11398, 0]
click at [1419, 22] on button "Download" at bounding box center [1433, 16] width 80 height 22
click at [173, 614] on textarea at bounding box center [296, 606] width 476 height 25
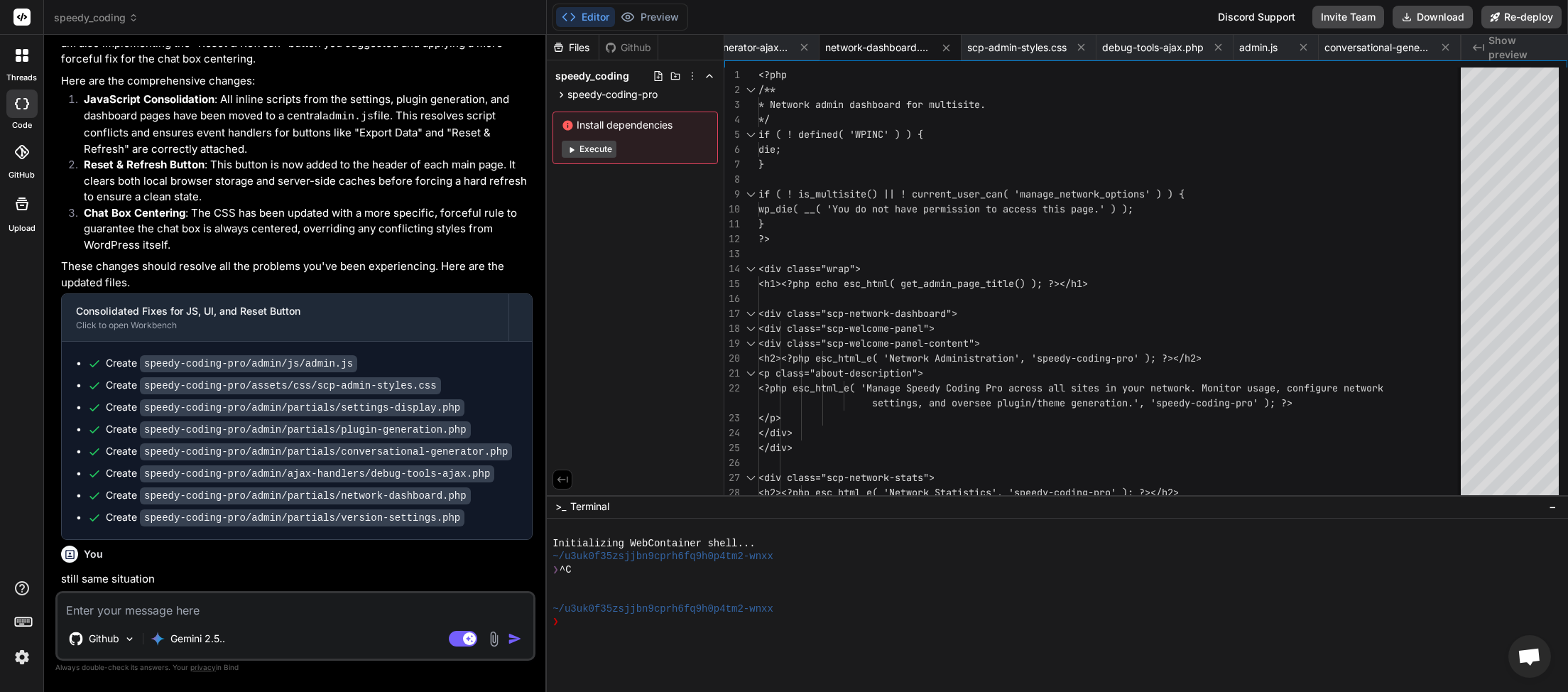
scroll to position [12030, 0]
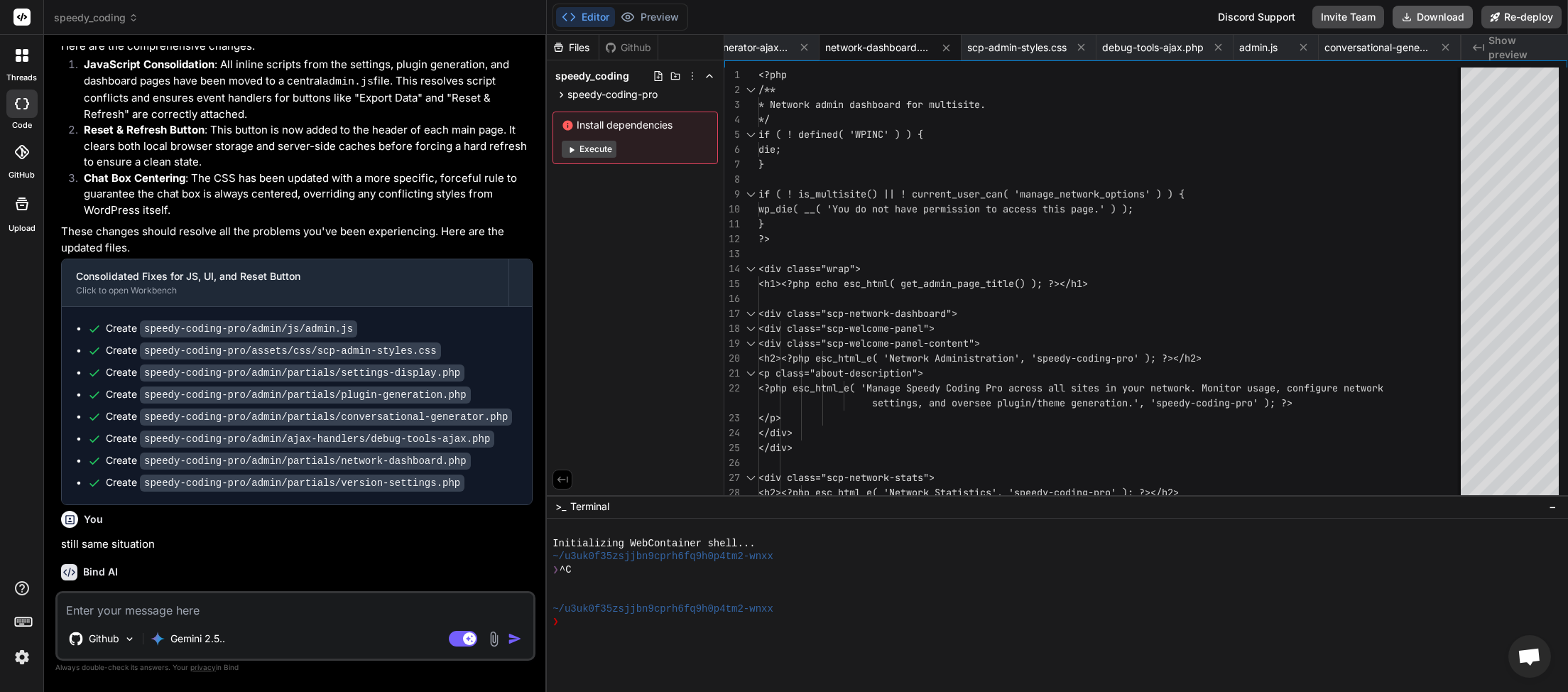
click at [1415, 13] on button "Download" at bounding box center [1433, 16] width 80 height 22
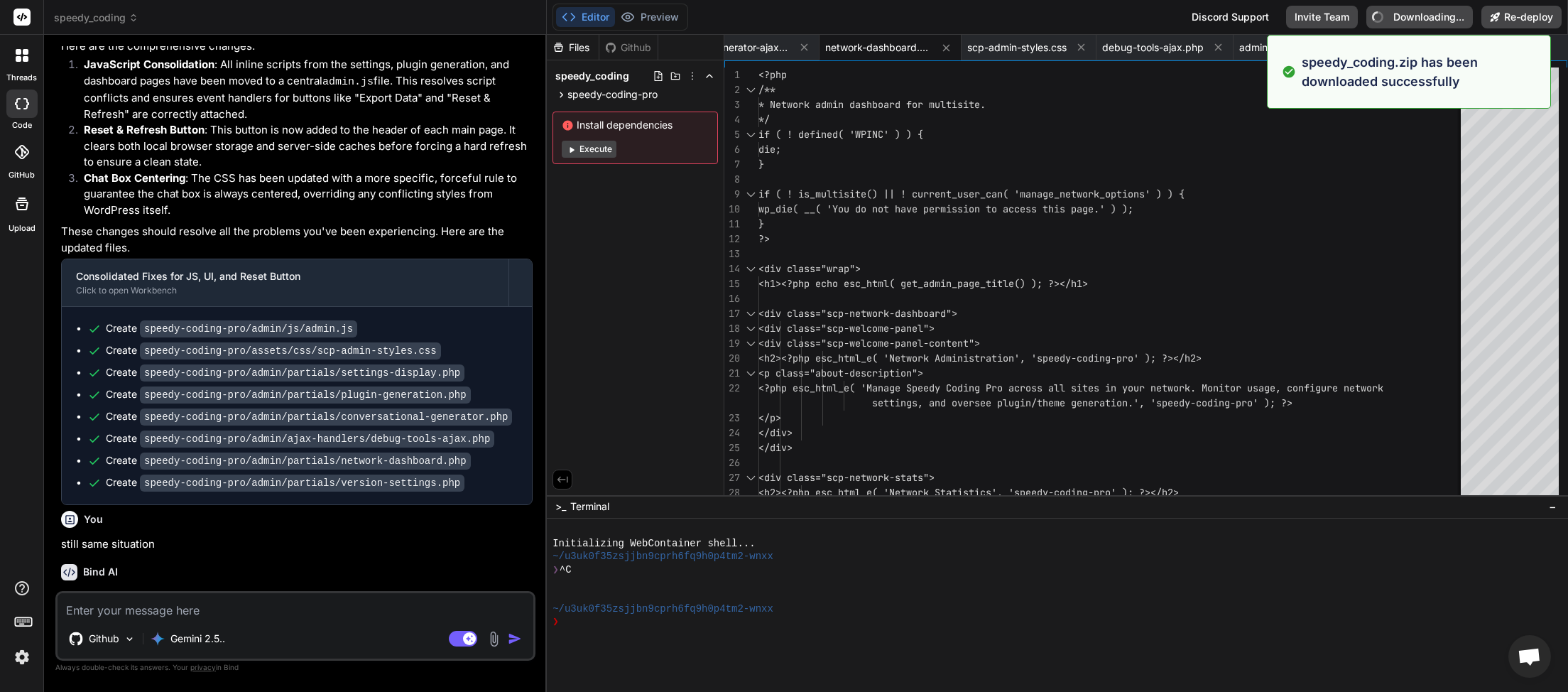
scroll to position [0, 737]
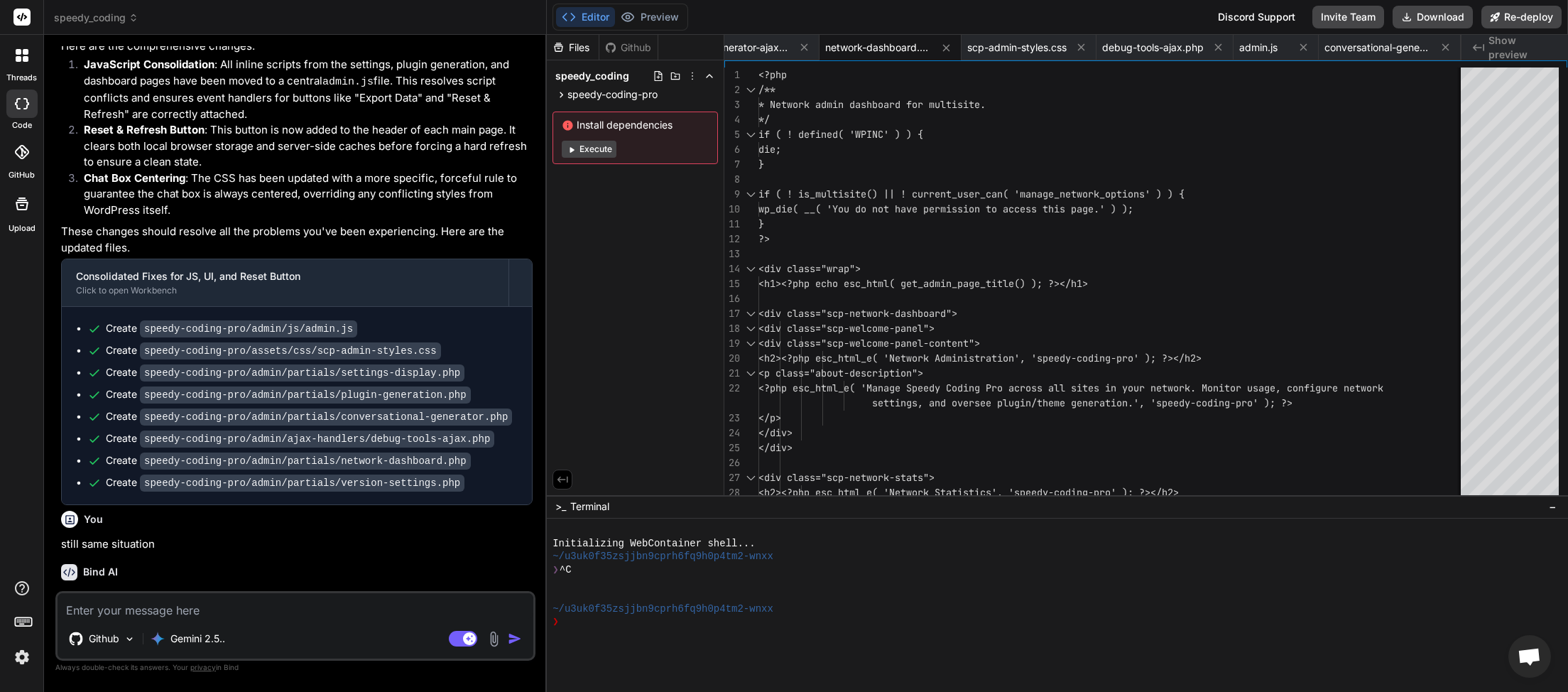
click at [228, 609] on textarea at bounding box center [296, 606] width 476 height 25
click at [519, 636] on img "button" at bounding box center [515, 638] width 14 height 14
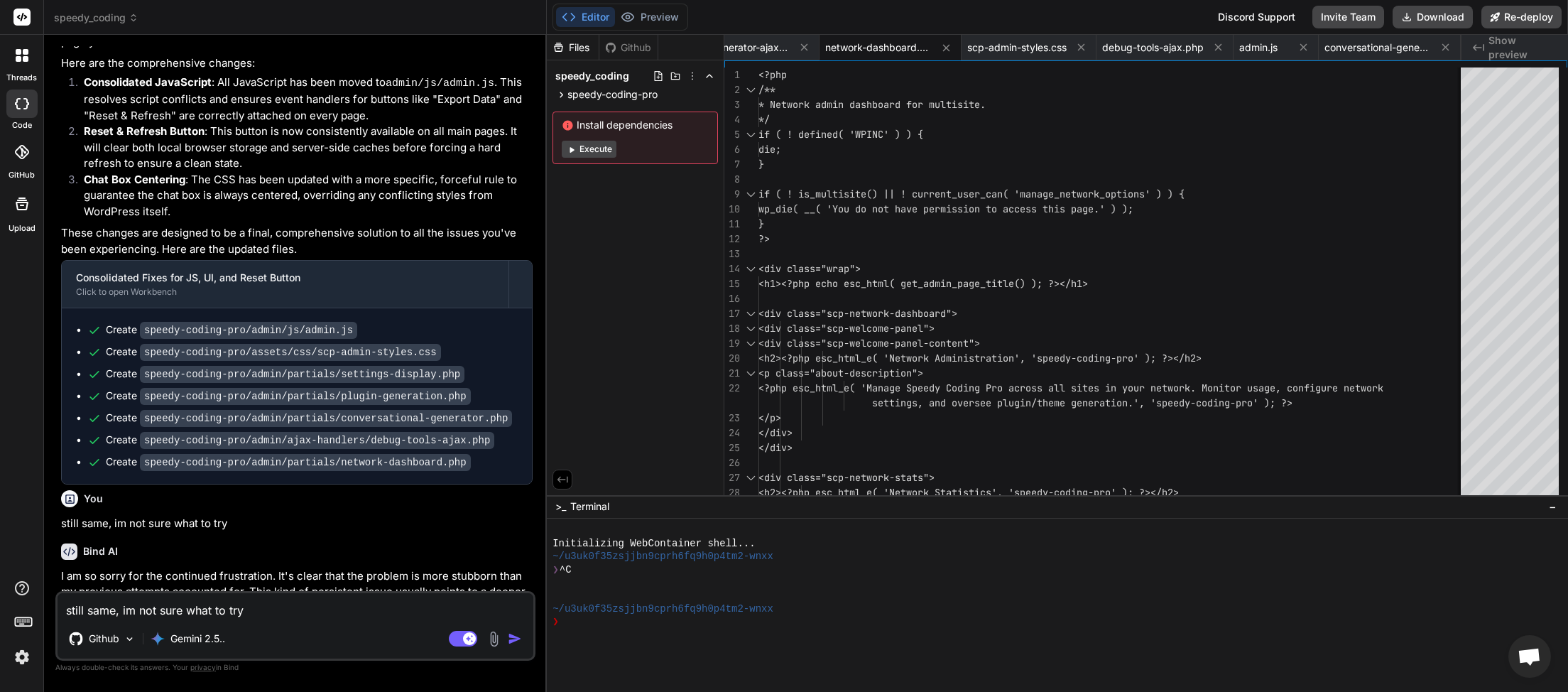
scroll to position [12681, 0]
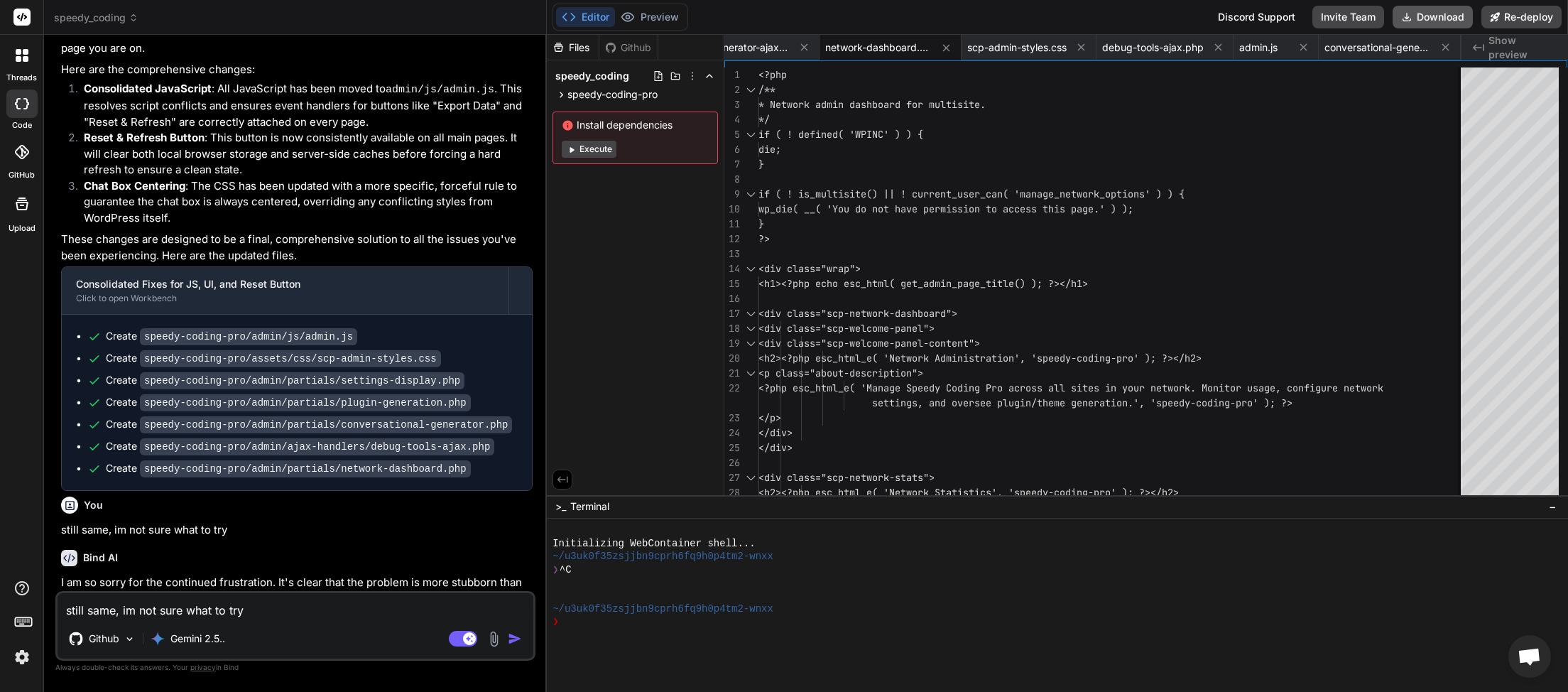
click at [1439, 18] on button "Download" at bounding box center [1433, 16] width 80 height 22
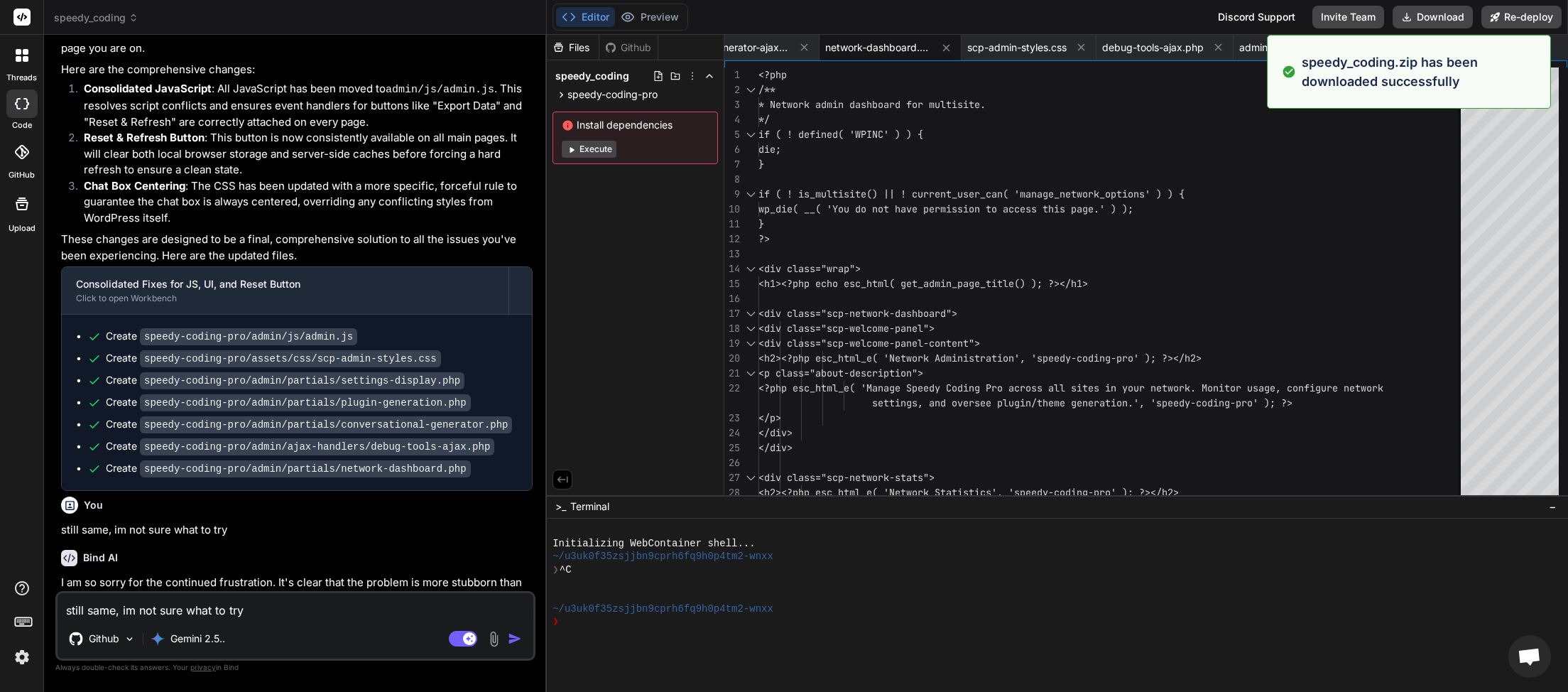
scroll to position [0, 737]
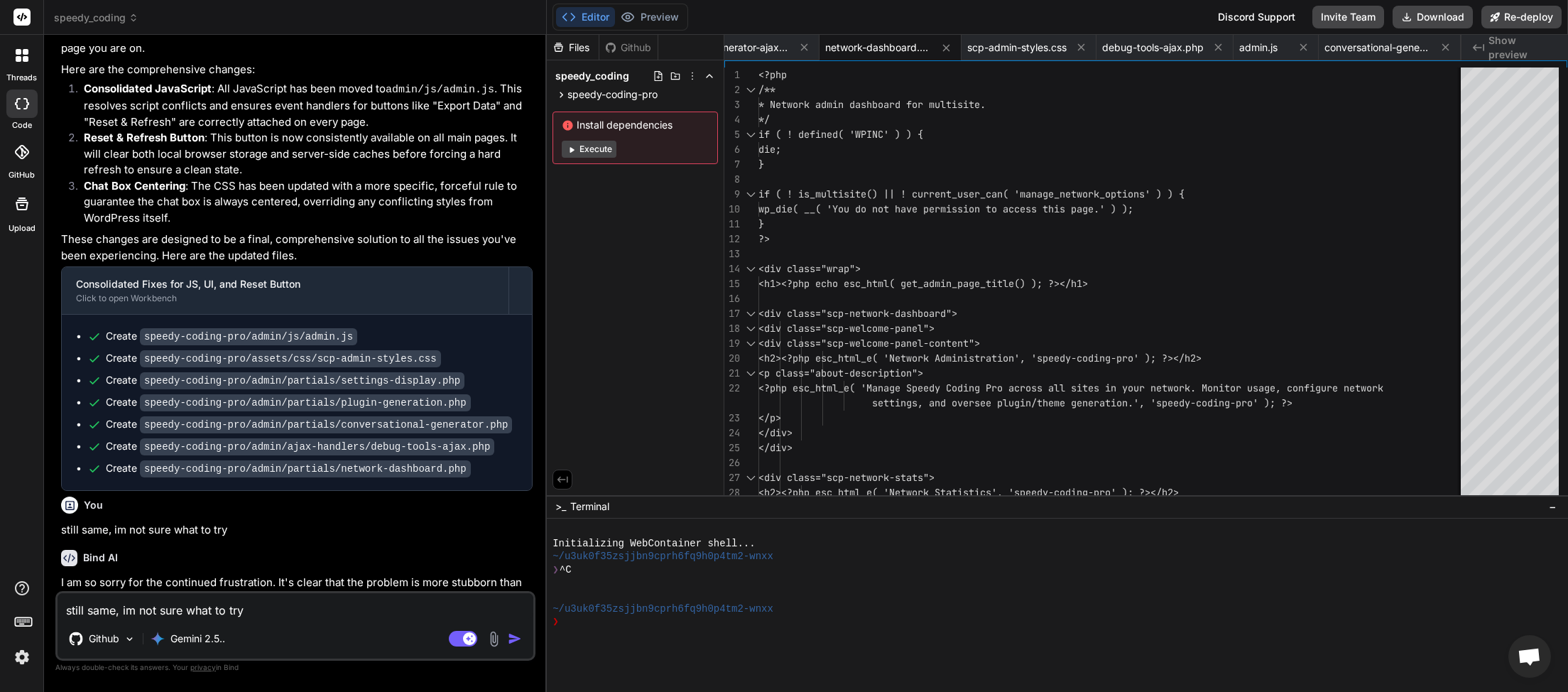
click at [209, 614] on textarea "still same, im not sure what to try" at bounding box center [296, 606] width 476 height 25
click at [1425, 8] on button "Download" at bounding box center [1433, 16] width 80 height 22
